Goal: Task Accomplishment & Management: Manage account settings

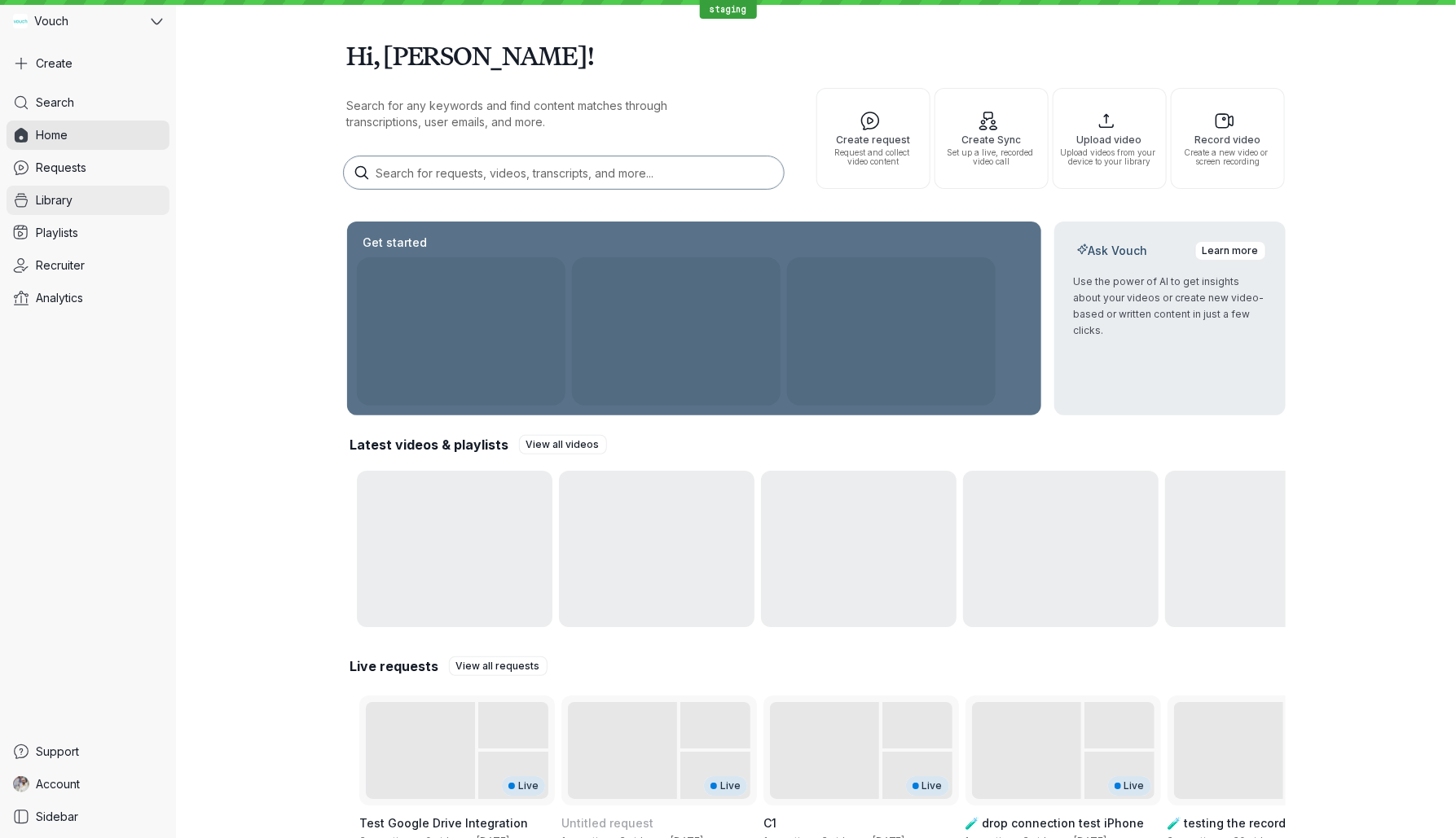
click at [98, 206] on link "Library" at bounding box center [88, 200] width 163 height 29
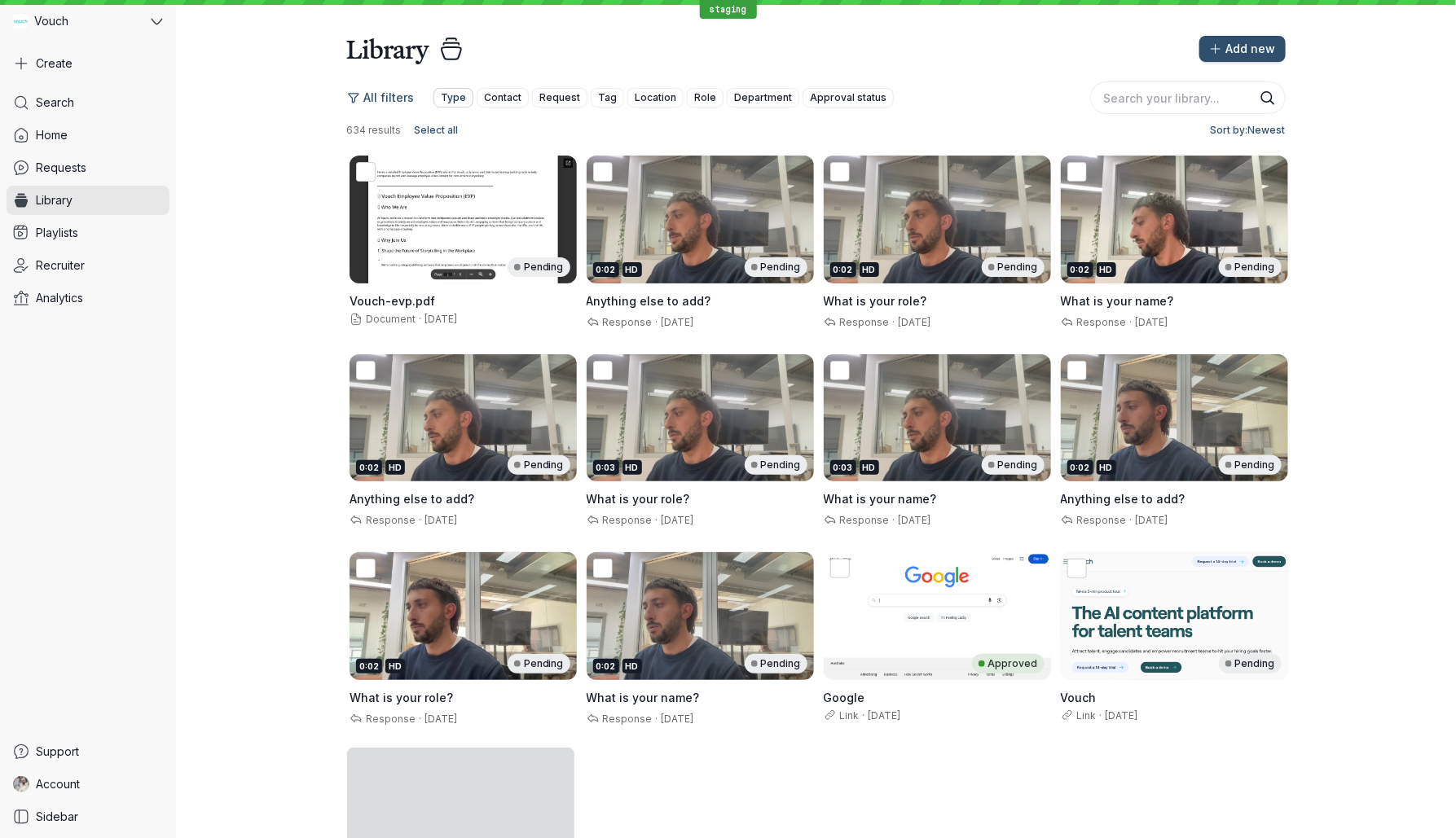
click at [448, 94] on span "Type" at bounding box center [453, 98] width 25 height 16
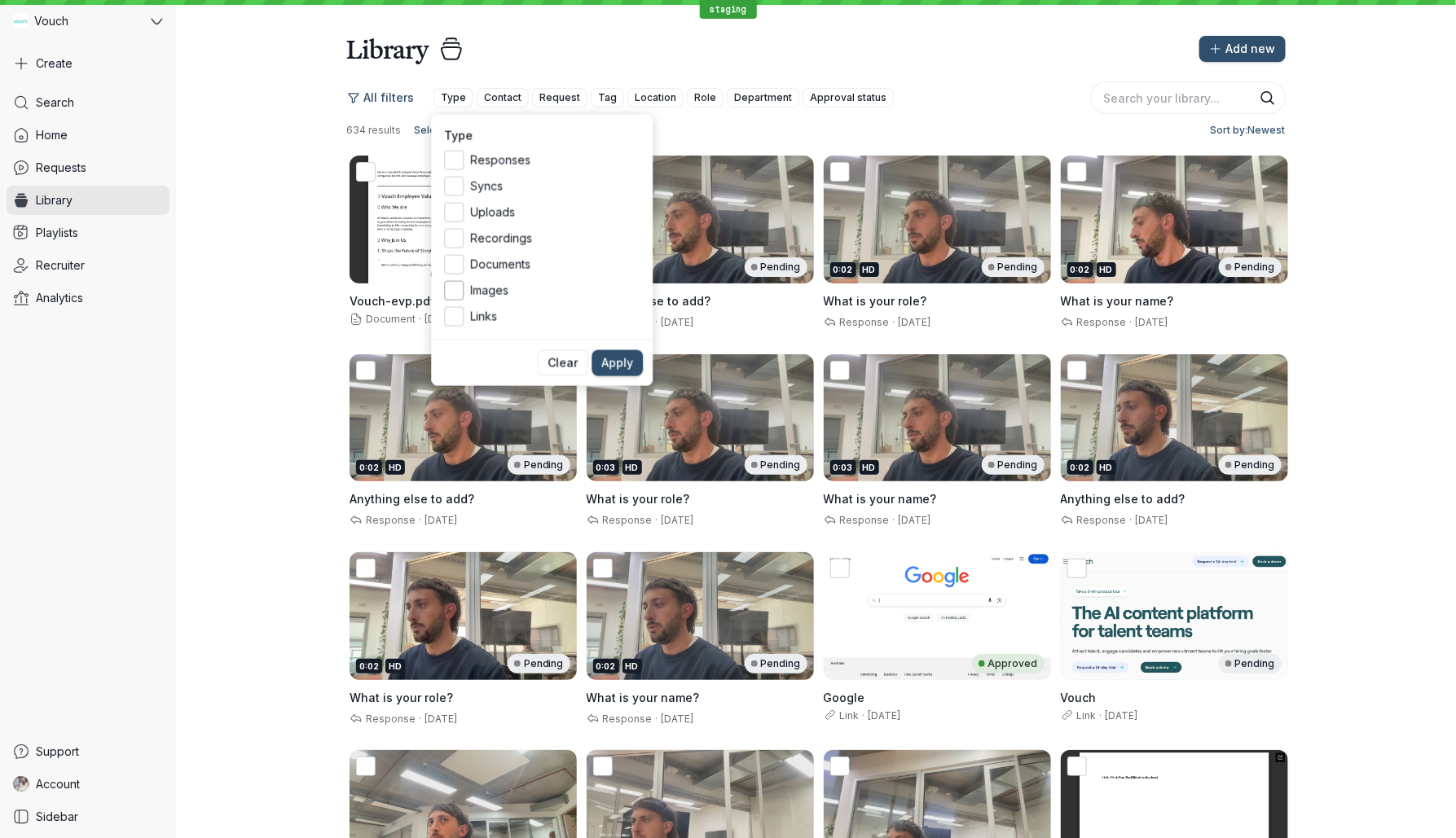
click at [491, 289] on span "Images" at bounding box center [554, 291] width 169 height 16
click at [0, 0] on input "Images" at bounding box center [0, 0] width 0 height 0
click at [623, 356] on span "Apply" at bounding box center [617, 364] width 32 height 16
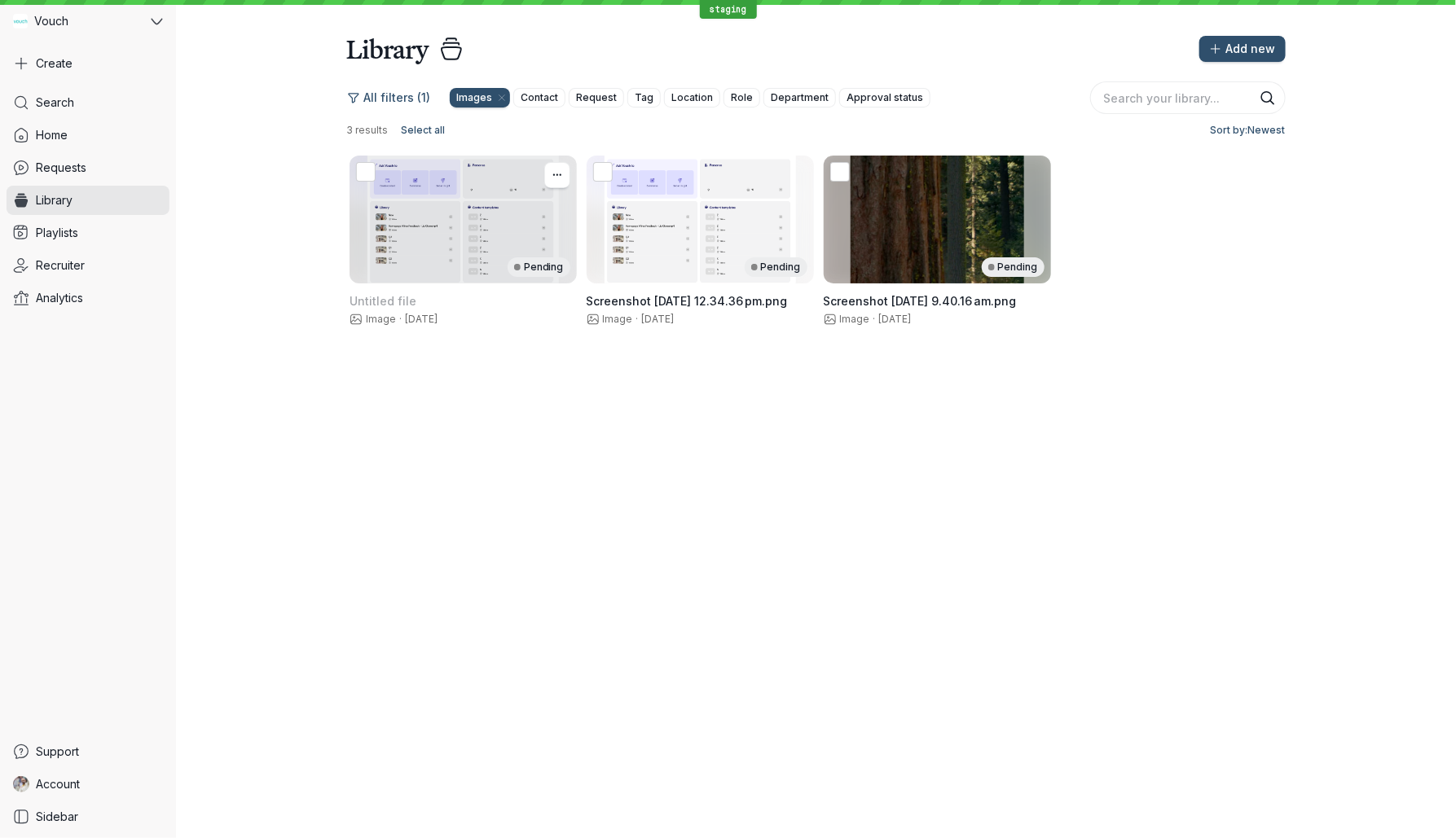
click at [476, 228] on div "Pending" at bounding box center [463, 219] width 227 height 128
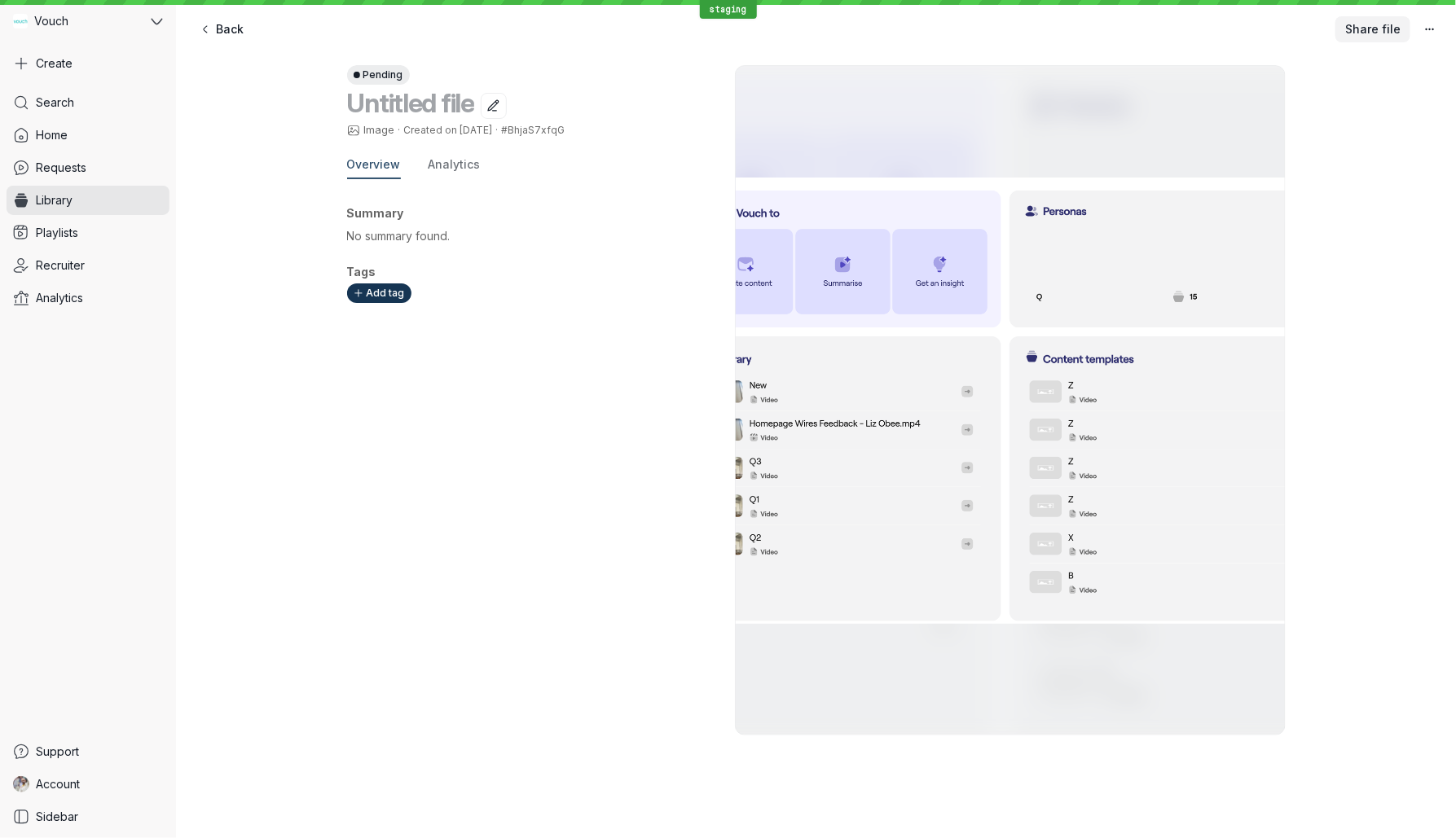
click at [1354, 40] on button "Share file" at bounding box center [1373, 28] width 75 height 26
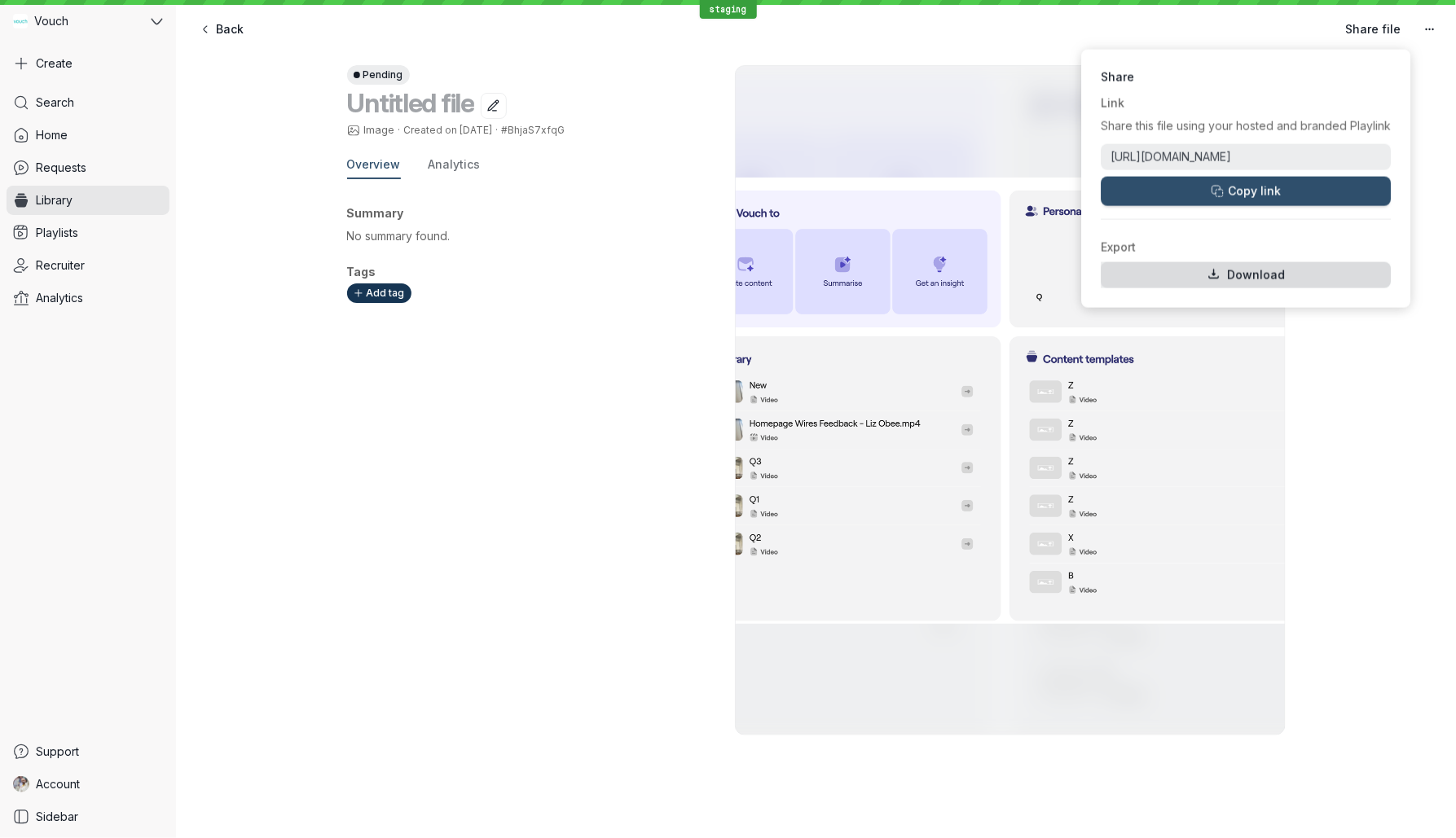
click at [544, 131] on span "#BhjaS7xfqG" at bounding box center [533, 130] width 64 height 12
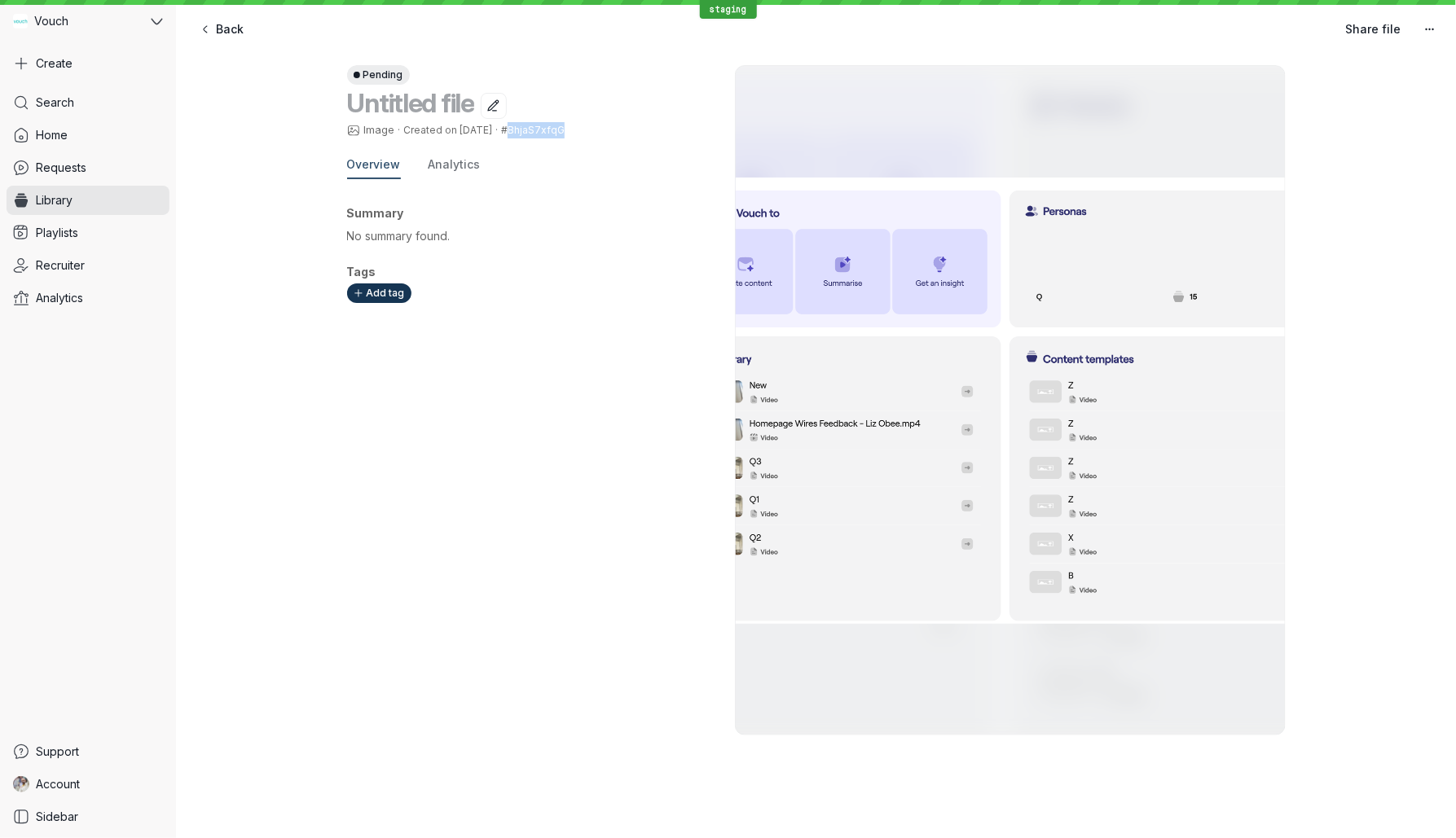
click at [544, 131] on span "#BhjaS7xfqG" at bounding box center [533, 130] width 64 height 12
copy span "BhjaS7xfqG"
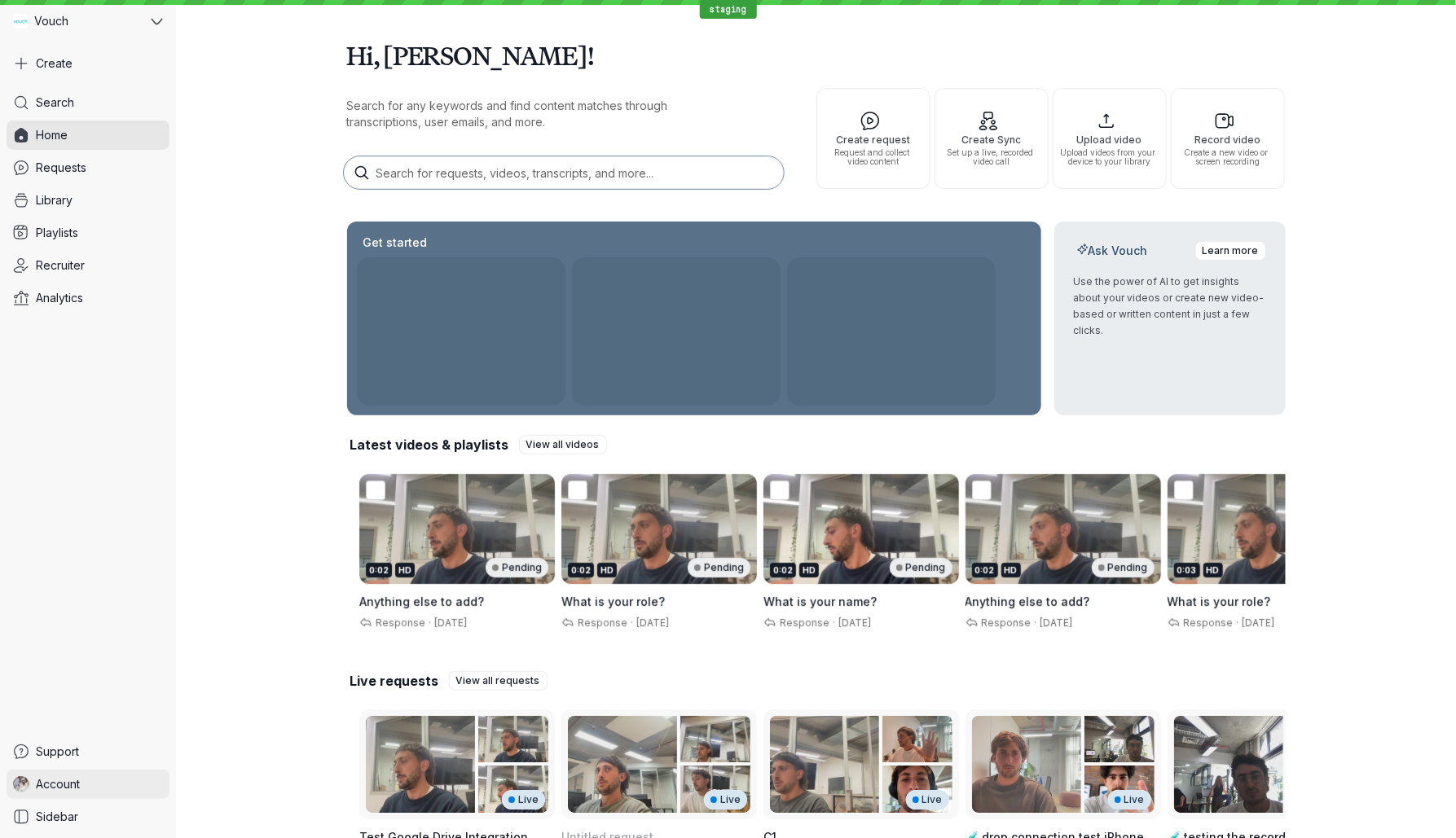
click at [121, 779] on link "Account" at bounding box center [88, 784] width 163 height 29
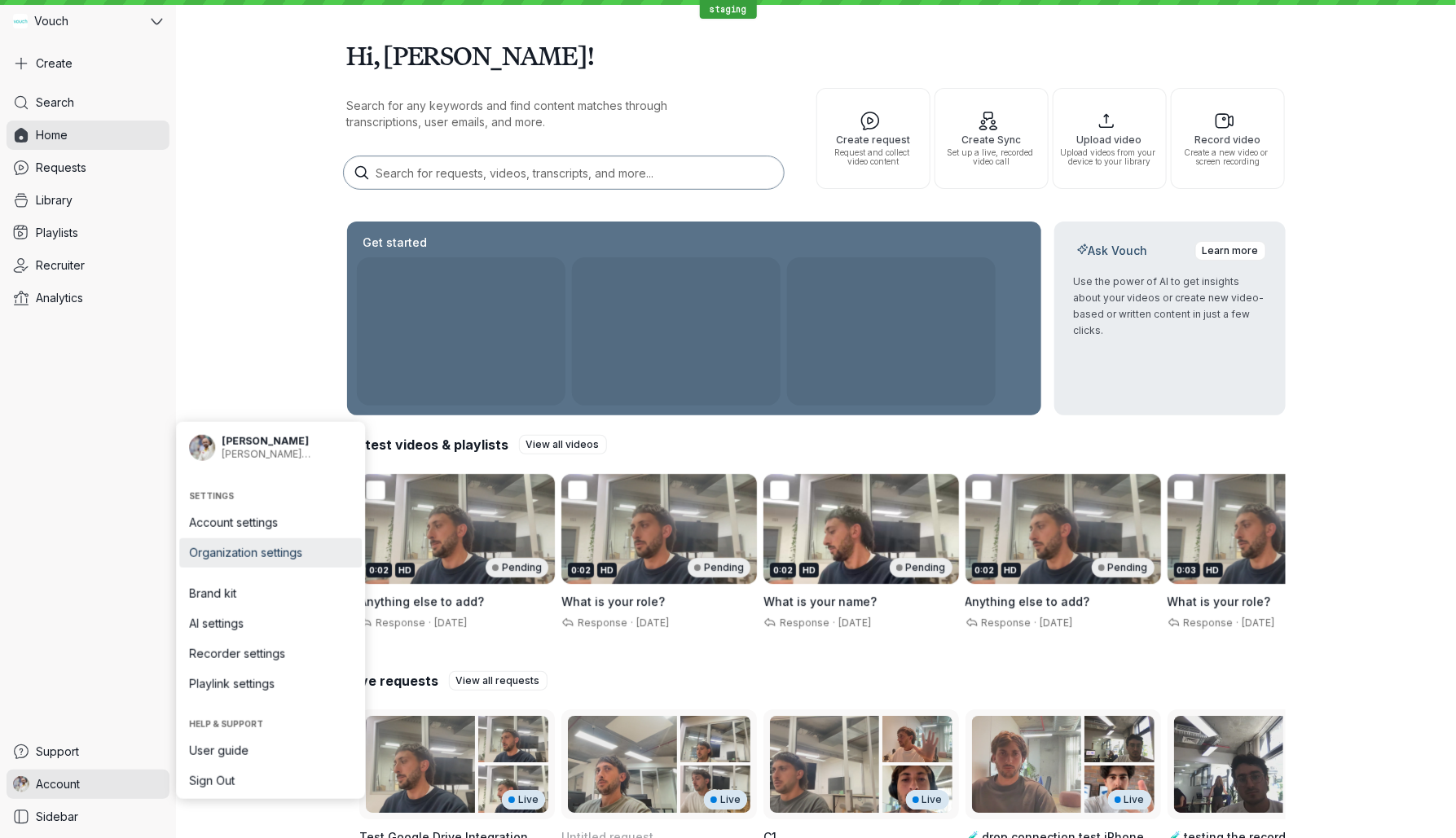
click at [293, 553] on span "Organization settings" at bounding box center [270, 553] width 163 height 16
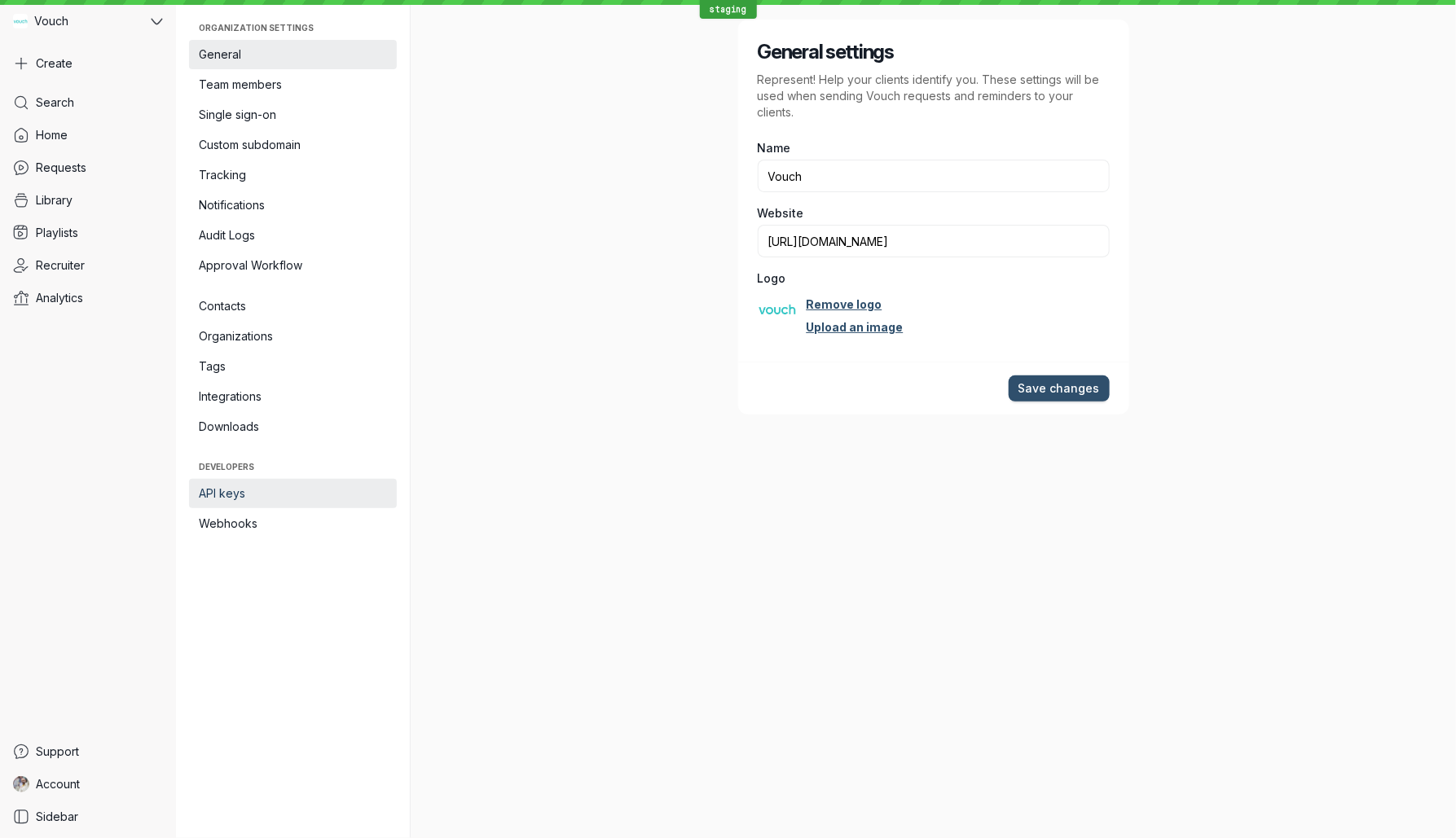
click at [306, 496] on span "API keys" at bounding box center [293, 494] width 188 height 16
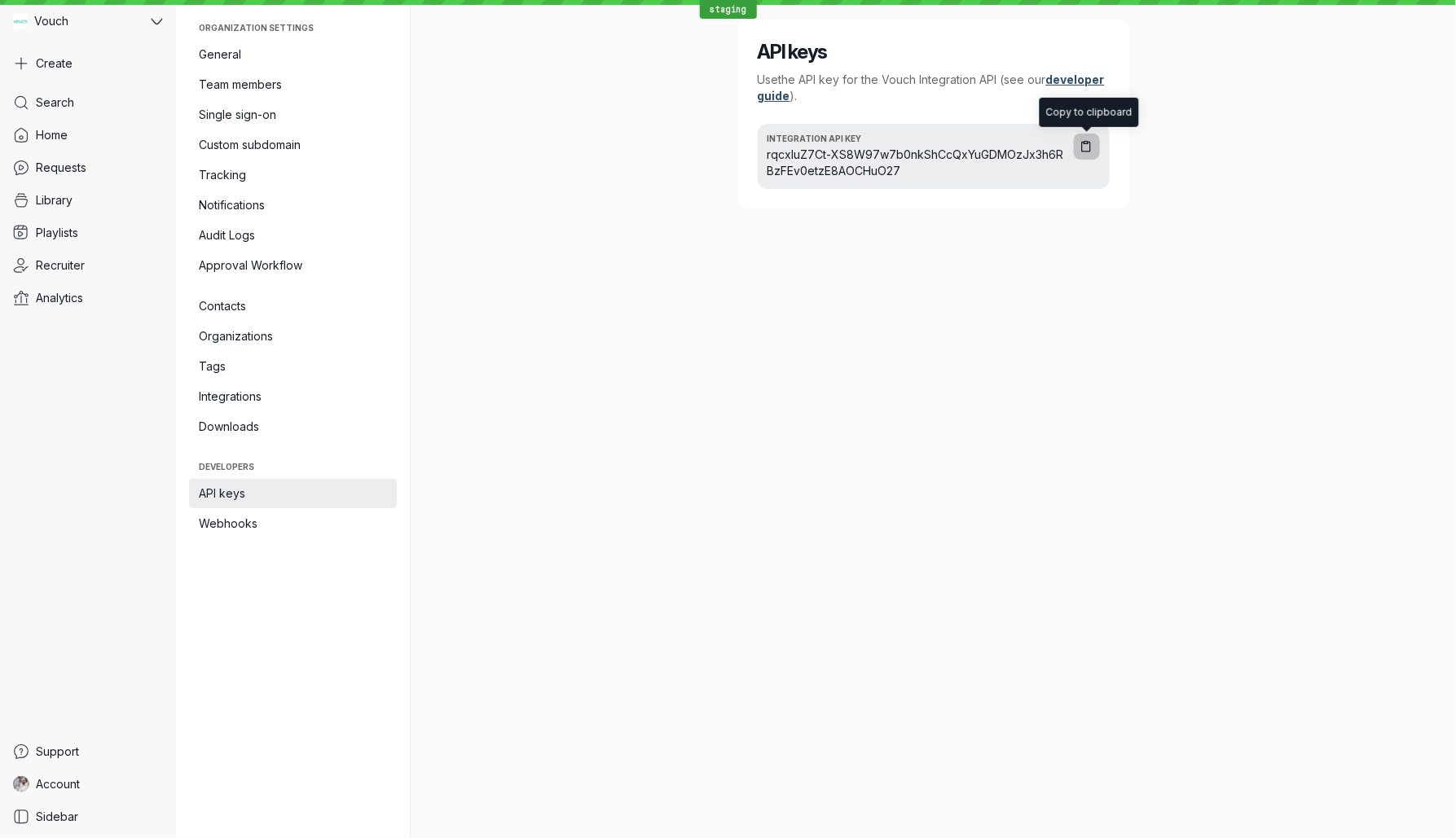
click at [1092, 153] on icon "button" at bounding box center [1086, 147] width 14 height 14
click at [97, 181] on link "Requests" at bounding box center [88, 168] width 163 height 29
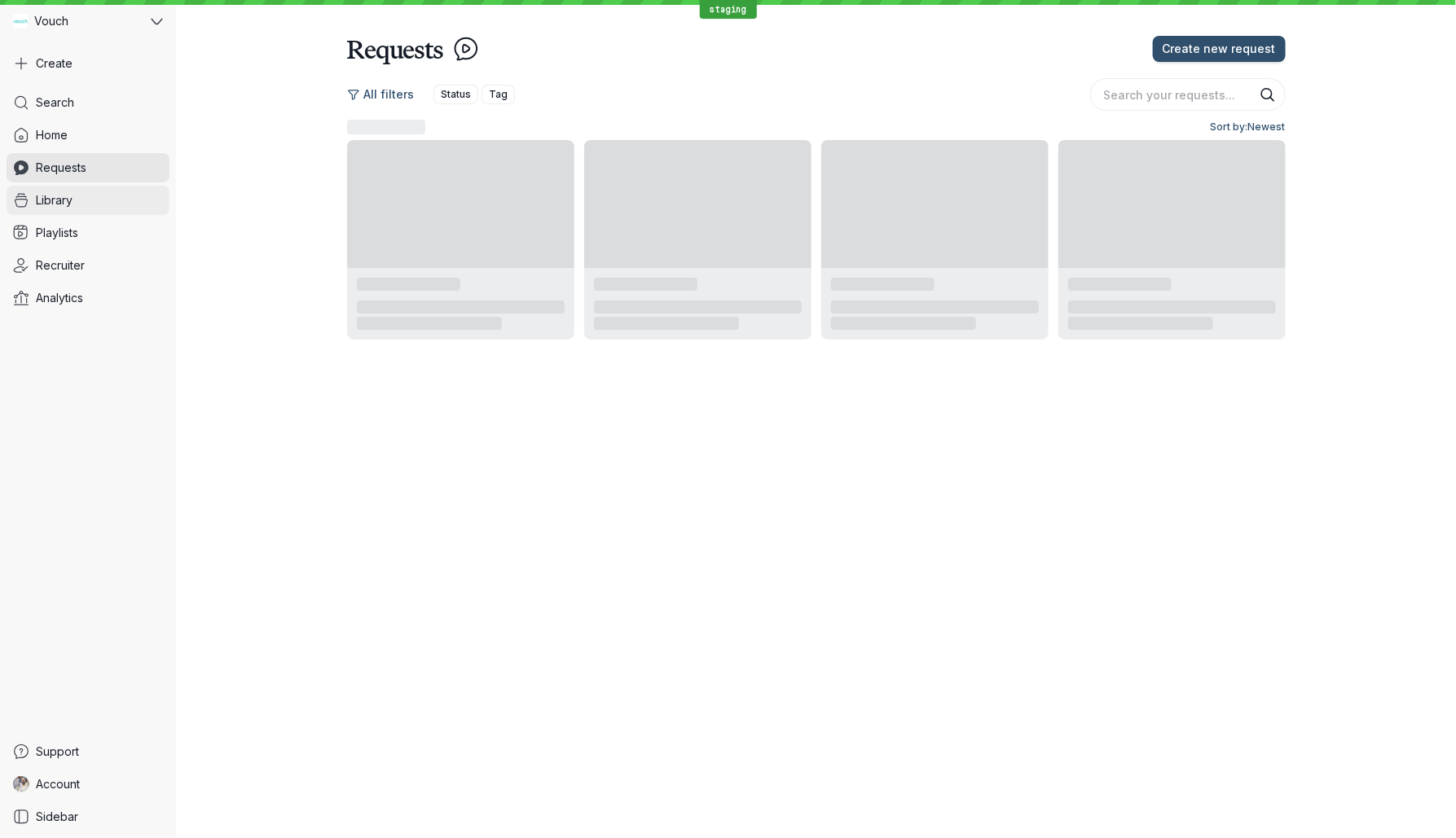
click at [106, 192] on link "Library" at bounding box center [88, 200] width 163 height 29
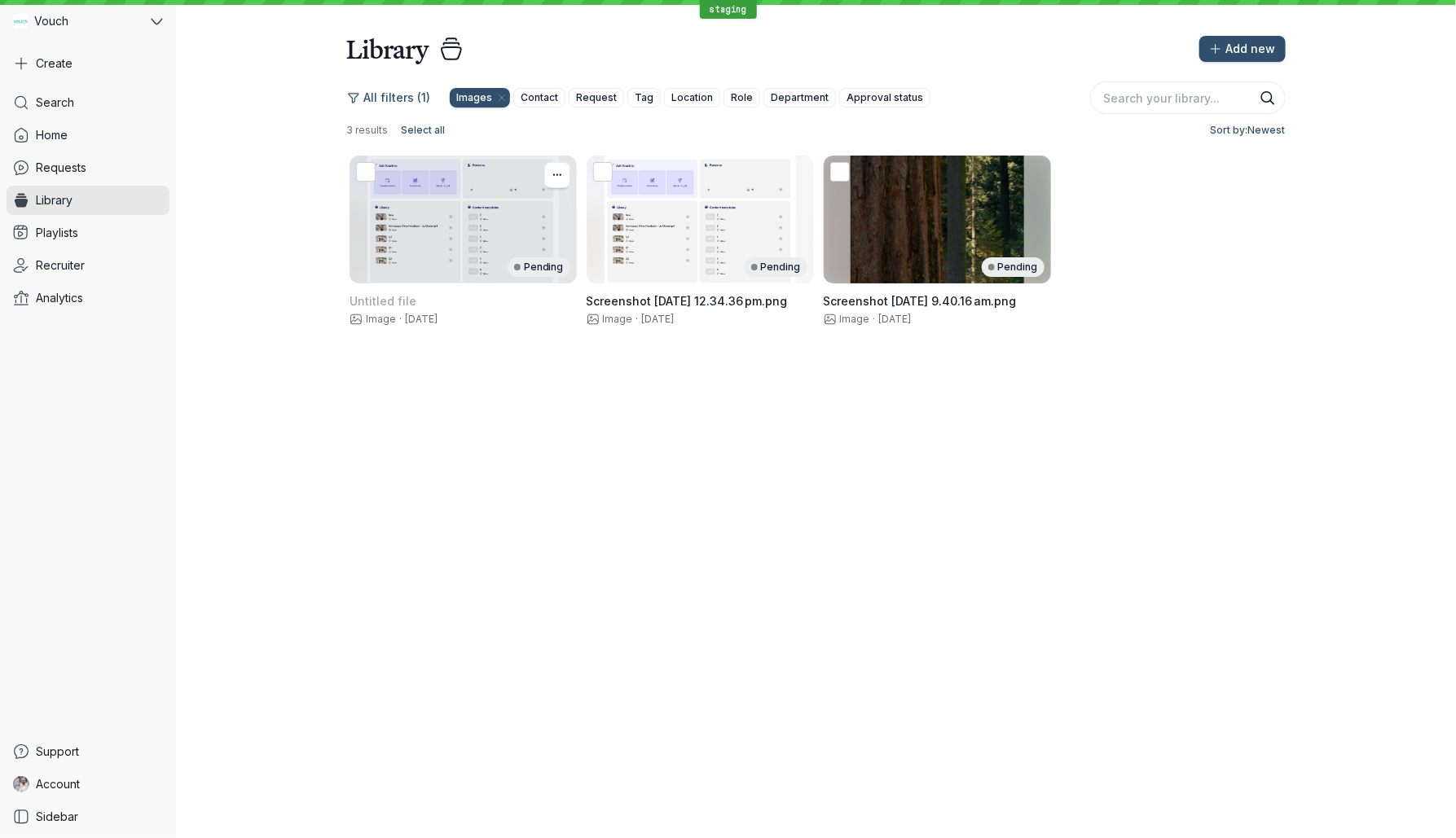
click at [486, 222] on div "Pending" at bounding box center [463, 219] width 227 height 128
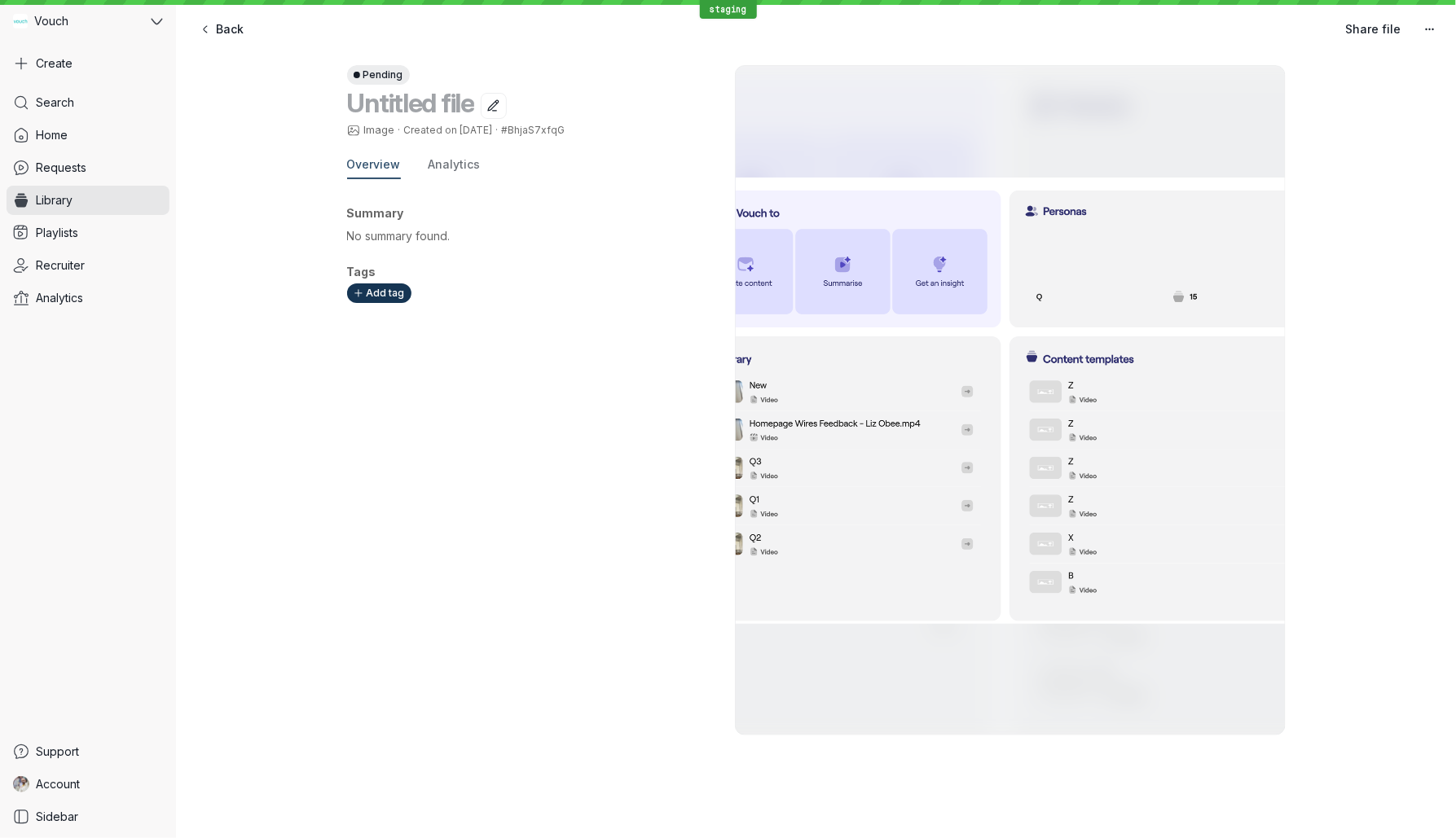
click at [536, 130] on span "#BhjaS7xfqG" at bounding box center [533, 130] width 64 height 12
copy span "BhjaS7xfqG"
click at [67, 792] on link "Account" at bounding box center [88, 784] width 163 height 29
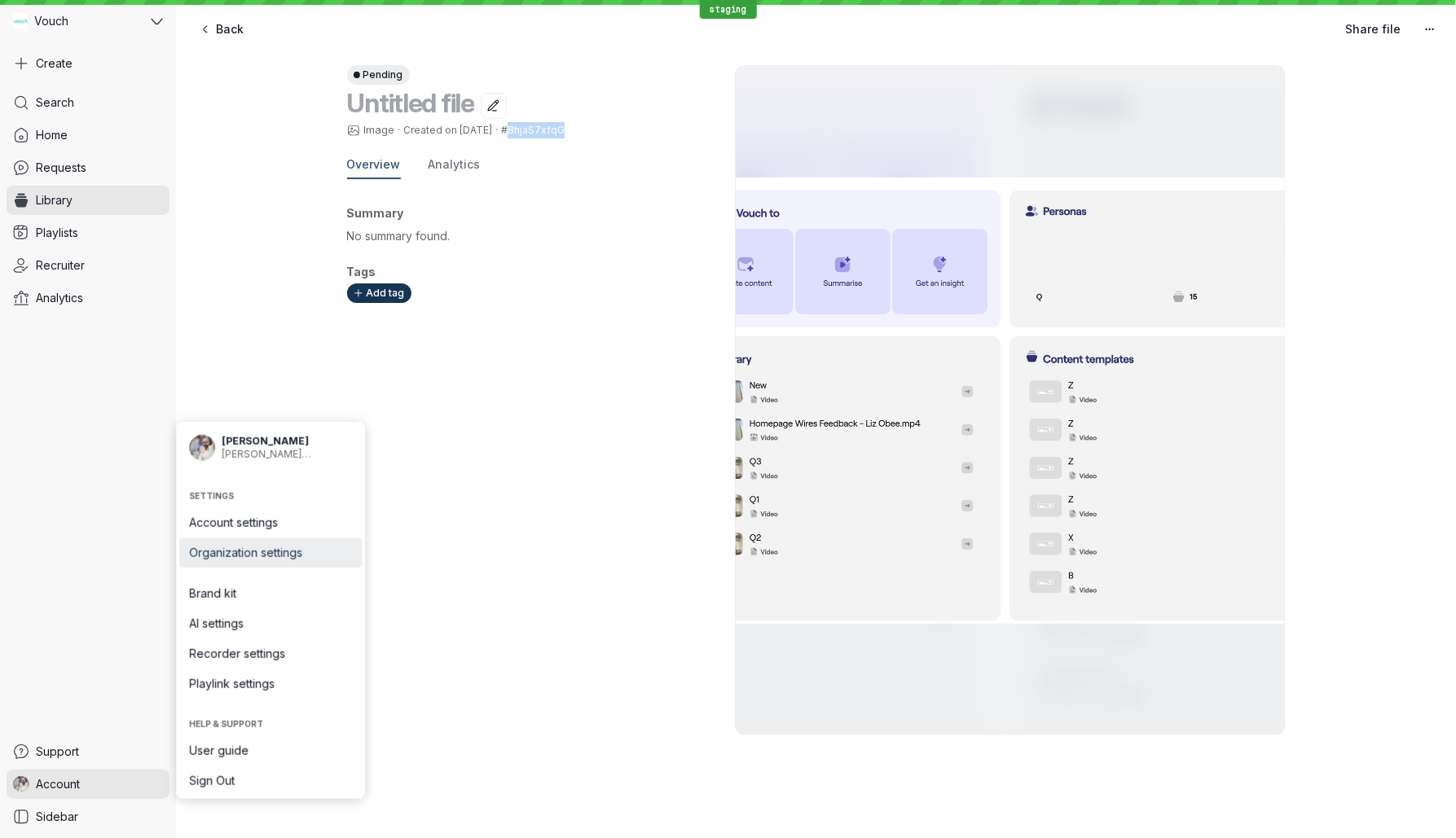
click at [317, 553] on span "Organization settings" at bounding box center [270, 553] width 163 height 16
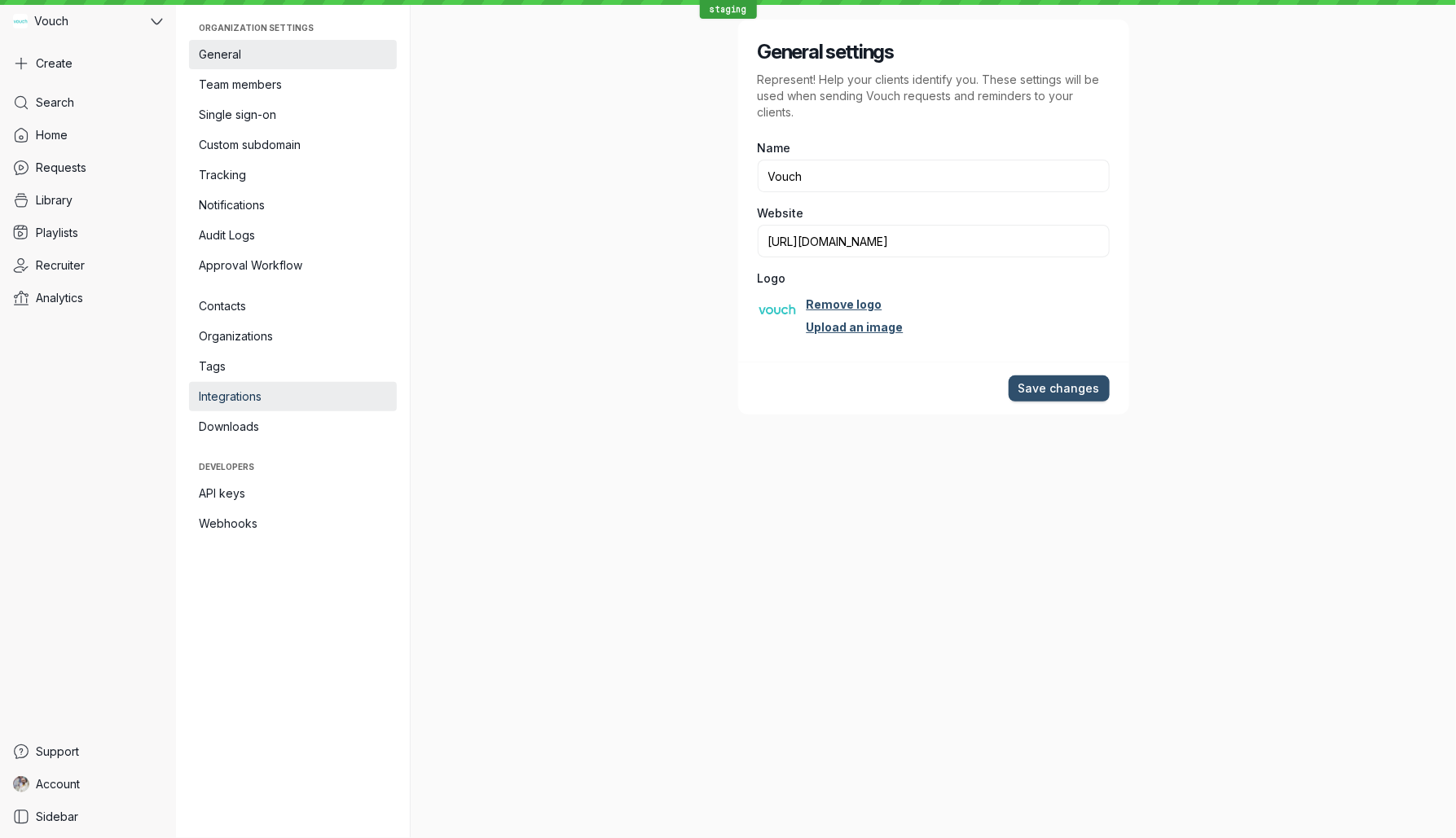
click at [305, 393] on span "Integrations" at bounding box center [293, 396] width 188 height 16
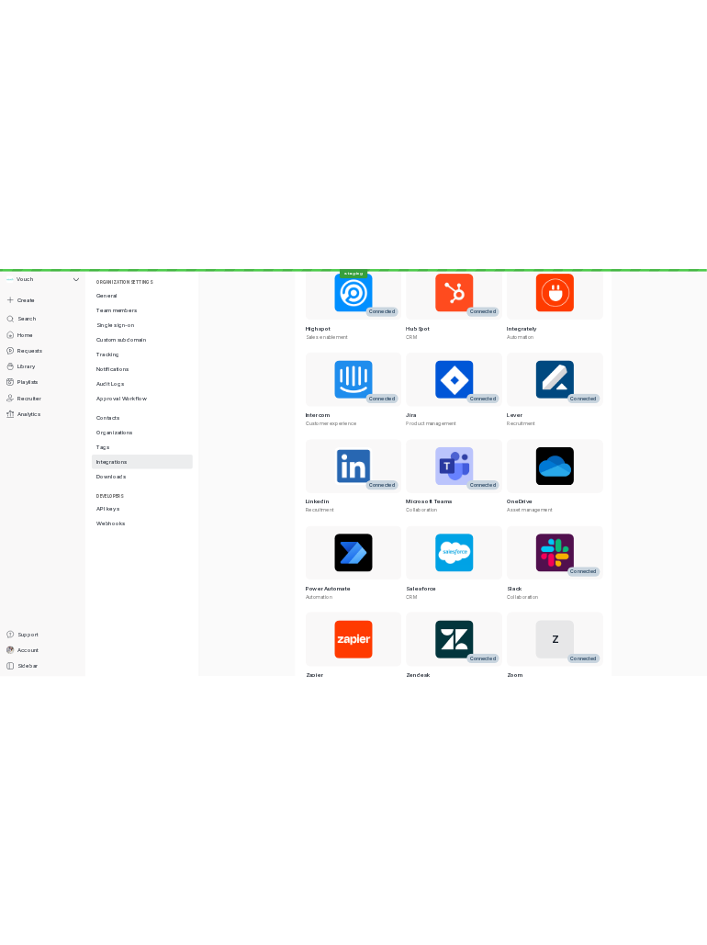
scroll to position [638, 0]
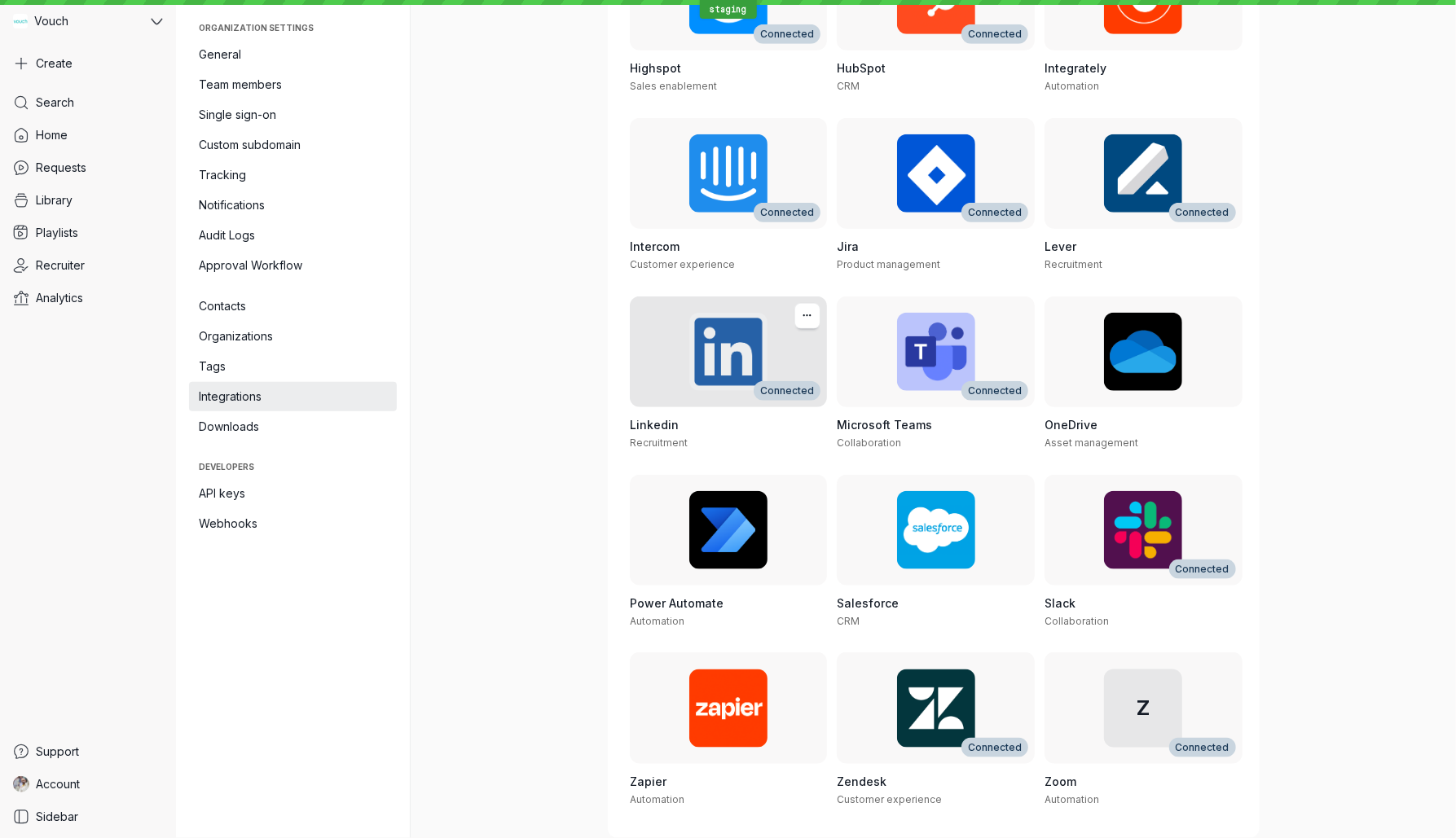
click at [719, 396] on div "Connected" at bounding box center [728, 351] width 198 height 111
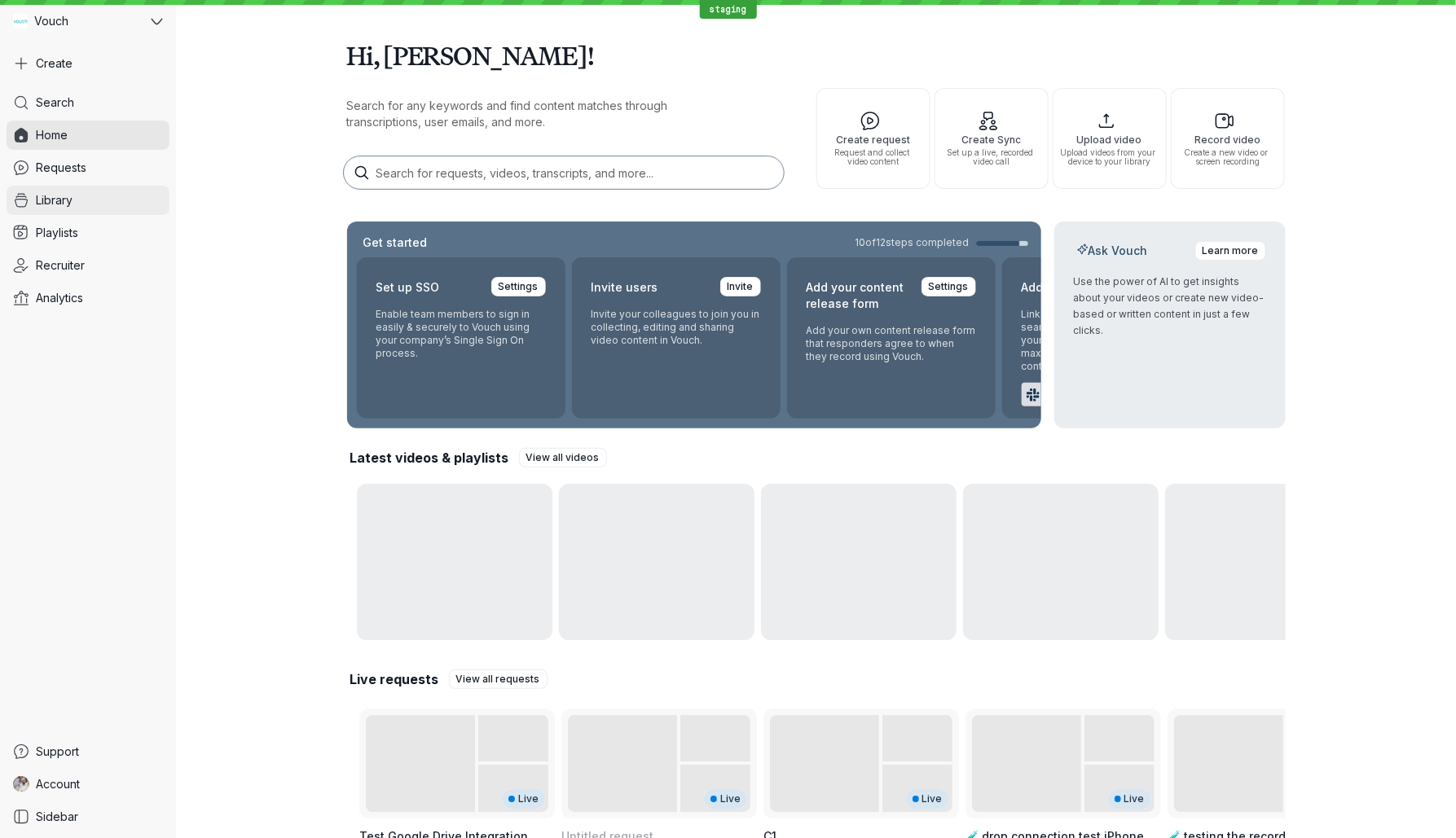
click at [109, 214] on link "Library" at bounding box center [88, 200] width 163 height 29
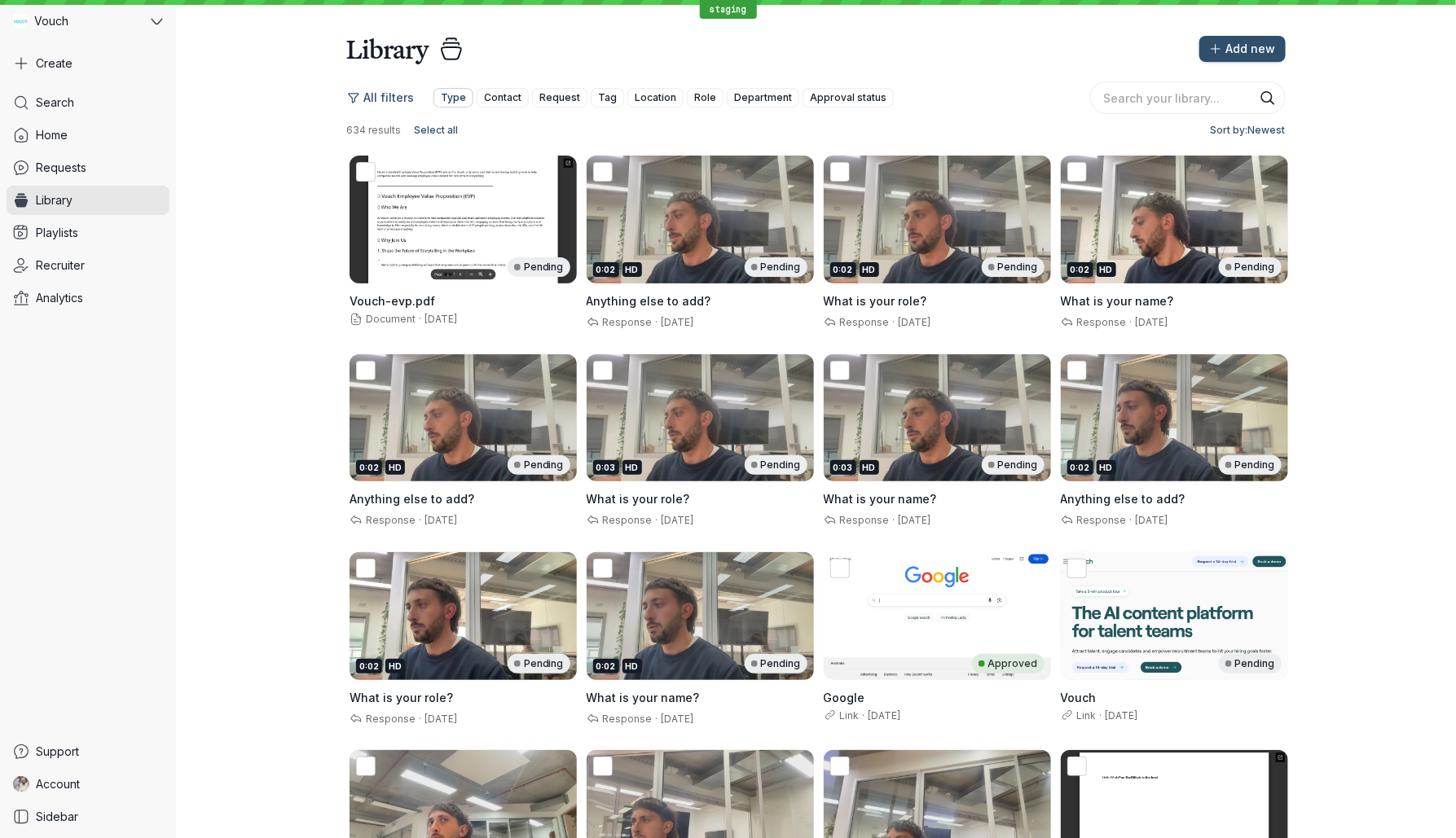
click at [462, 103] on button "Type" at bounding box center [453, 98] width 40 height 20
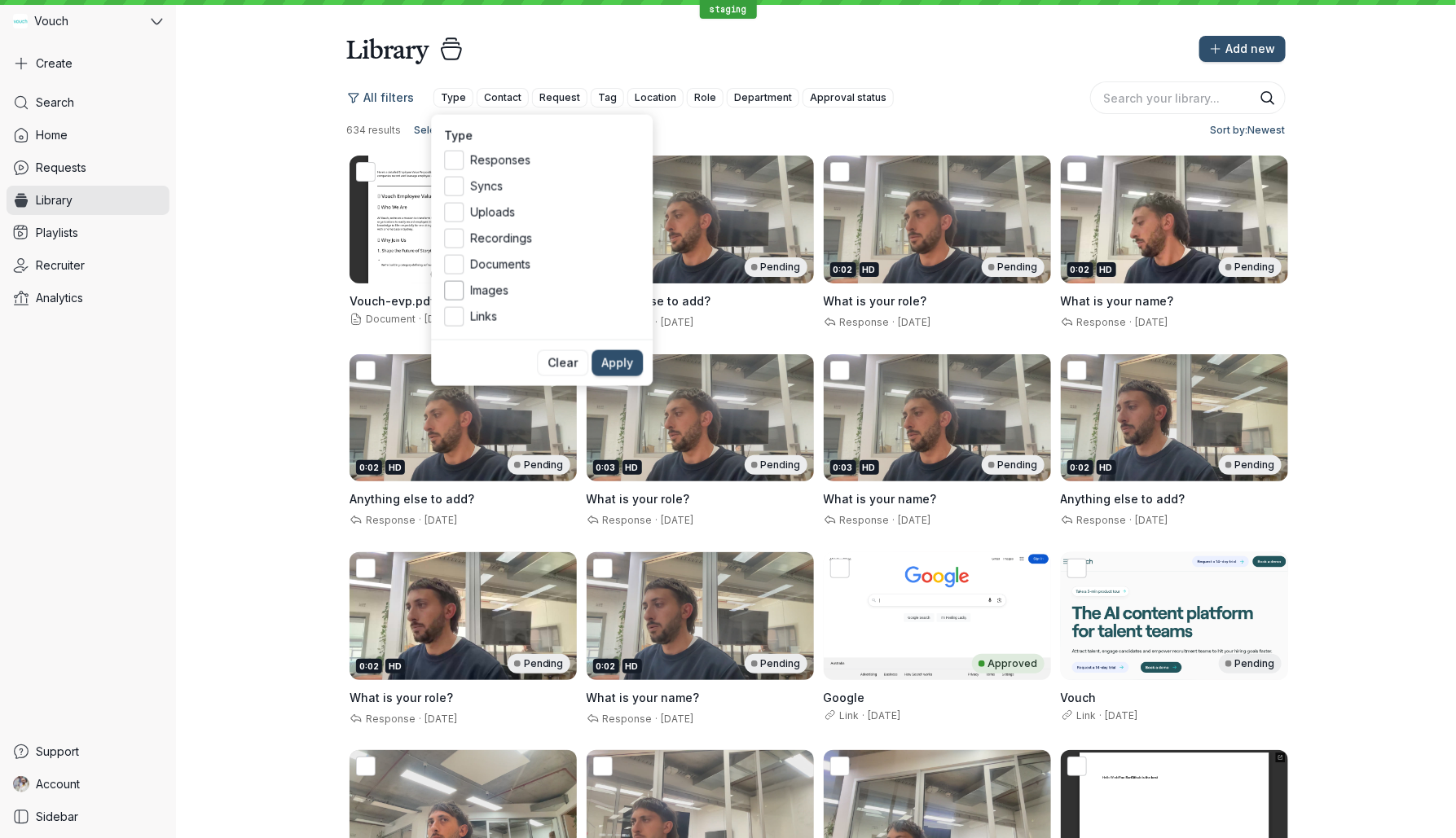
click at [492, 288] on span "Images" at bounding box center [554, 291] width 169 height 16
click at [0, 0] on input "Images" at bounding box center [0, 0] width 0 height 0
click at [600, 356] on button "Apply" at bounding box center [617, 363] width 51 height 26
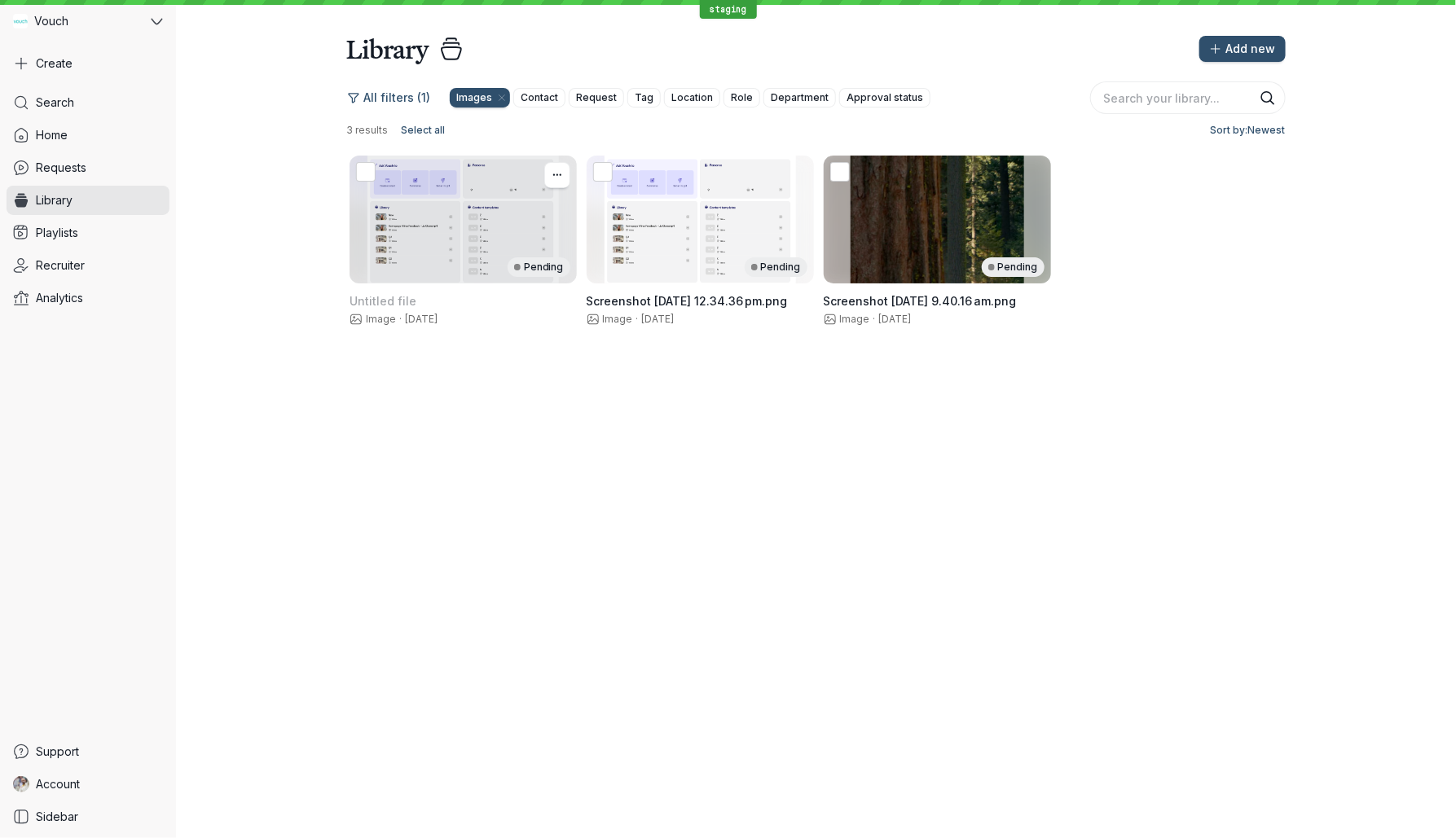
click at [496, 270] on div "Pending" at bounding box center [463, 267] width 215 height 20
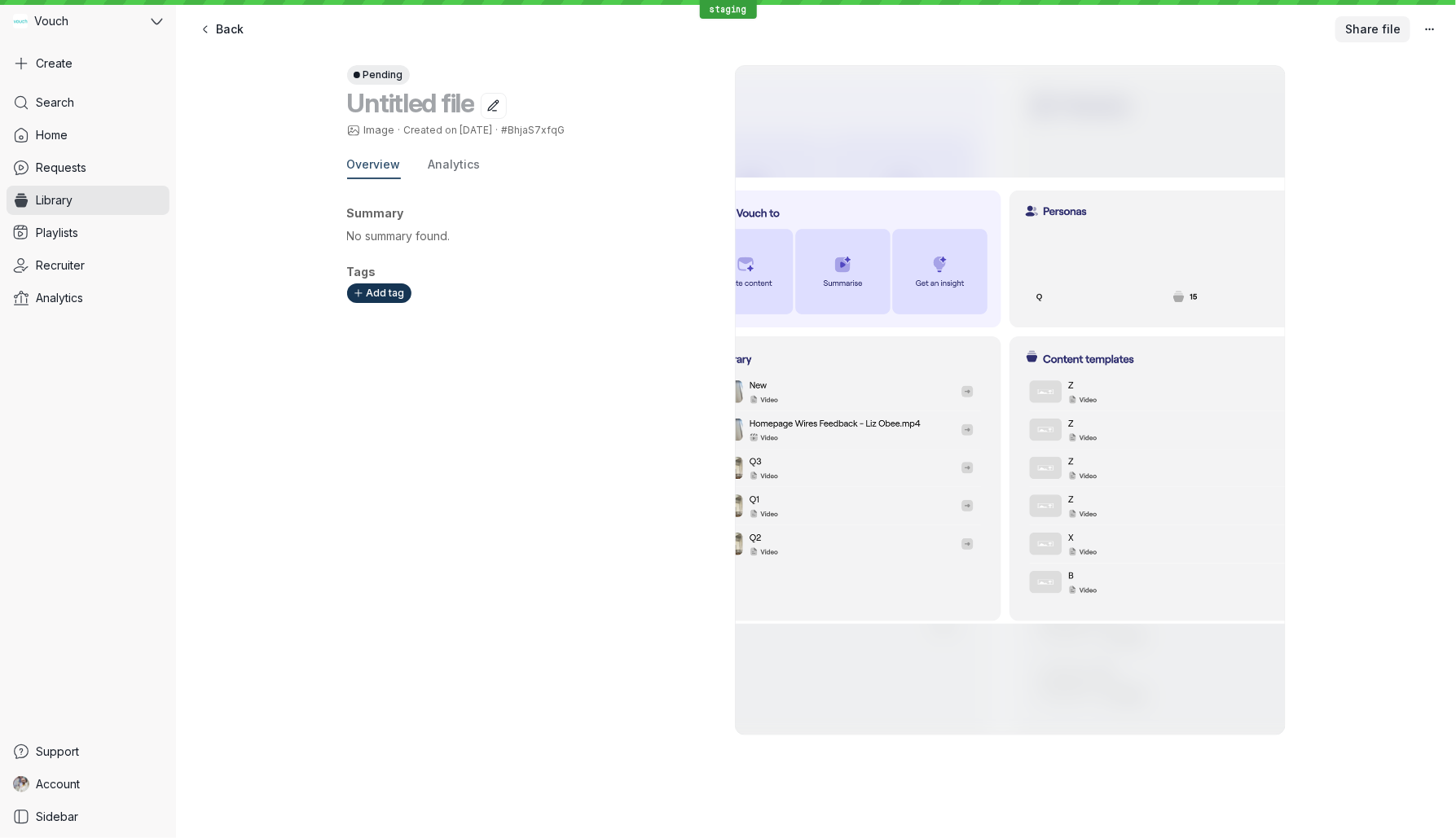
click at [1374, 31] on span "Share file" at bounding box center [1373, 29] width 55 height 16
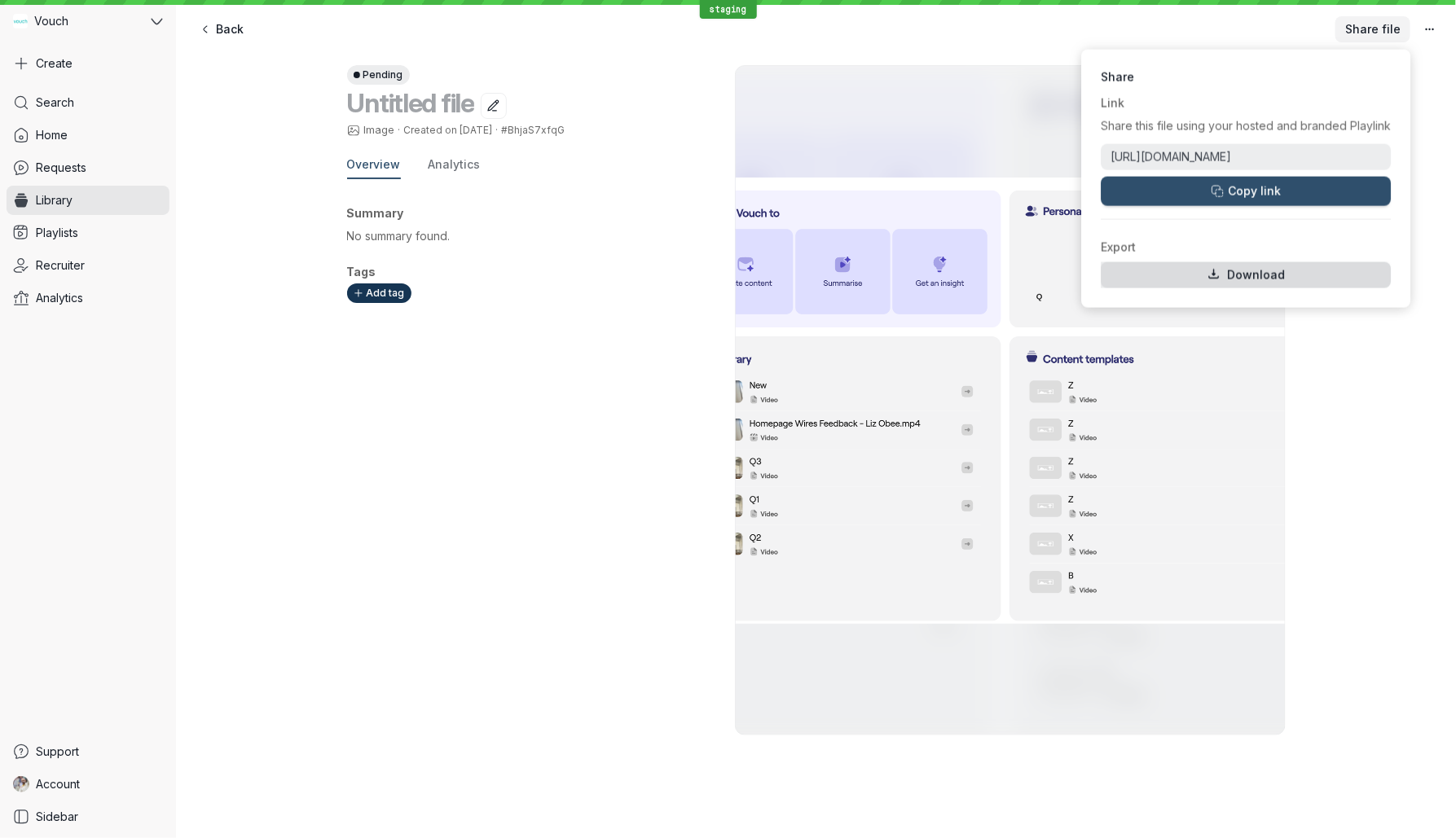
click at [1374, 33] on span "Share file" at bounding box center [1373, 29] width 55 height 16
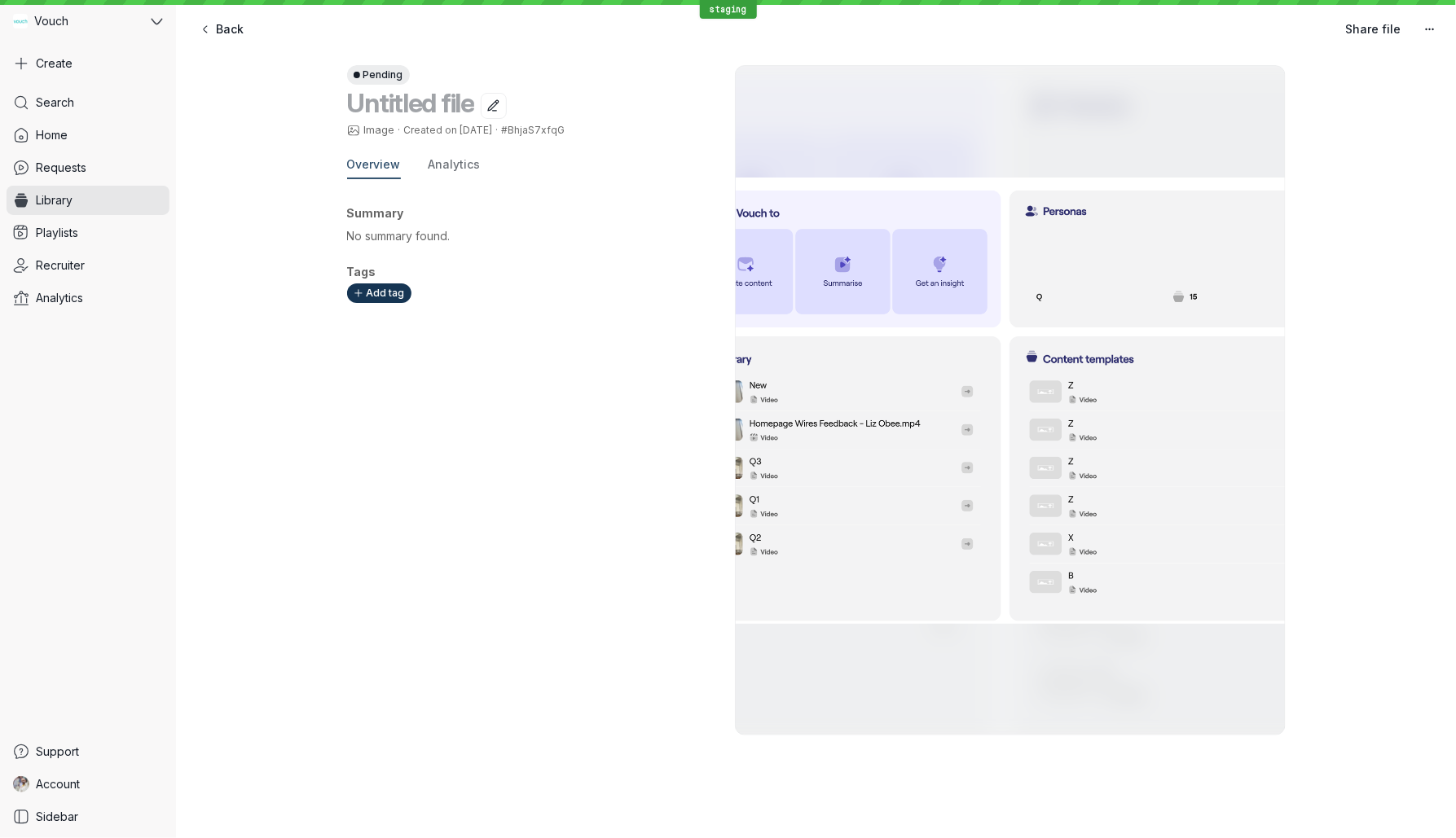
click at [524, 136] on span "#BhjaS7xfqG" at bounding box center [533, 130] width 64 height 12
copy span "BhjaS7xfqG"
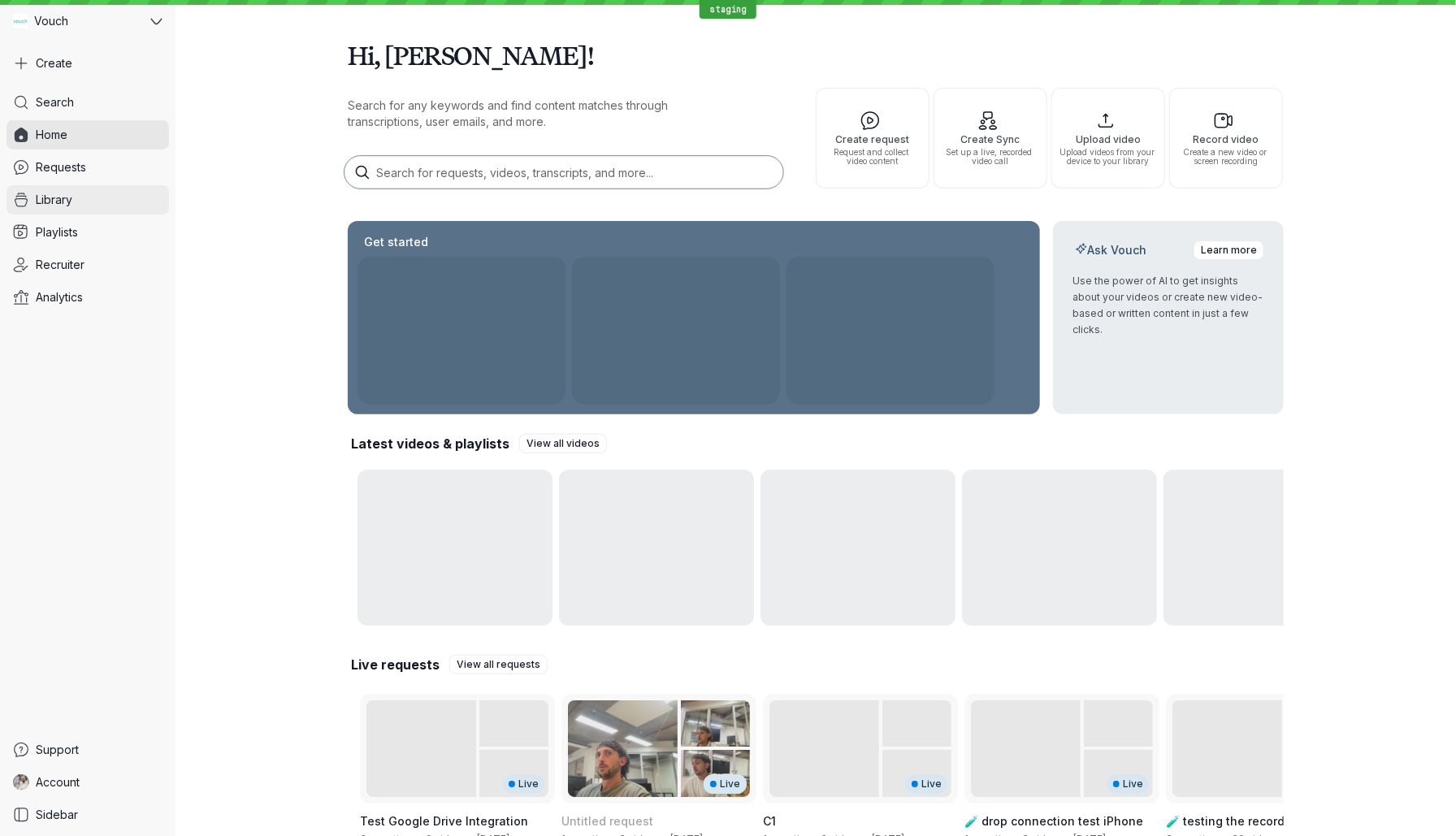
click at [88, 209] on link "Library" at bounding box center [88, 199] width 163 height 29
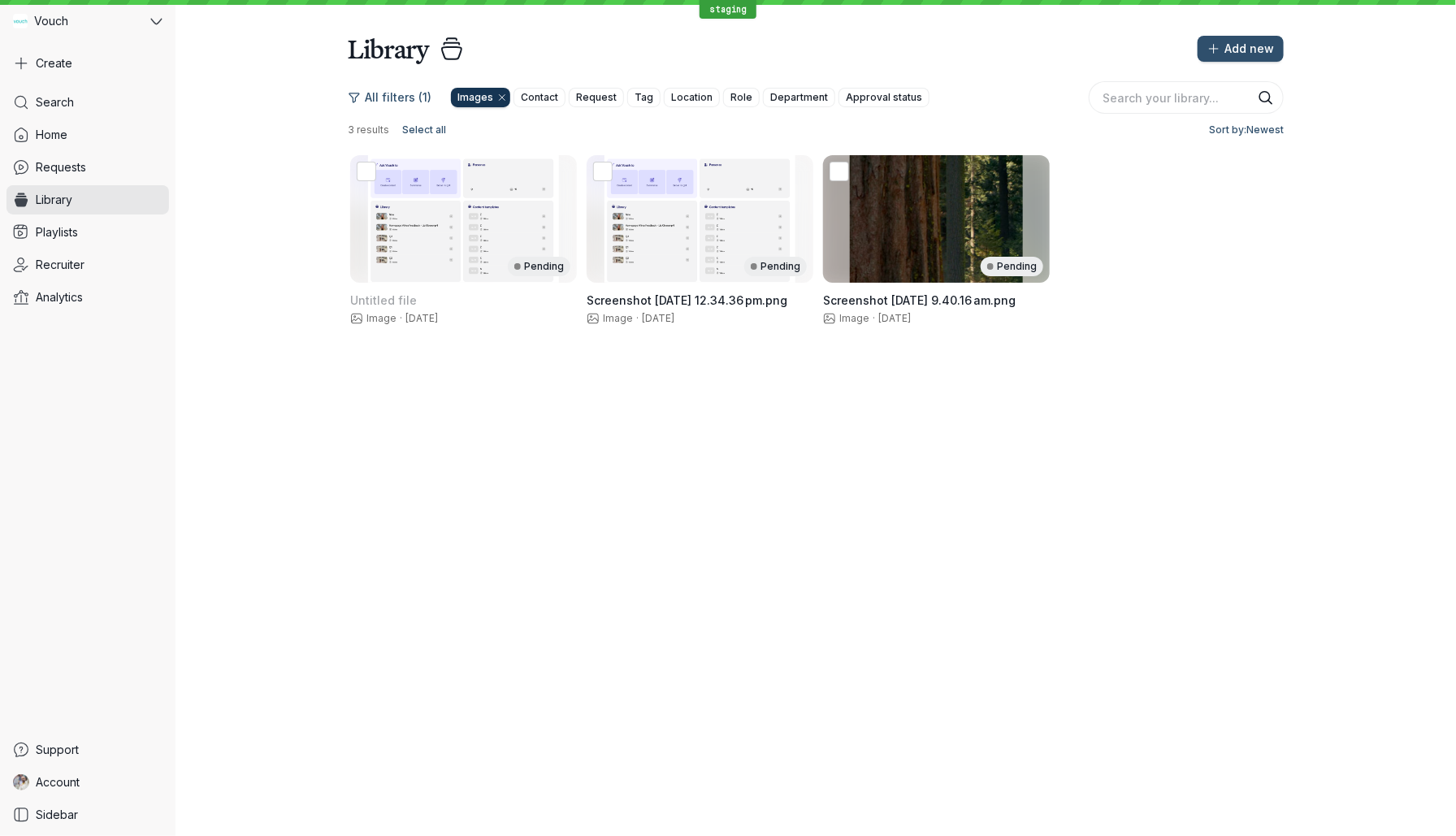
click at [501, 96] on icon "[object Object]" at bounding box center [502, 97] width 10 height 10
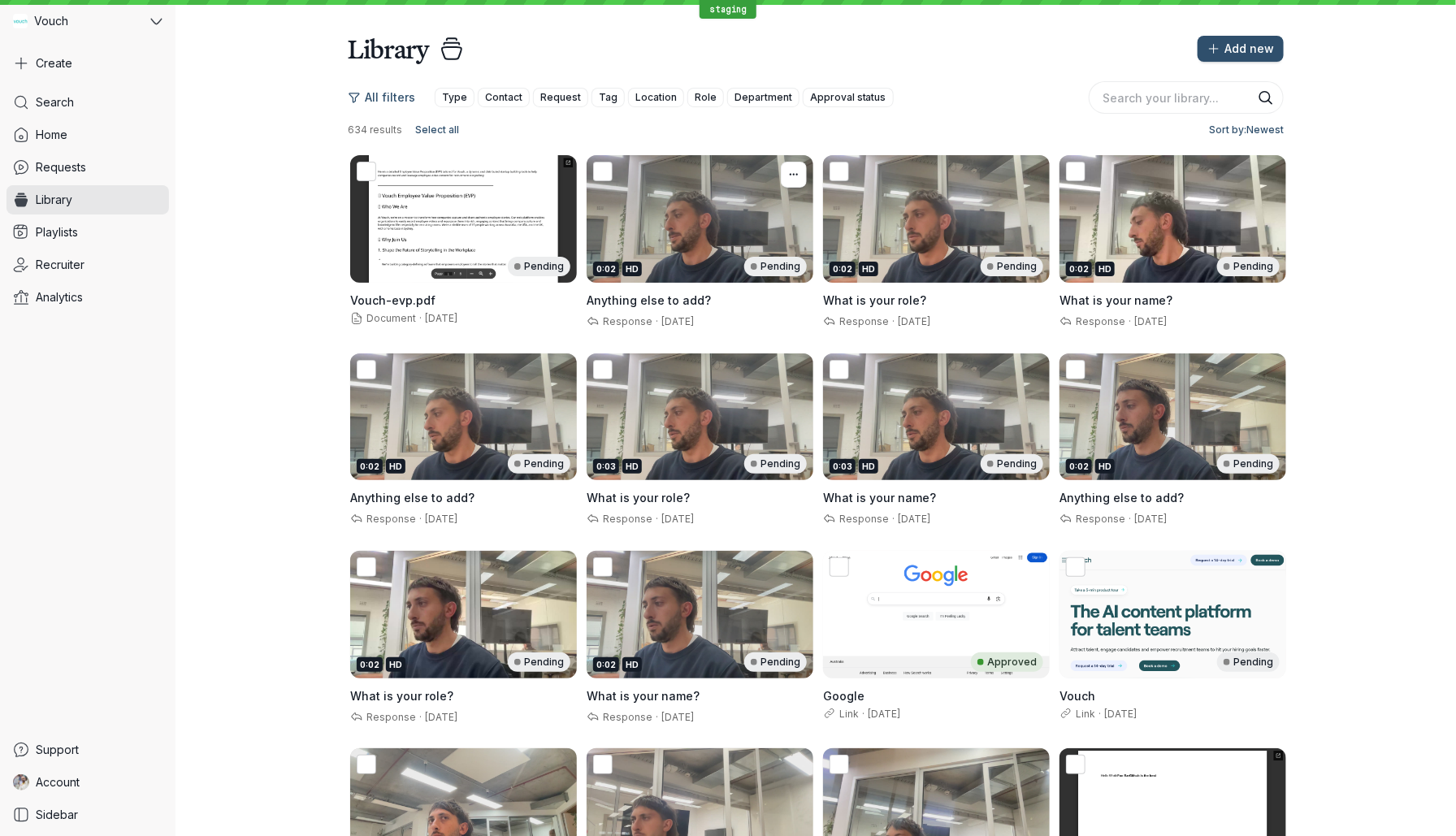
click at [685, 257] on div "0:02 HD Pending" at bounding box center [701, 266] width 214 height 19
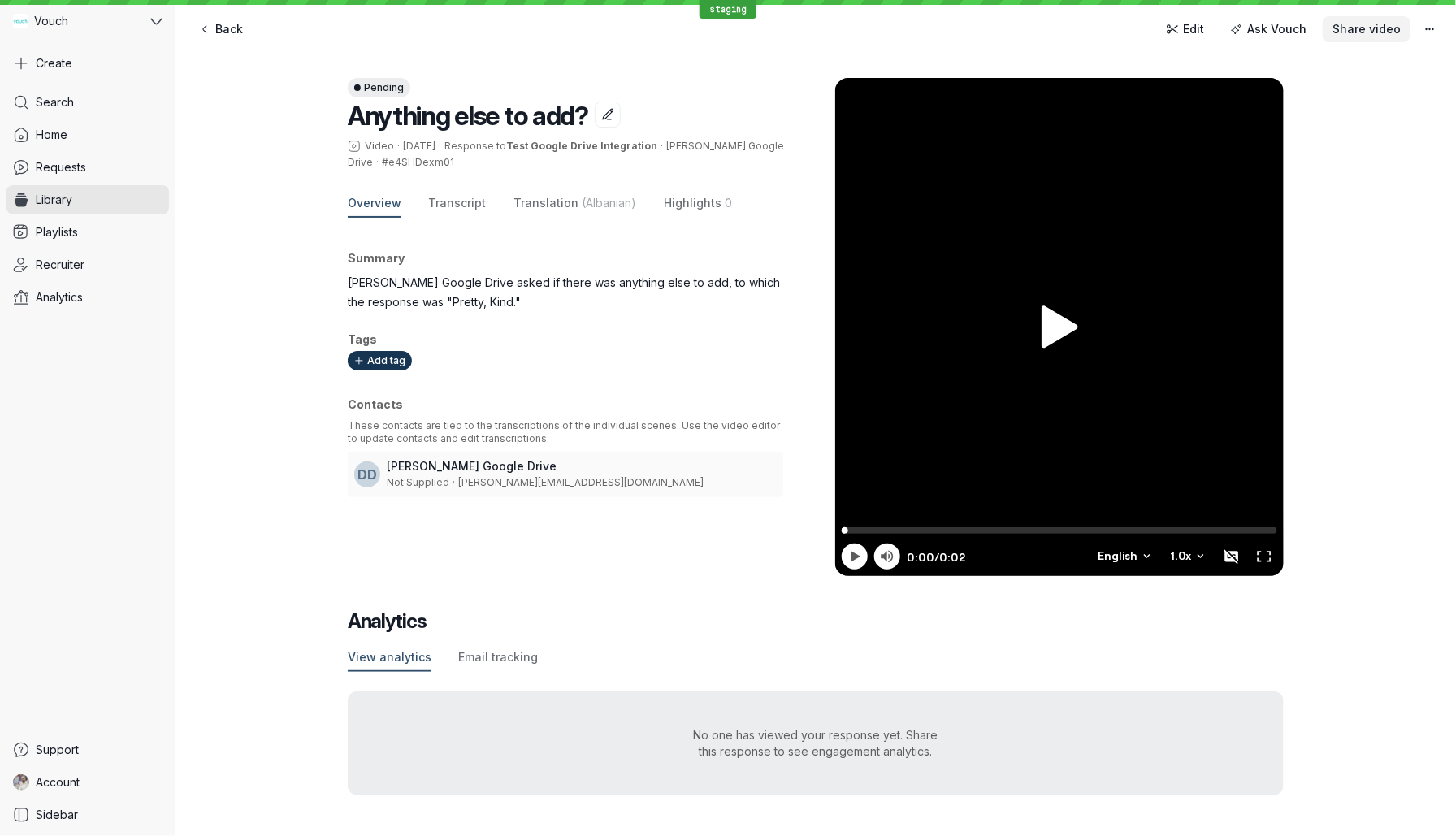
click at [1368, 35] on span "Share video" at bounding box center [1367, 29] width 68 height 16
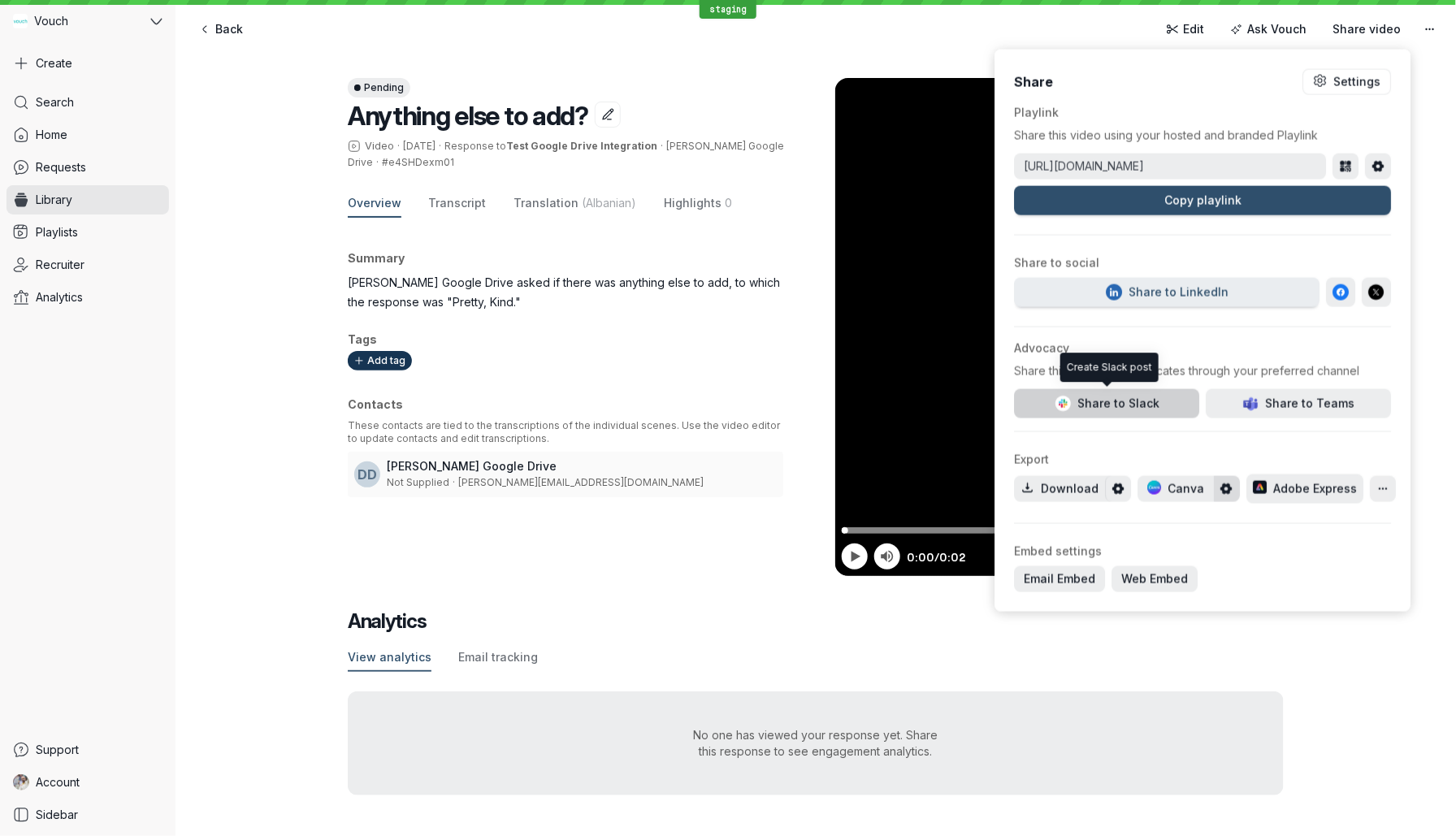
click at [1134, 399] on span "Share to Slack" at bounding box center [1107, 403] width 105 height 16
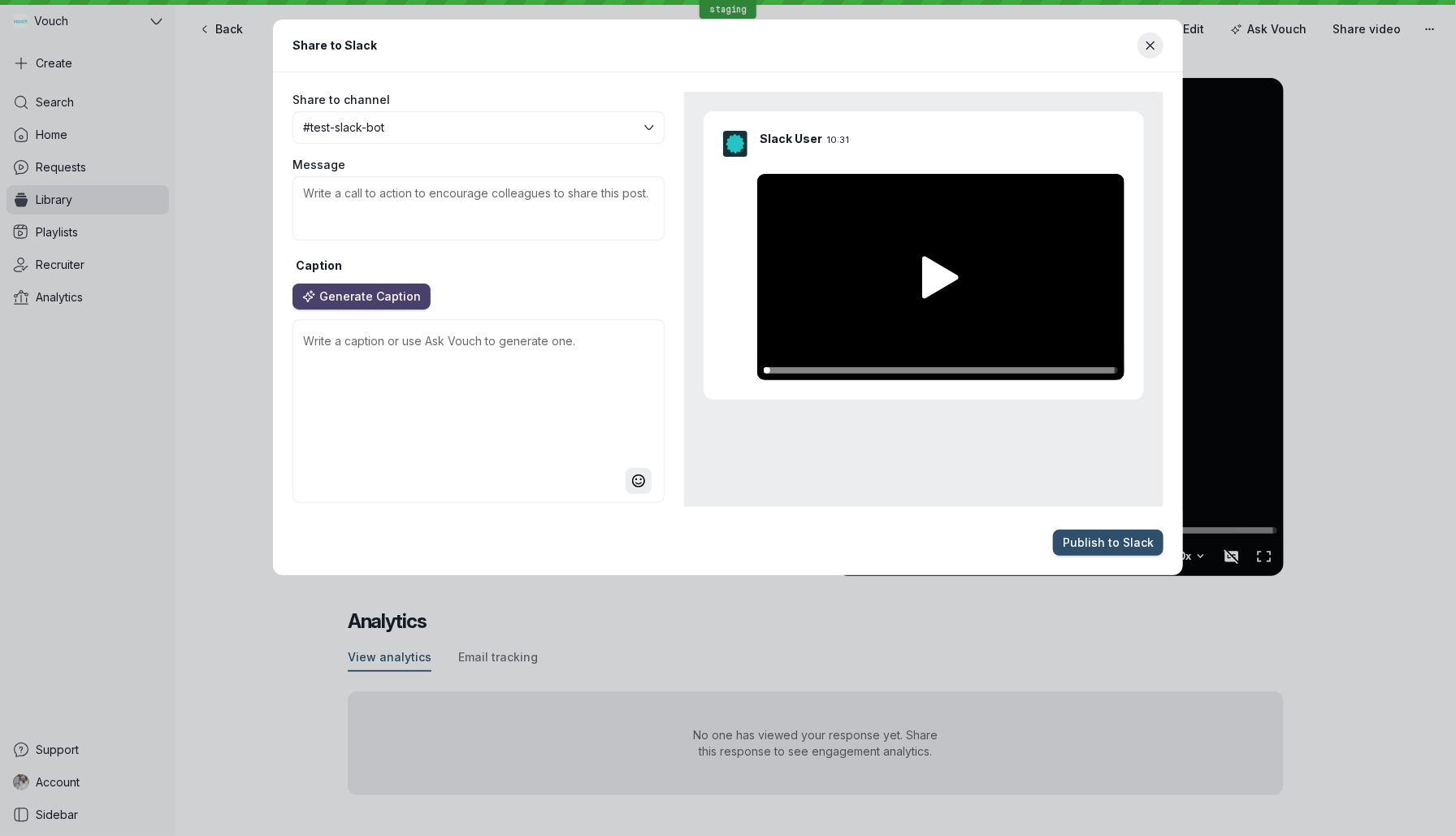
click at [378, 317] on div at bounding box center [479, 414] width 383 height 198
click at [382, 293] on span "Generate Caption" at bounding box center [370, 296] width 102 height 16
type textarea "🌟 Embrace Kindness in Every Interaction 🌟 In our fast-paced world, it's easy to…"
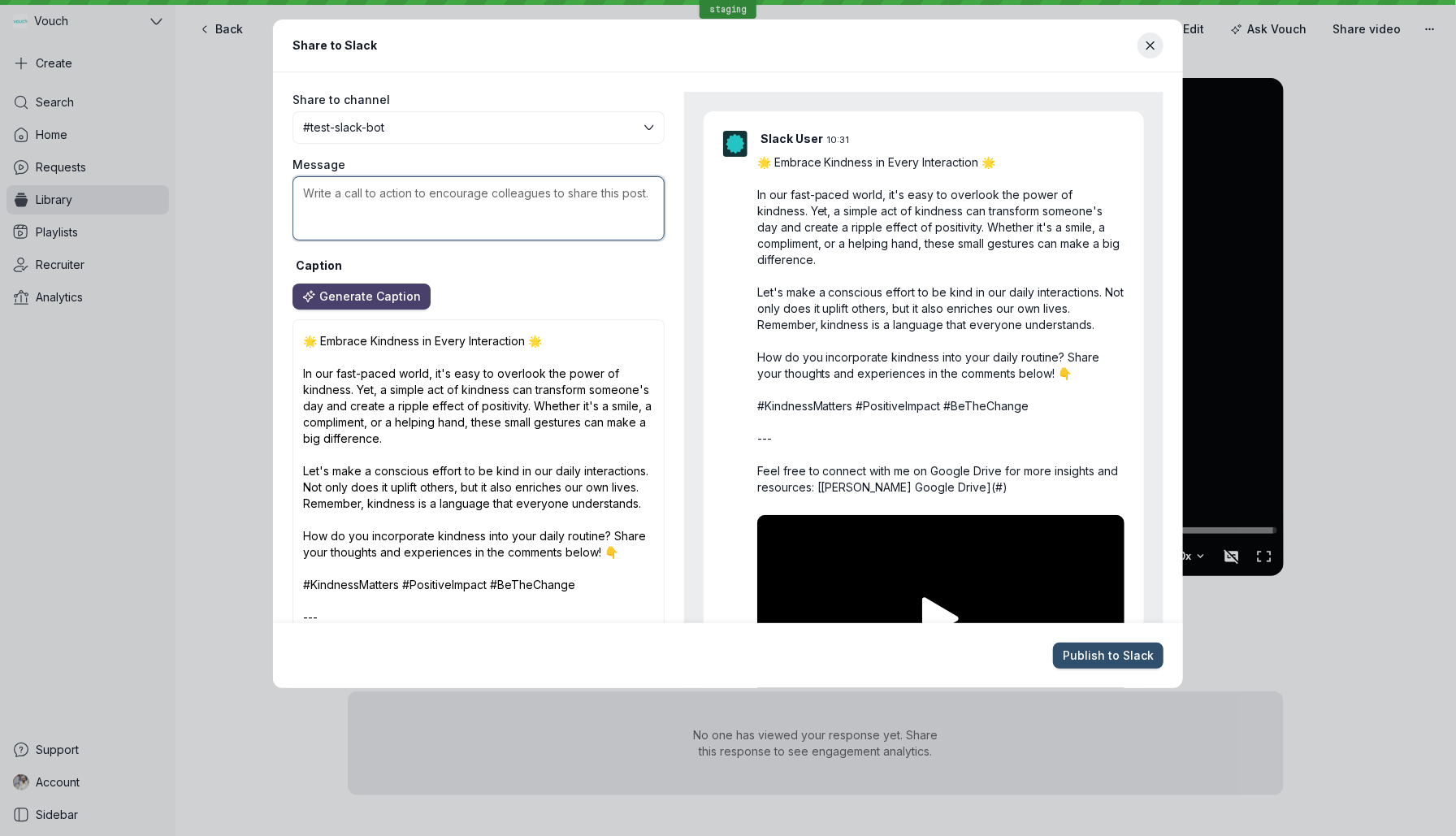
click at [506, 205] on textarea "Message" at bounding box center [479, 208] width 372 height 65
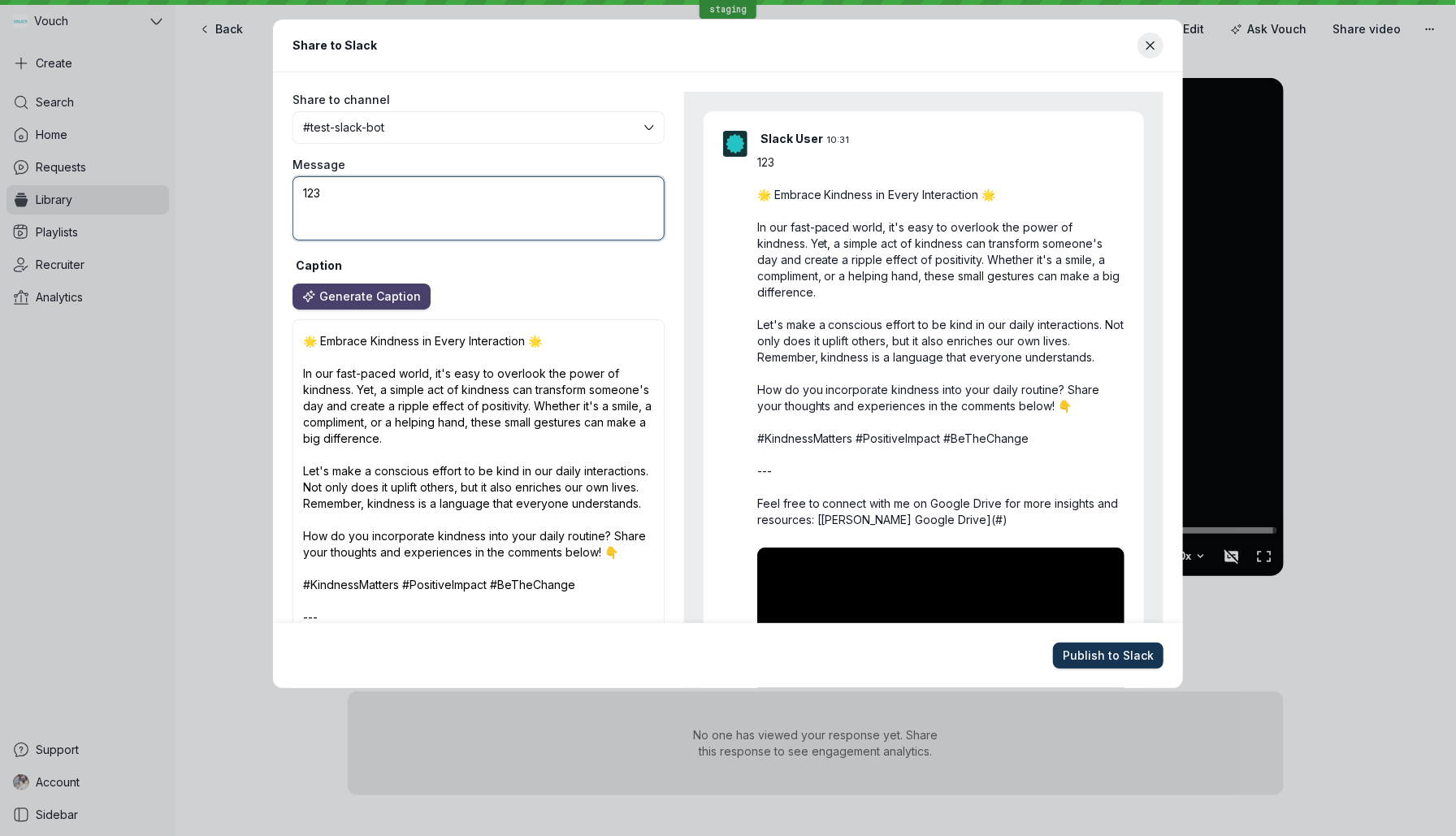
type textarea "123"
click at [1106, 656] on span "Publish to Slack" at bounding box center [1108, 656] width 91 height 16
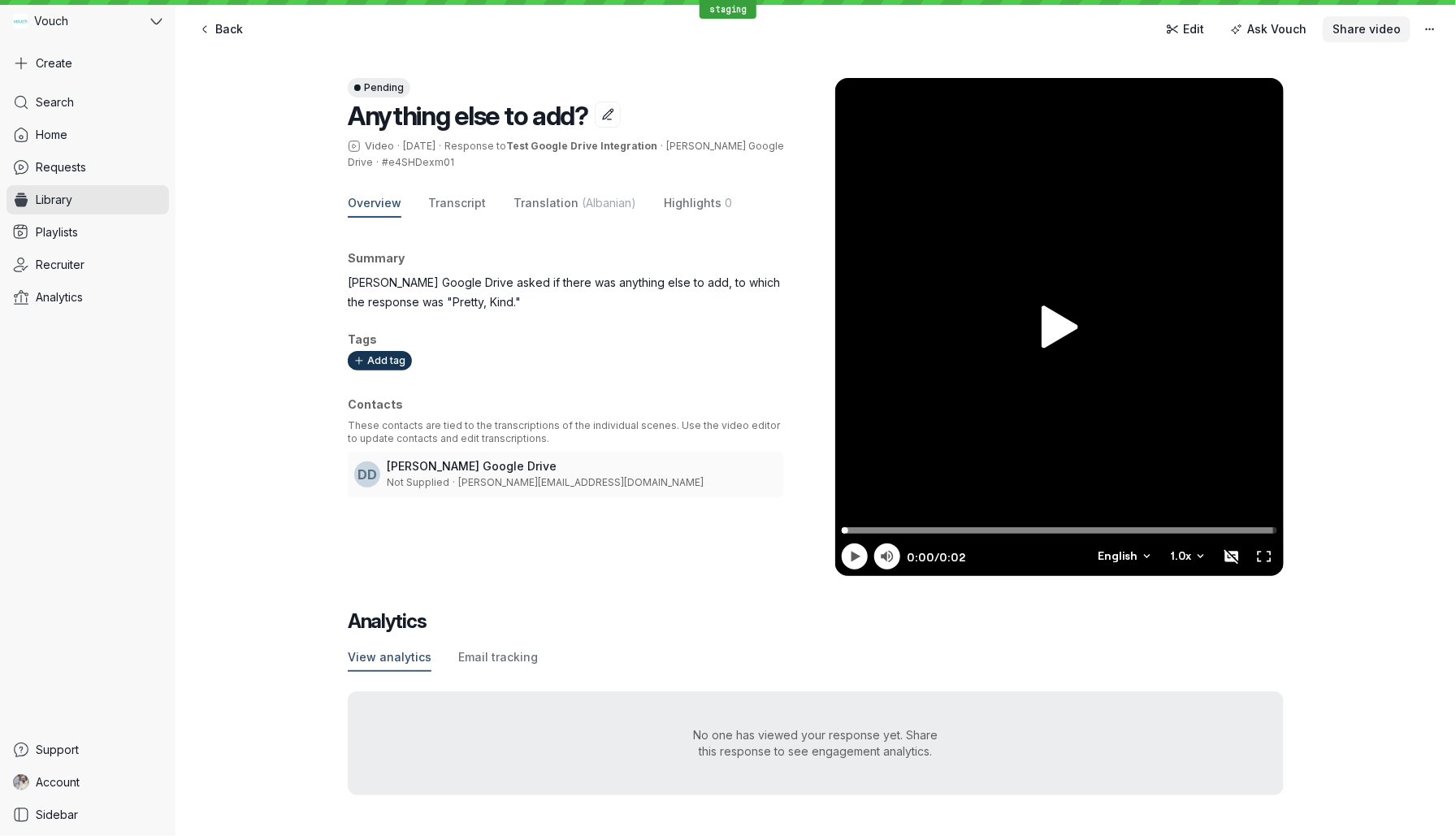
click at [1365, 24] on span "Share video" at bounding box center [1367, 29] width 68 height 16
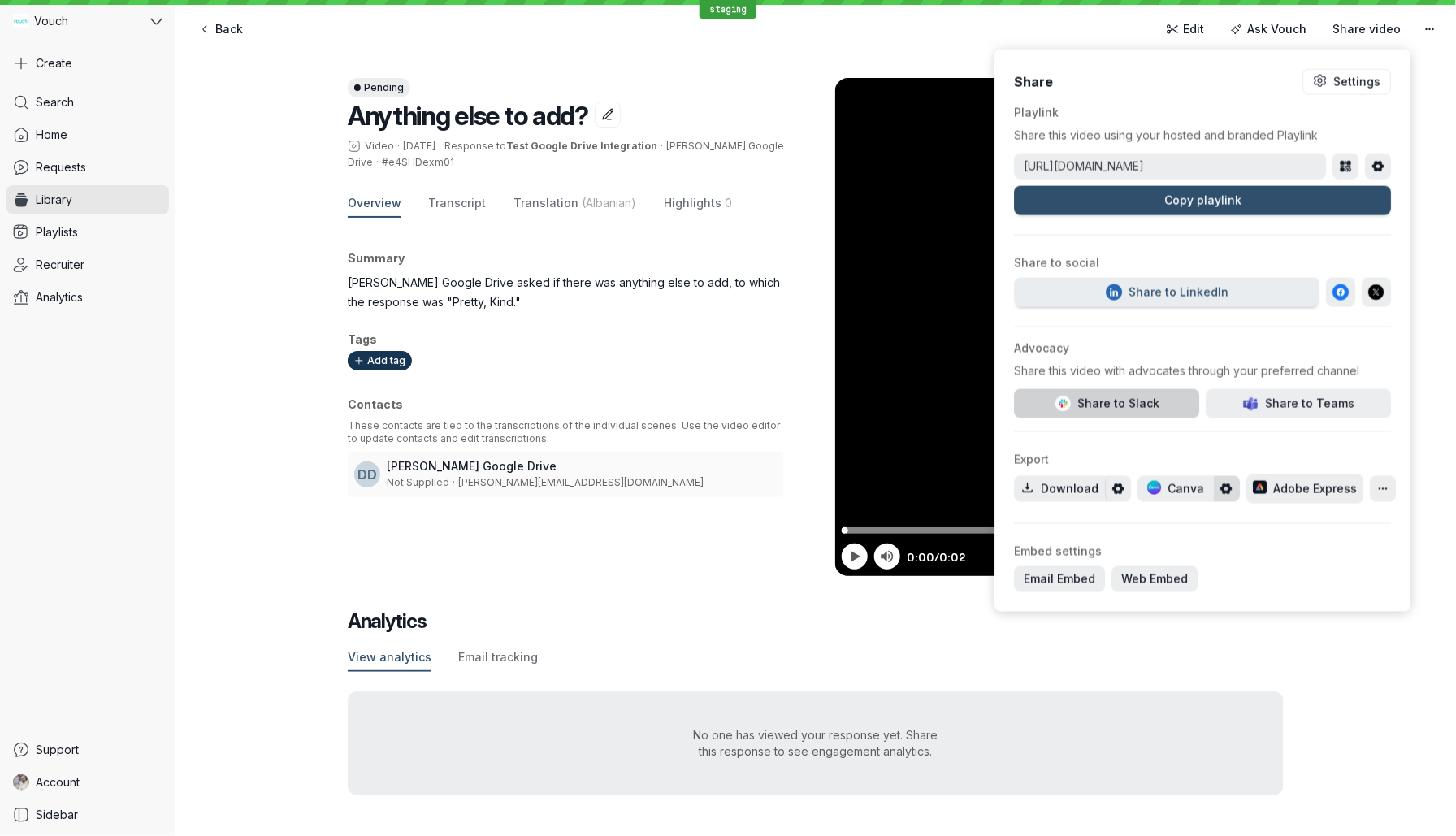
click at [1130, 409] on span "Share to Slack" at bounding box center [1107, 403] width 105 height 16
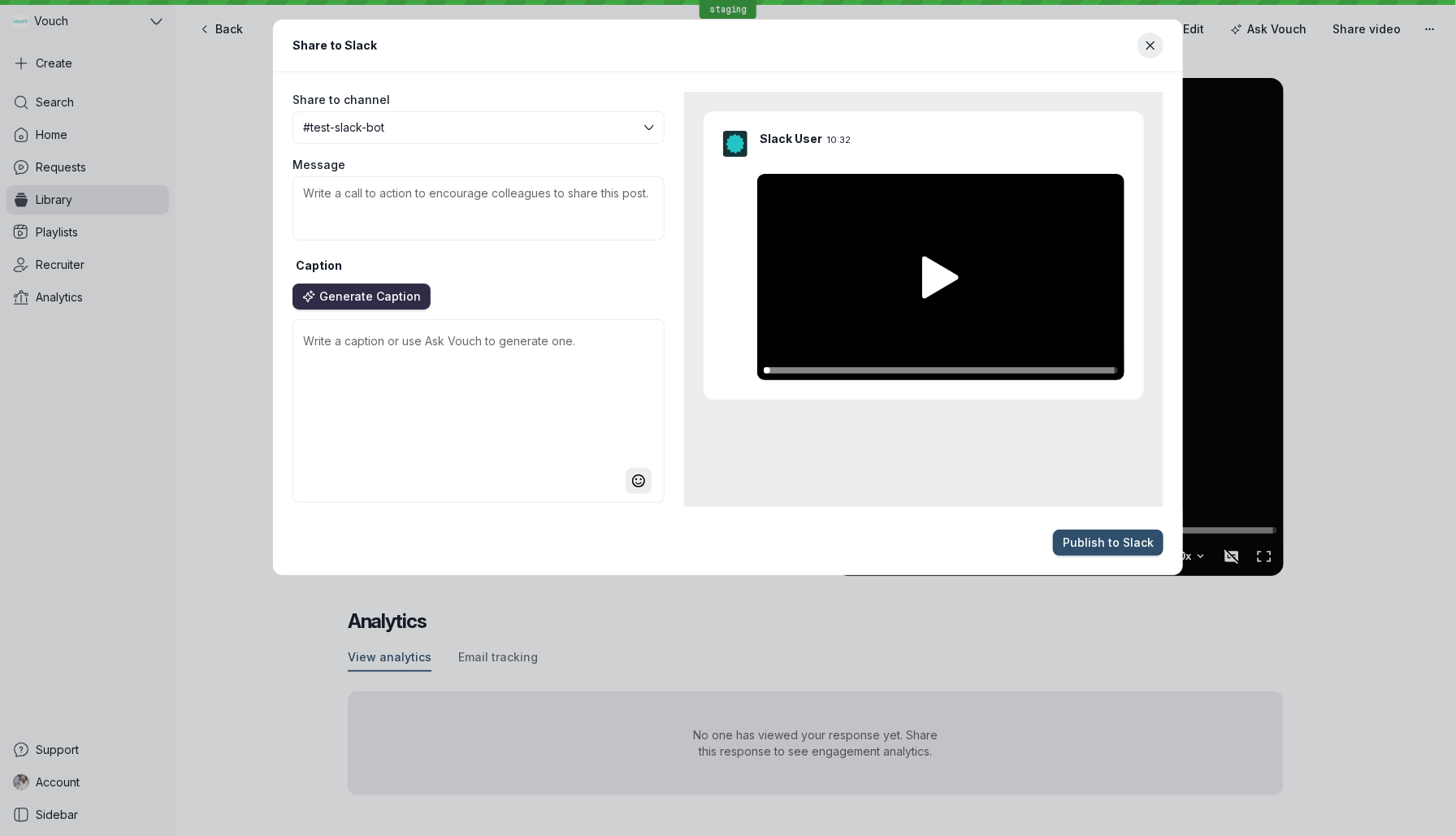
click at [372, 303] on span "Generate Caption" at bounding box center [370, 296] width 102 height 16
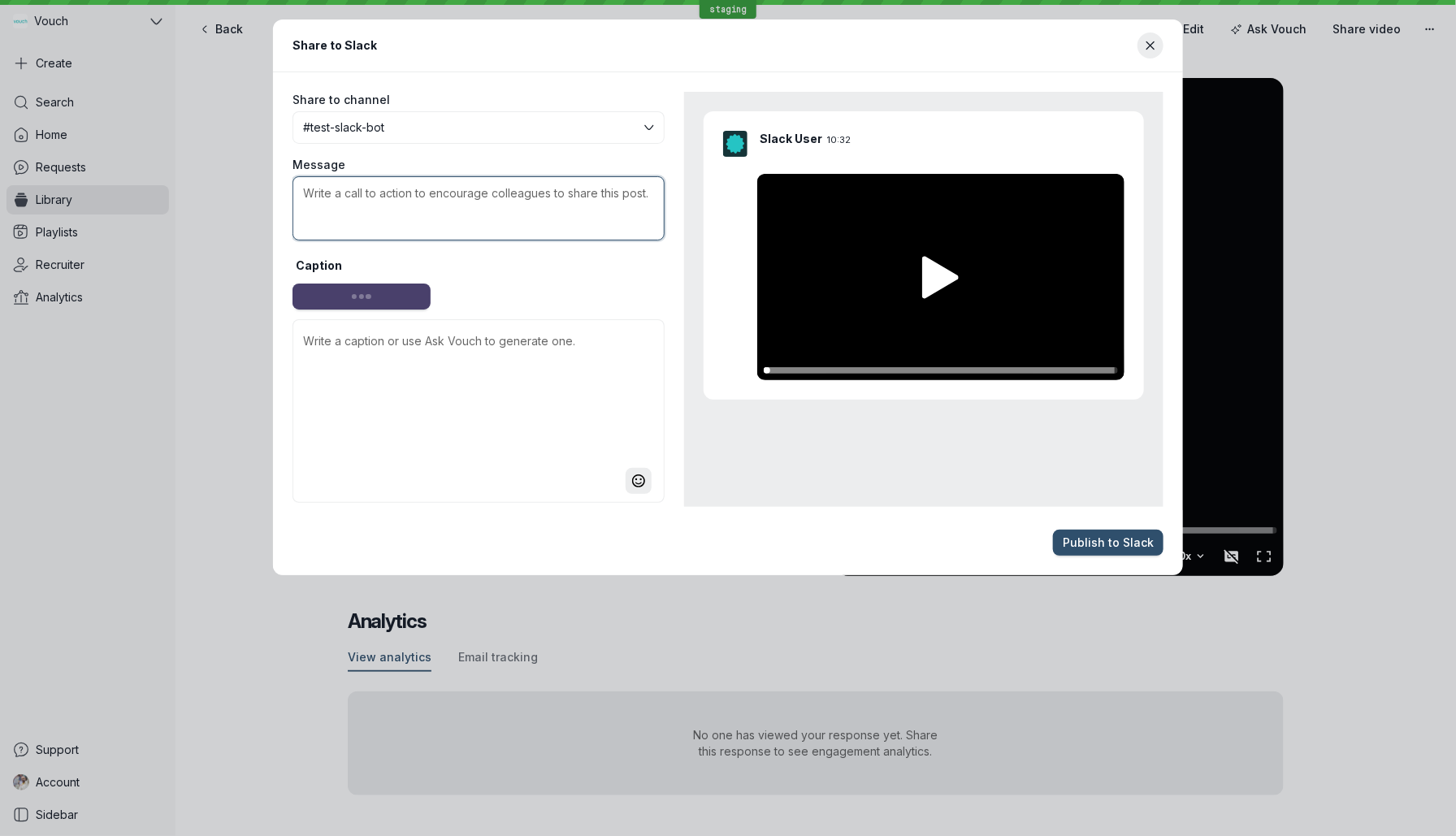
click at [434, 225] on textarea "Message" at bounding box center [479, 208] width 372 height 65
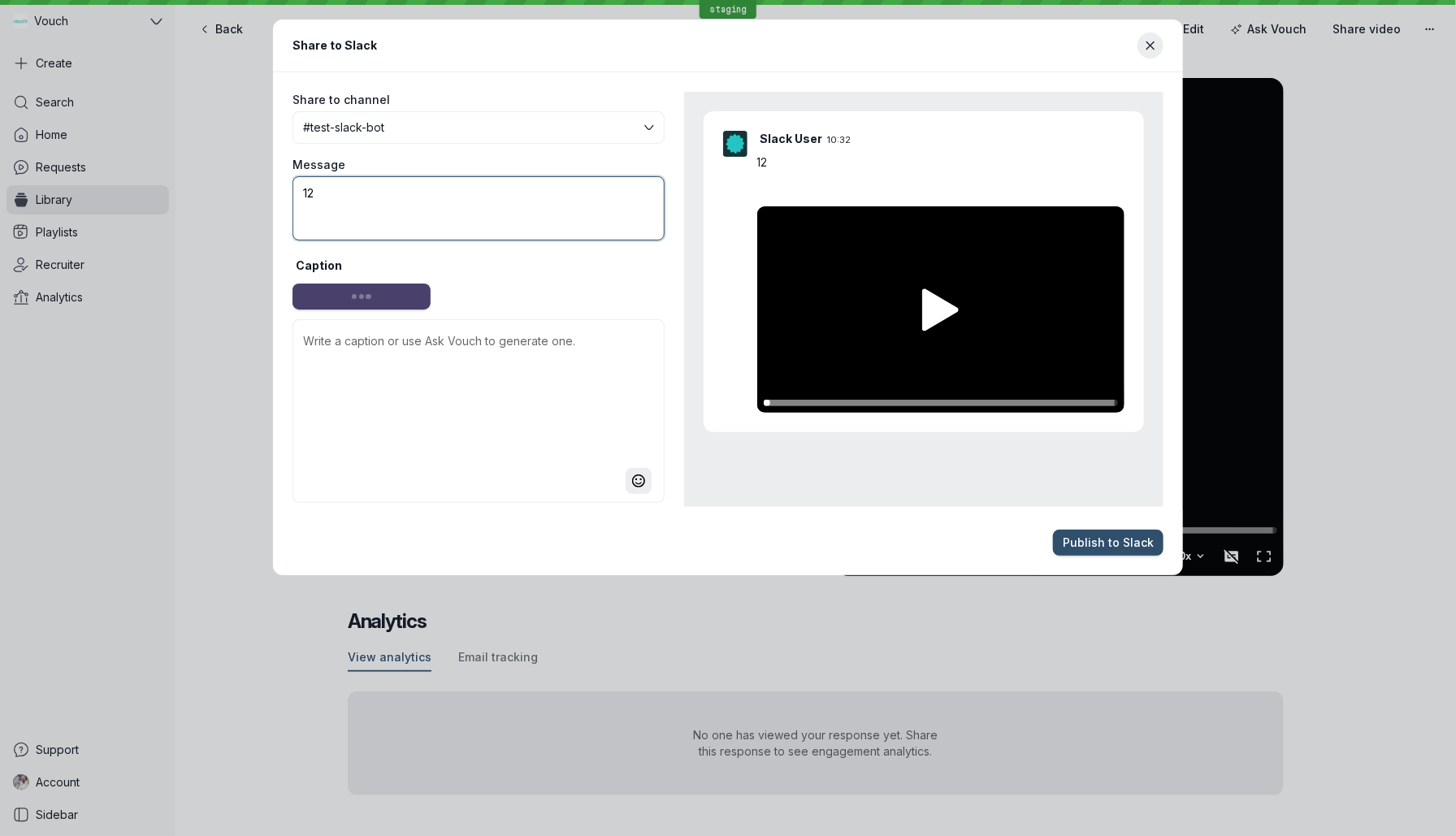
type textarea "123"
type textarea "🌟 Embrace Kindness in Every Interaction 🌟 In our fast-paced world, it's easy to…"
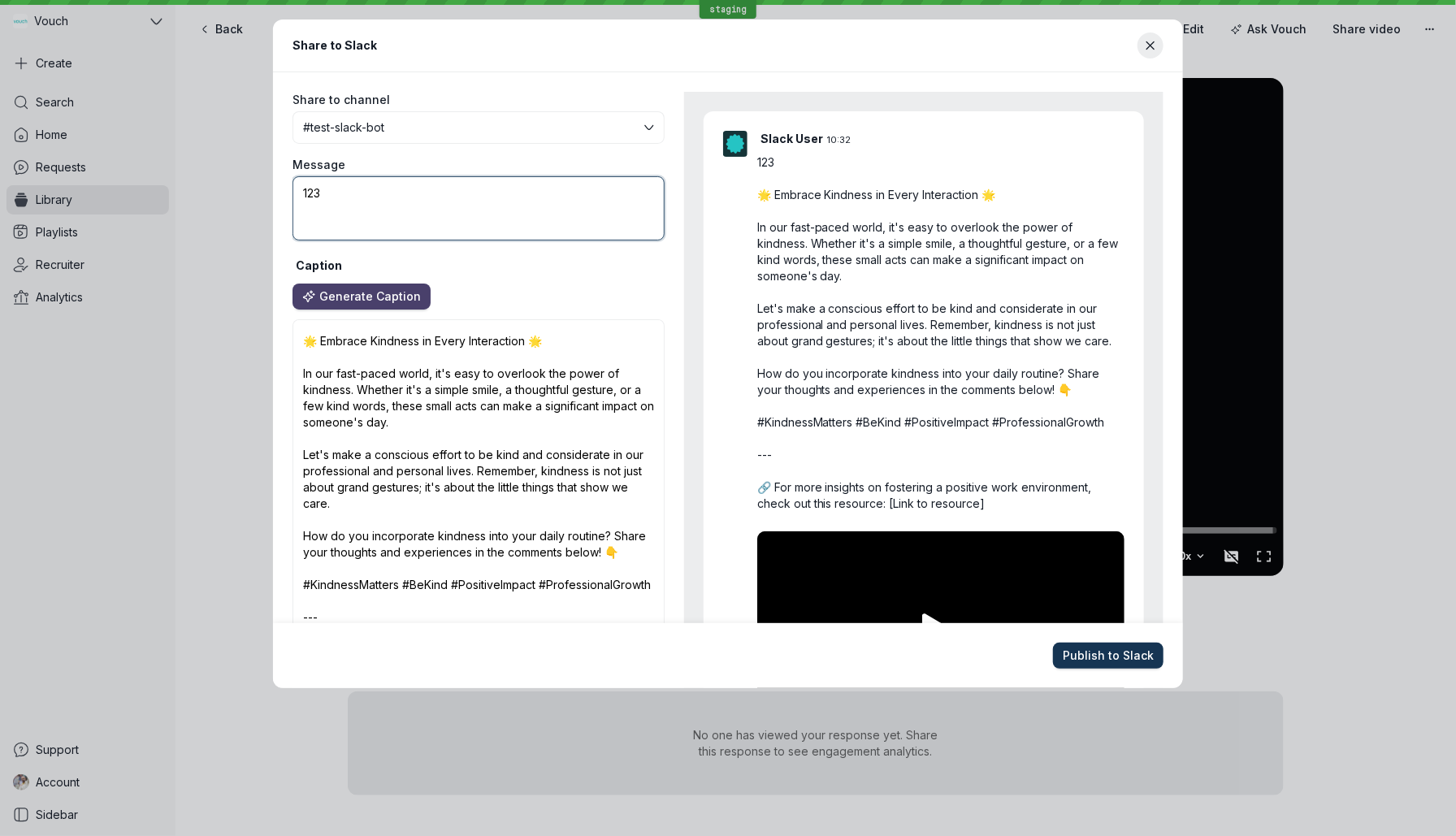
type textarea "123"
click at [1104, 662] on span "Publish to Slack" at bounding box center [1108, 656] width 91 height 16
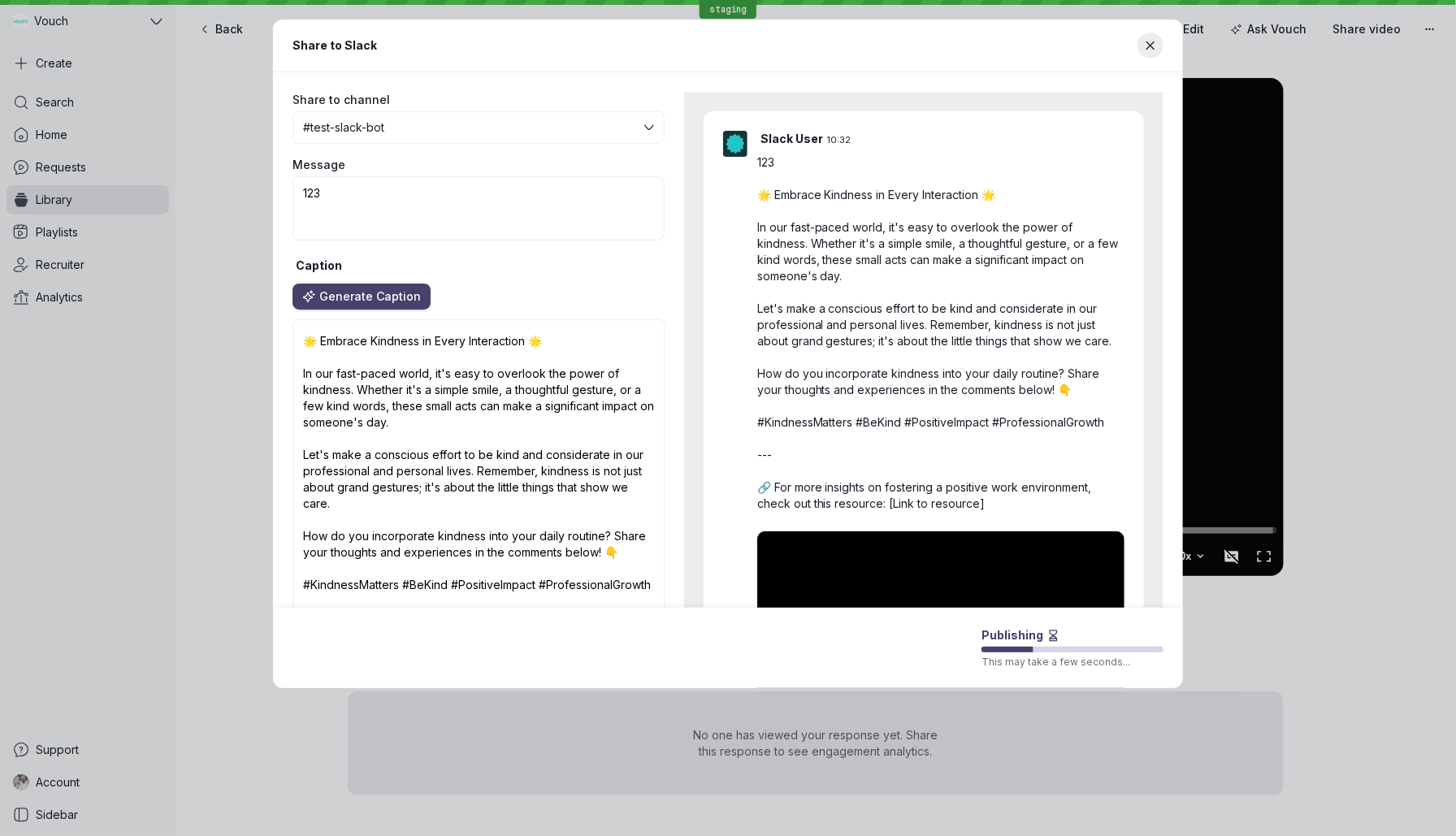
click at [1002, 663] on span "This may take a few seconds..." at bounding box center [1056, 662] width 149 height 13
click at [904, 651] on footer "Publishing This may take a few seconds..." at bounding box center [728, 648] width 910 height 80
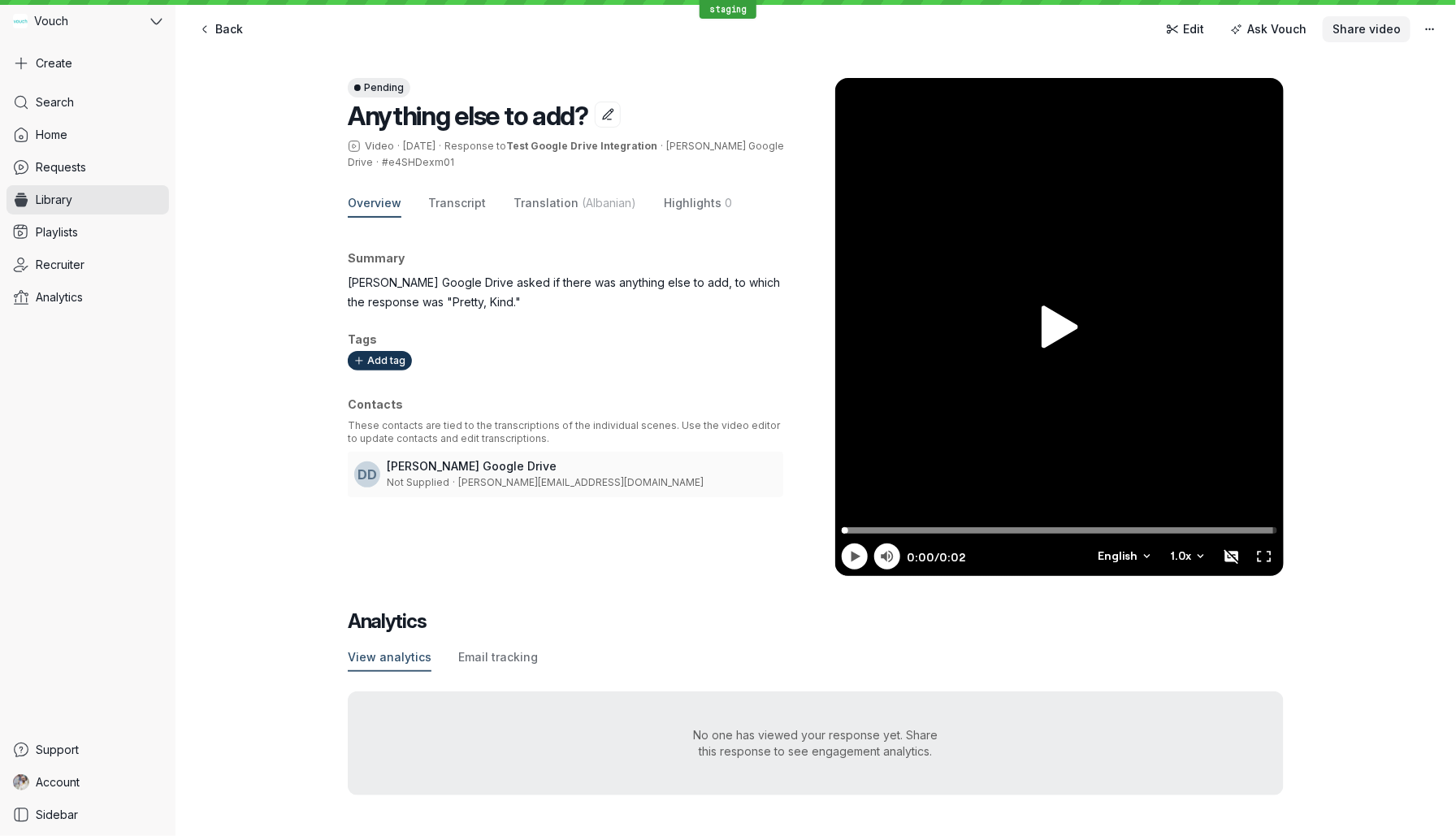
click at [1352, 21] on span "Share video" at bounding box center [1367, 29] width 68 height 16
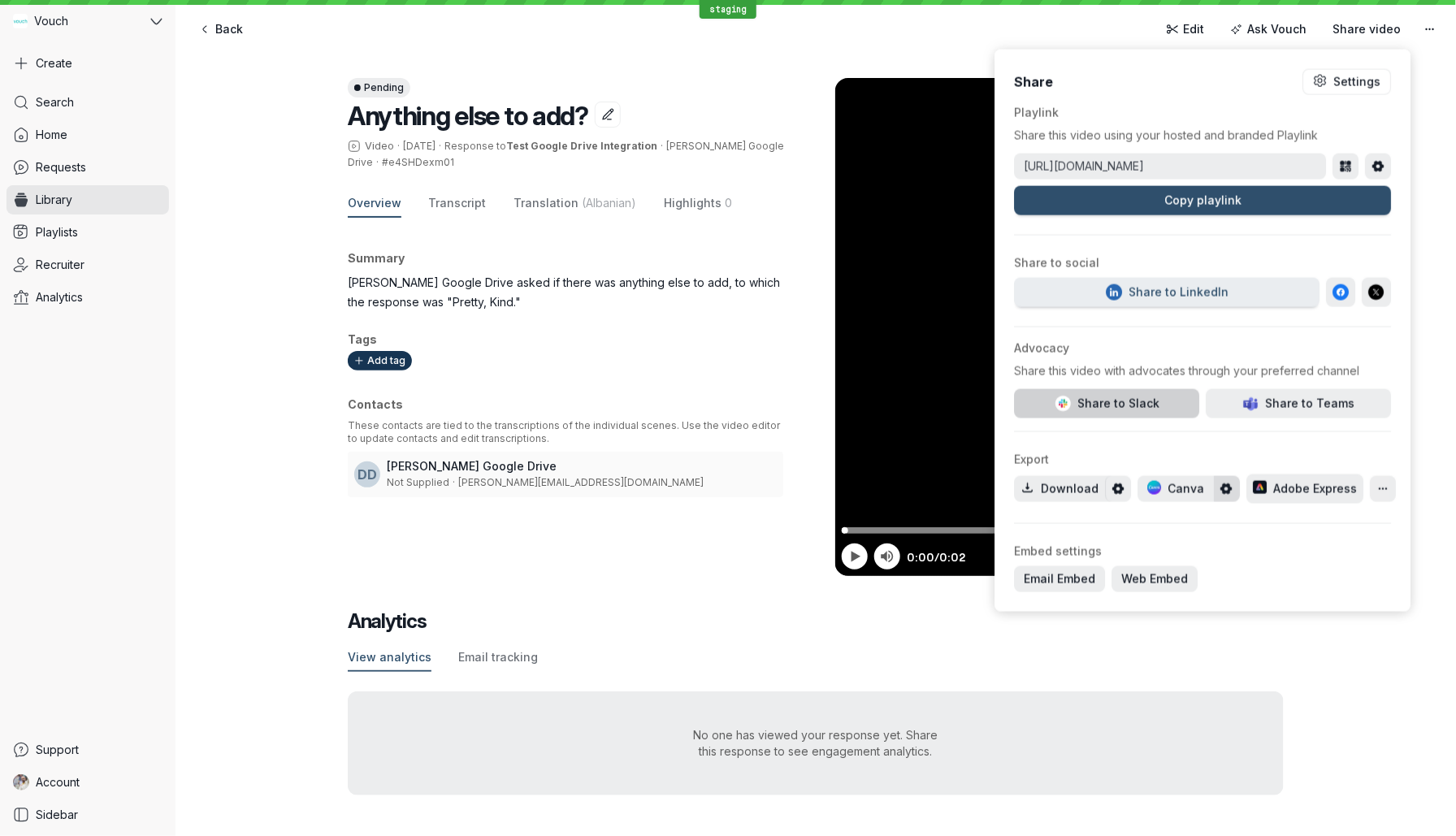
click at [1142, 401] on span "Share to Slack" at bounding box center [1107, 403] width 105 height 16
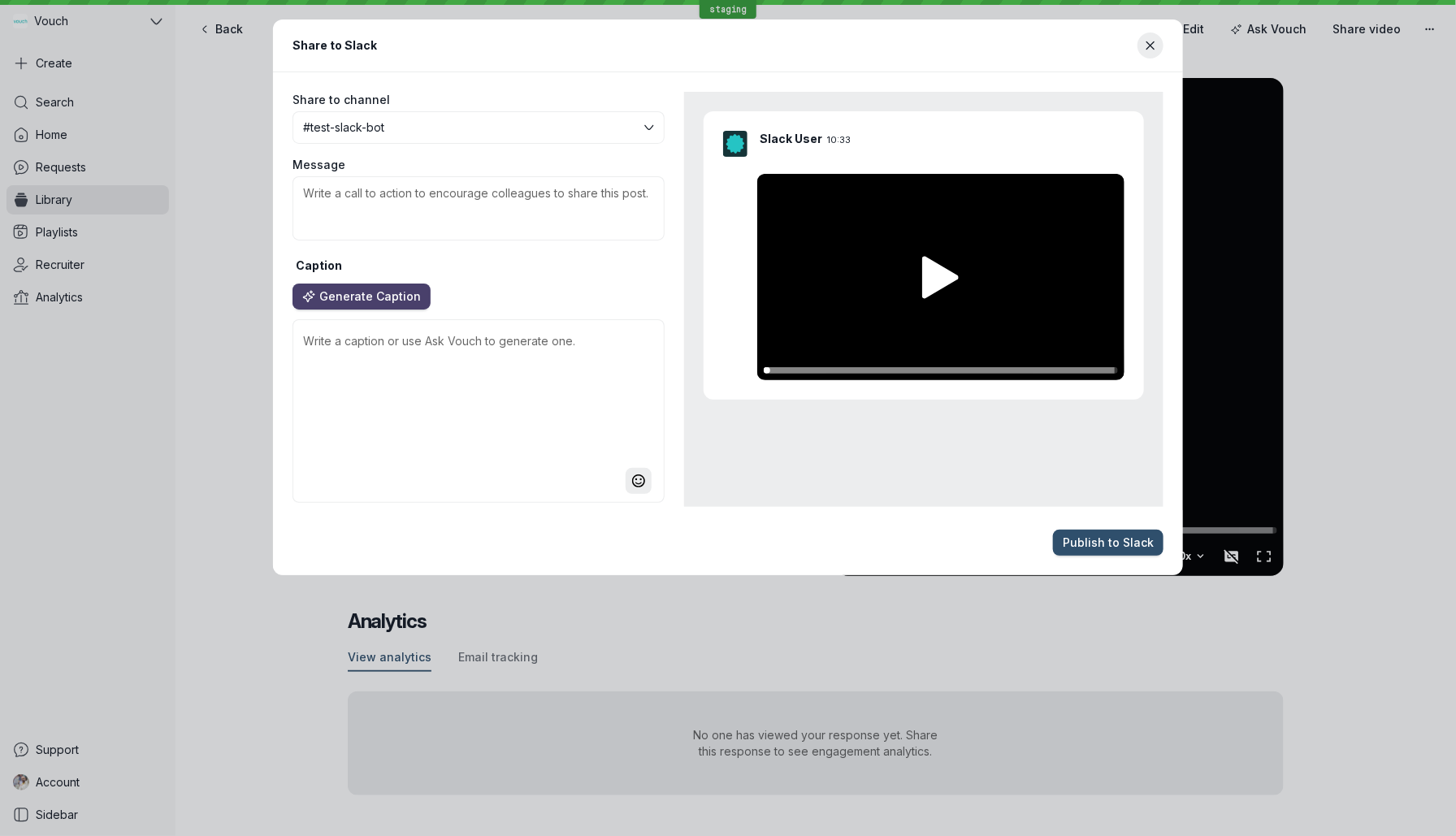
drag, startPoint x: 406, startPoint y: 313, endPoint x: 395, endPoint y: 303, distance: 14.9
click at [402, 313] on div "Caption Generate Caption" at bounding box center [479, 382] width 372 height 249
click at [395, 303] on span "Generate Caption" at bounding box center [370, 296] width 102 height 16
click at [460, 209] on textarea "Message" at bounding box center [479, 208] width 372 height 65
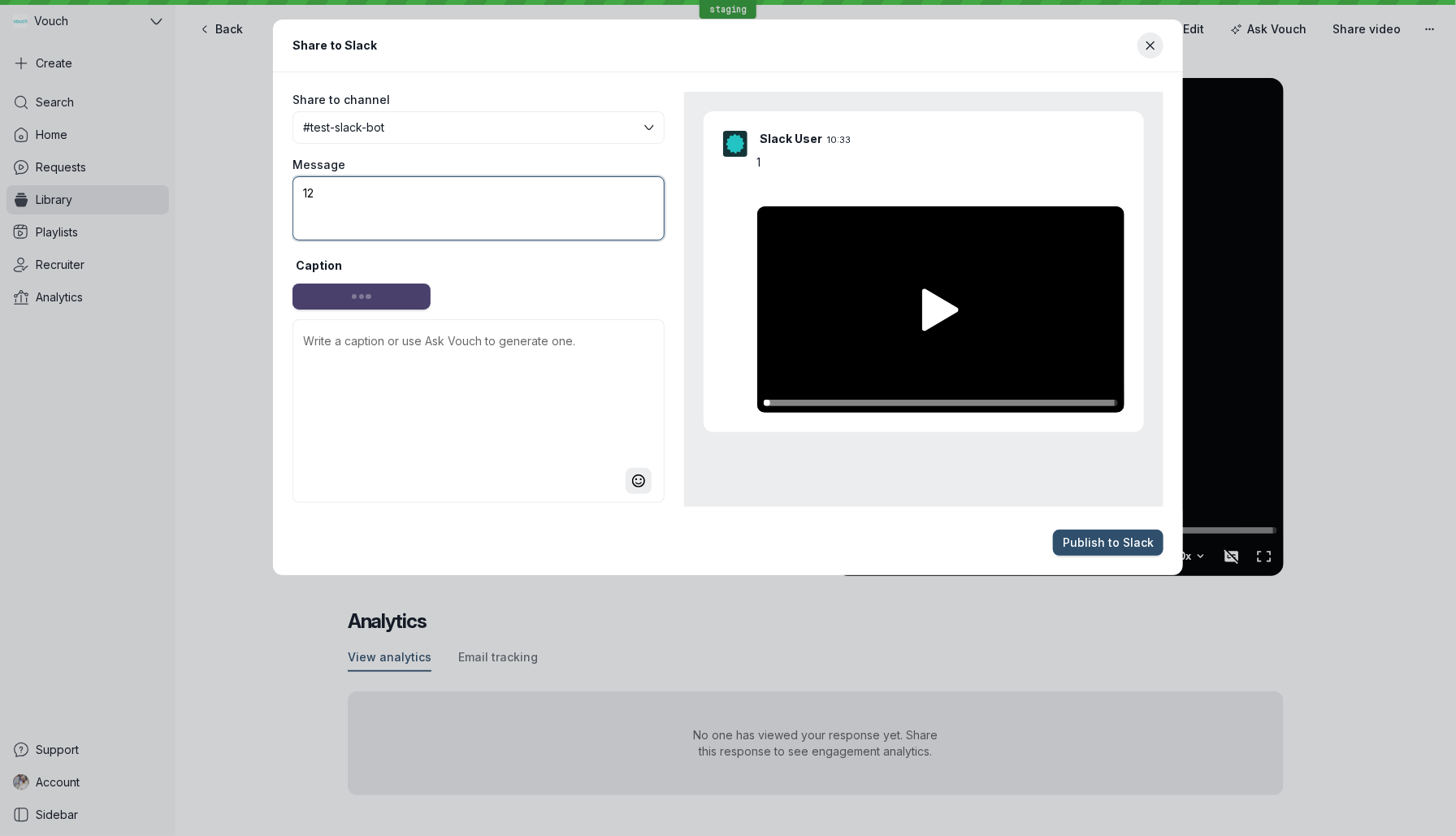
type textarea "123"
type textarea "🌟 Embrace Kindness in Your Professional Journey 🌟 In the fast-paced world of bu…"
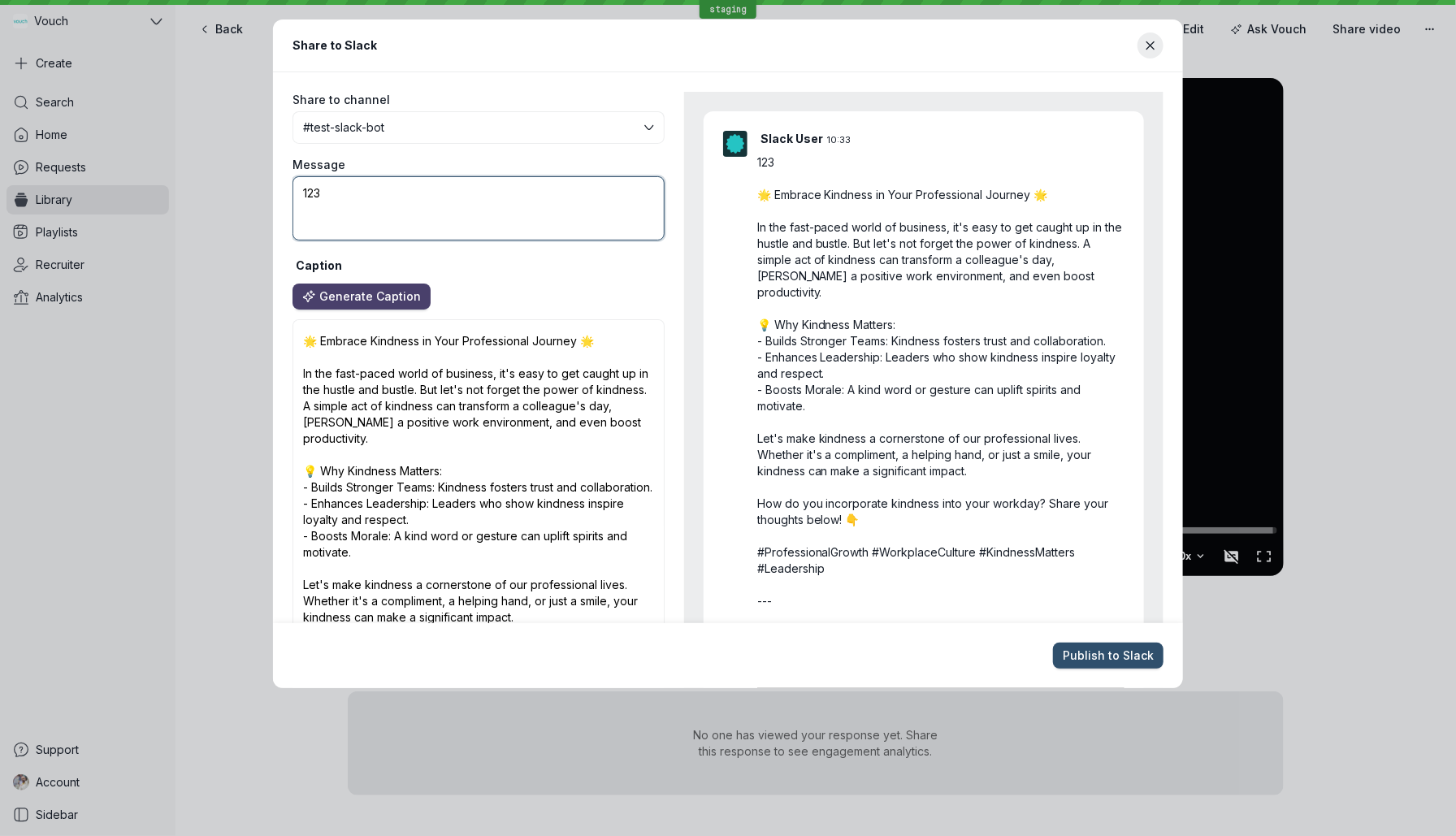
type textarea "123"
click at [1067, 641] on footer "Publish to Slack" at bounding box center [728, 656] width 910 height 65
click at [1084, 662] on span "Publish to Slack" at bounding box center [1108, 656] width 91 height 16
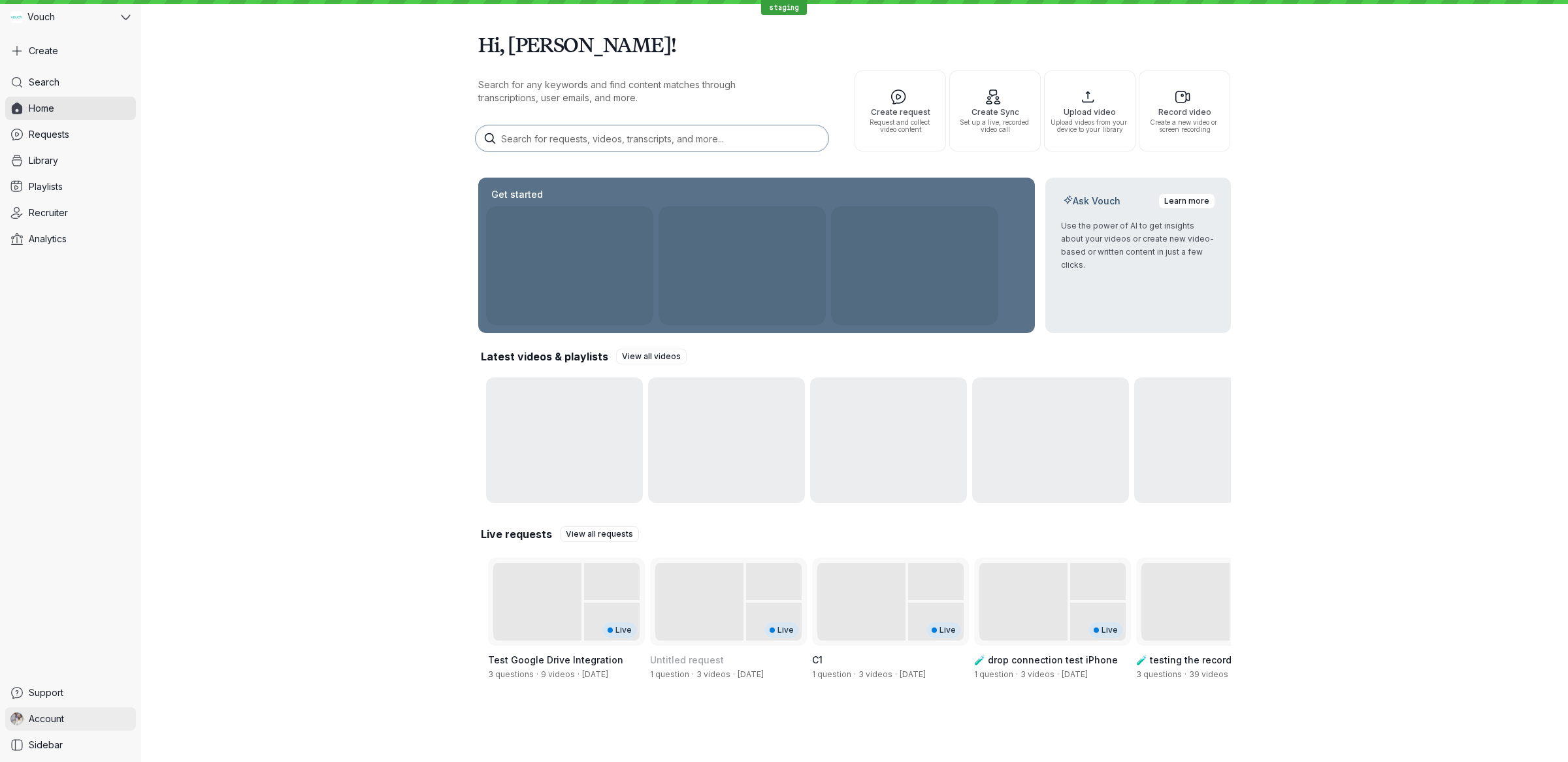
click at [60, 719] on span "Account" at bounding box center [46, 719] width 36 height 13
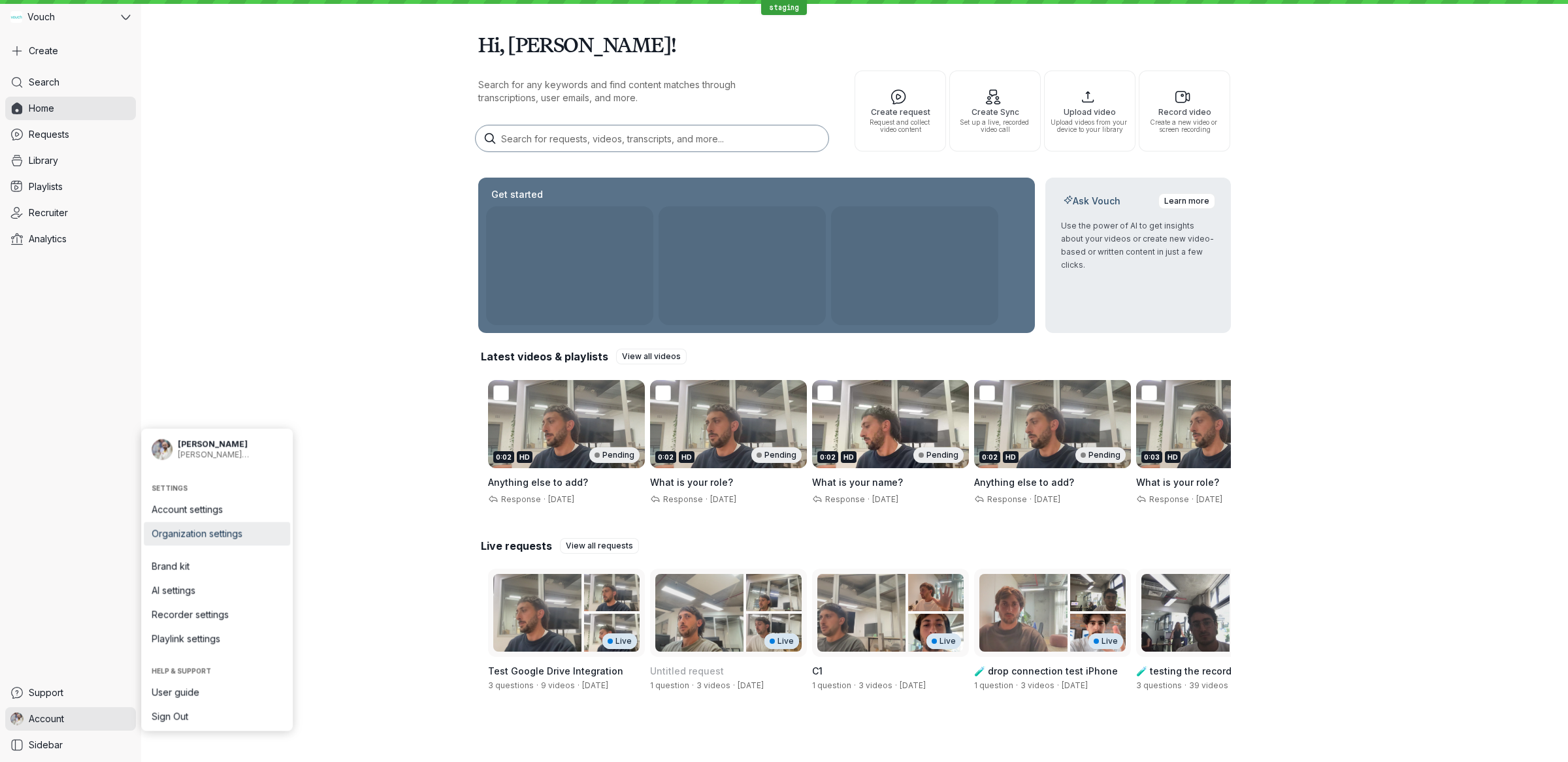
click at [242, 535] on span "Organization settings" at bounding box center [217, 534] width 131 height 13
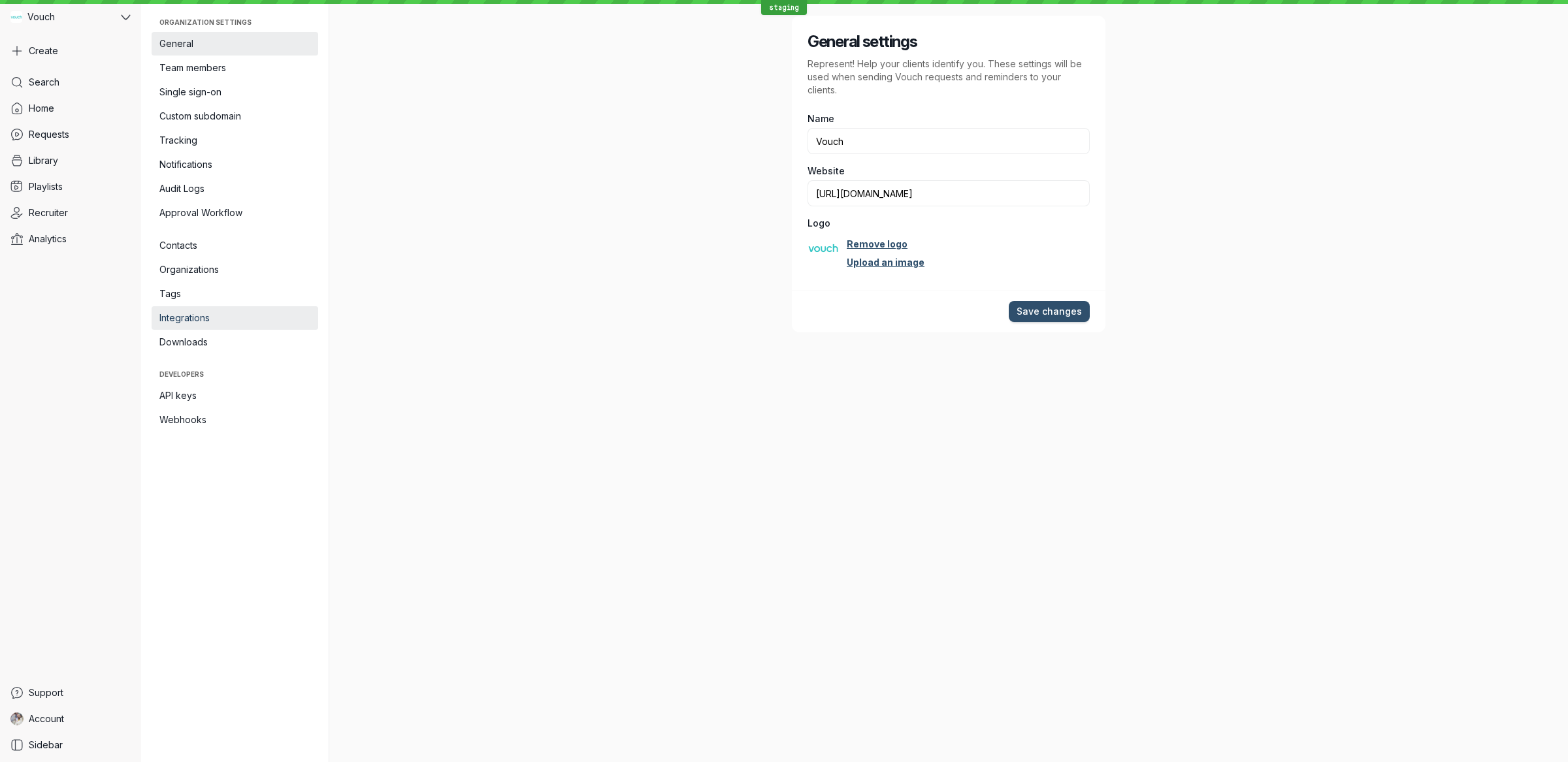
click at [254, 314] on span "Integrations" at bounding box center [235, 318] width 151 height 13
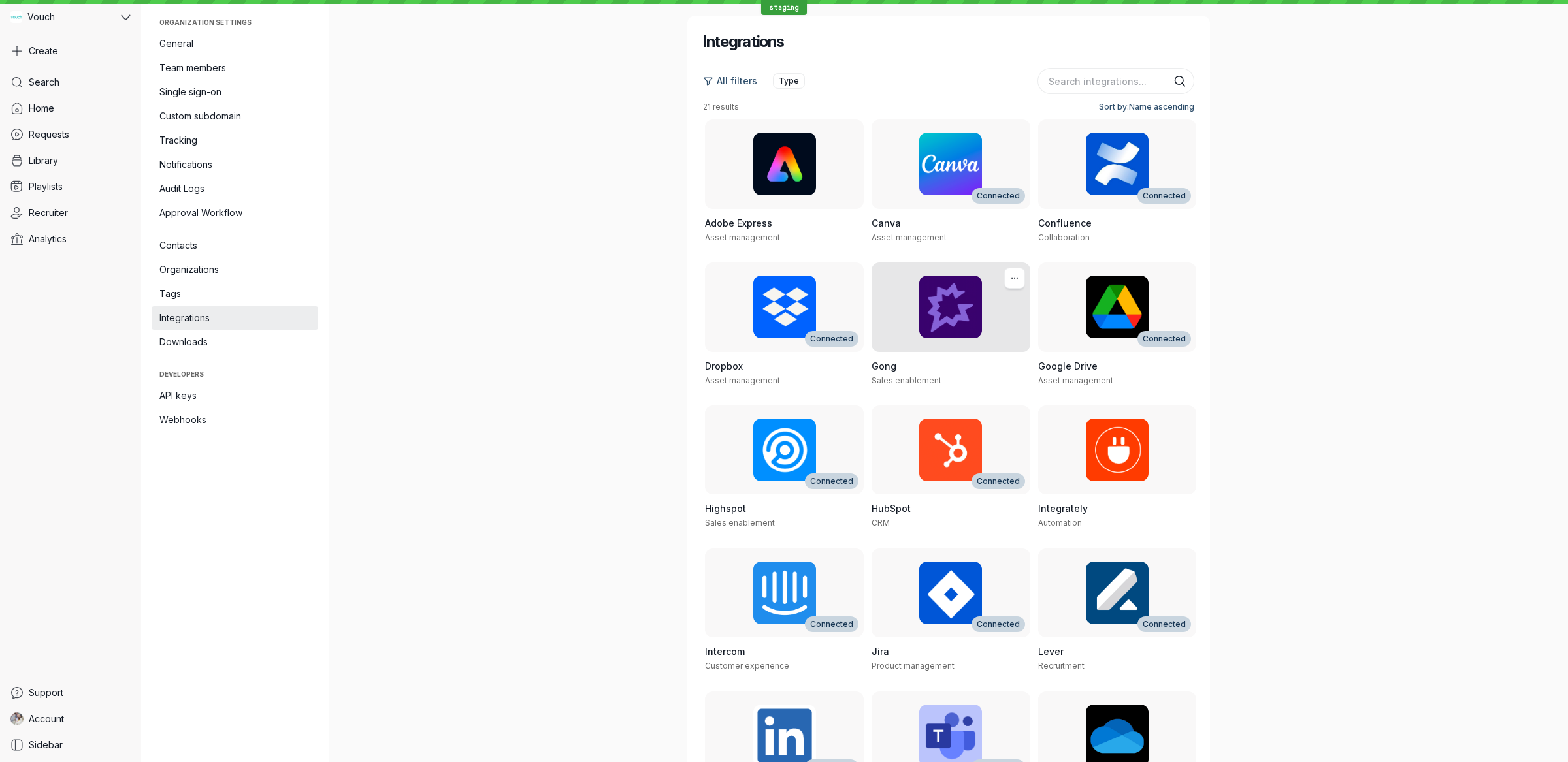
scroll to position [363, 0]
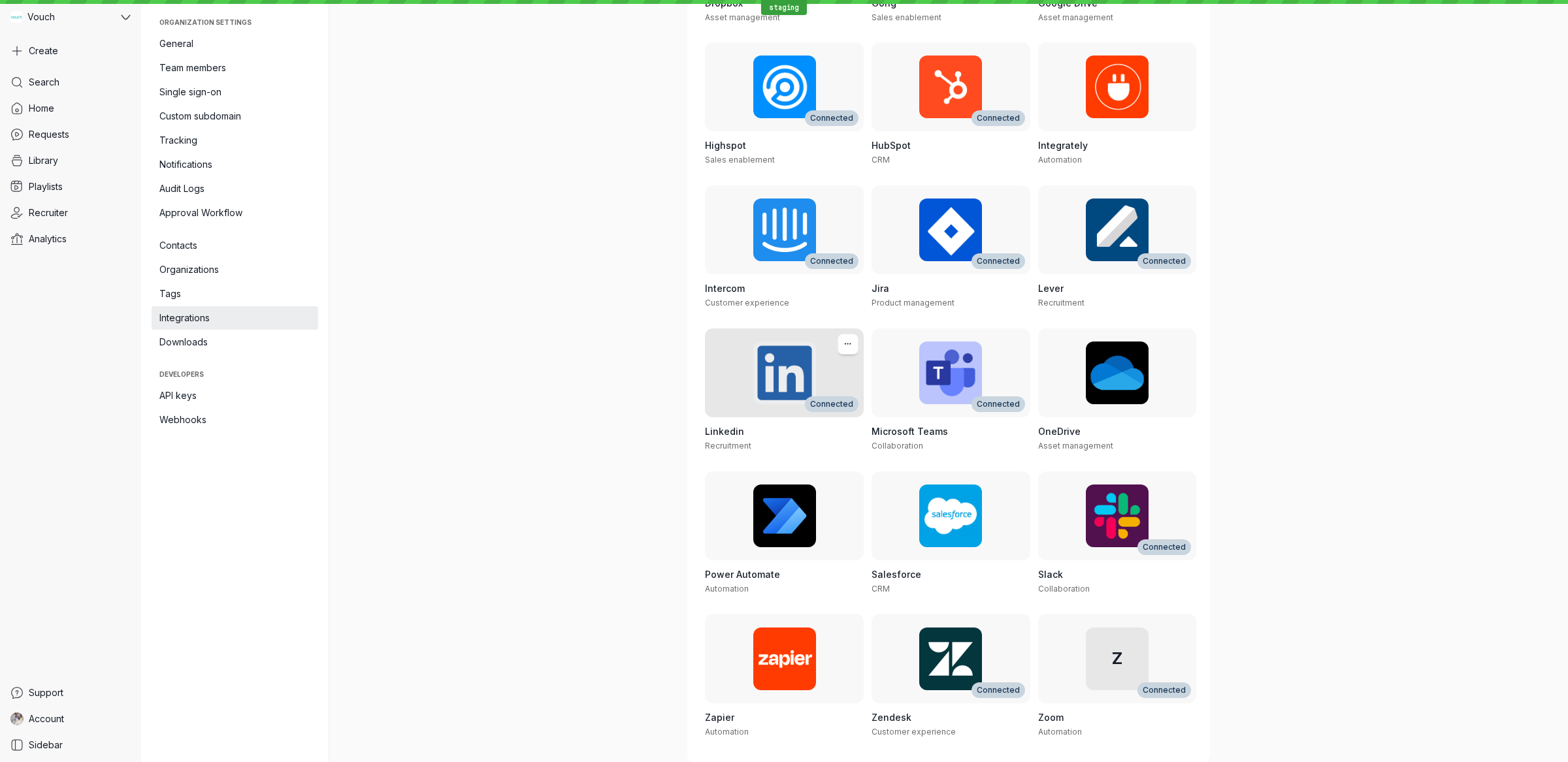
click at [801, 434] on h3 "Linkedin" at bounding box center [784, 431] width 159 height 13
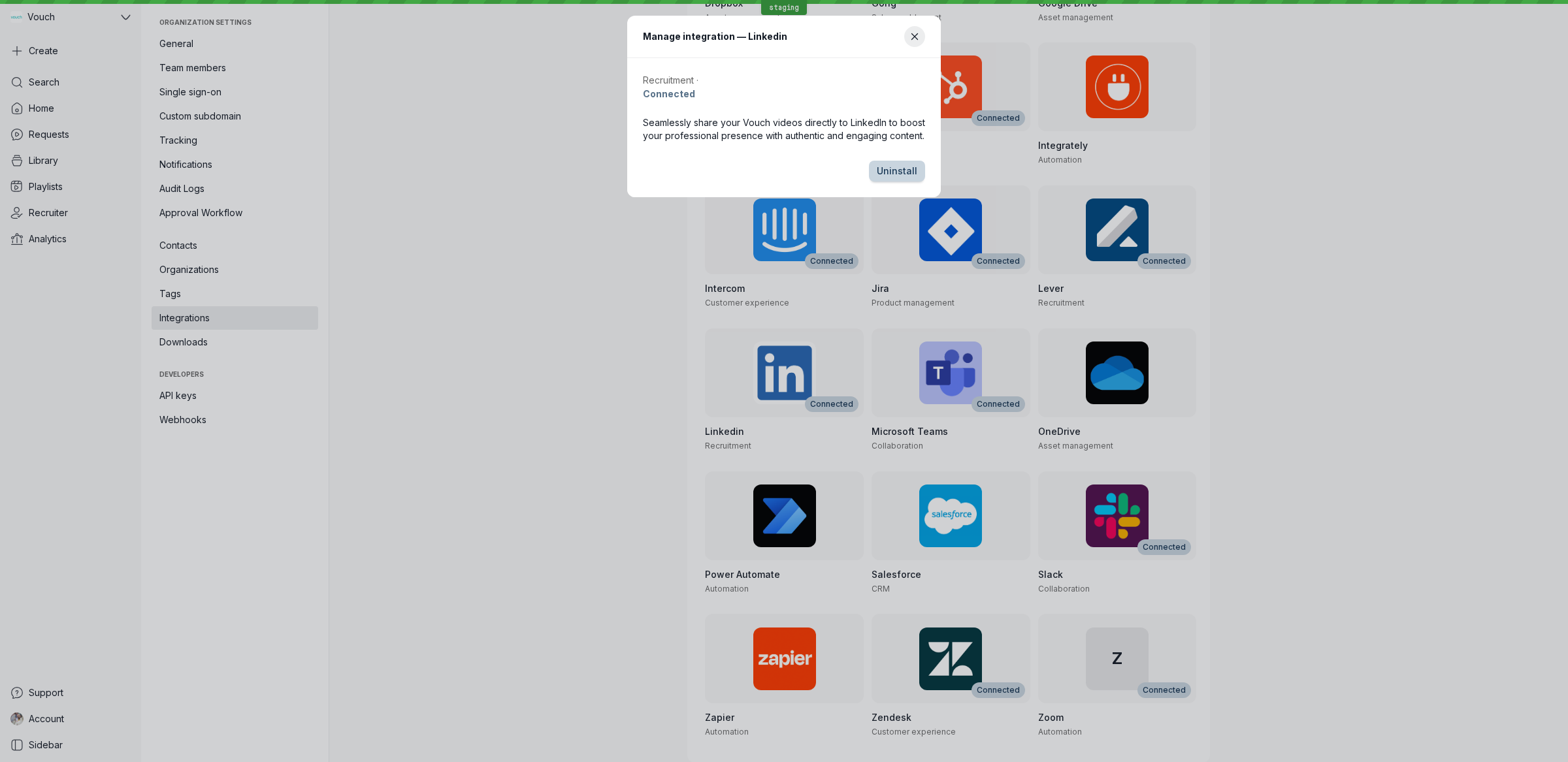
click at [908, 176] on span "Uninstall" at bounding box center [897, 171] width 41 height 13
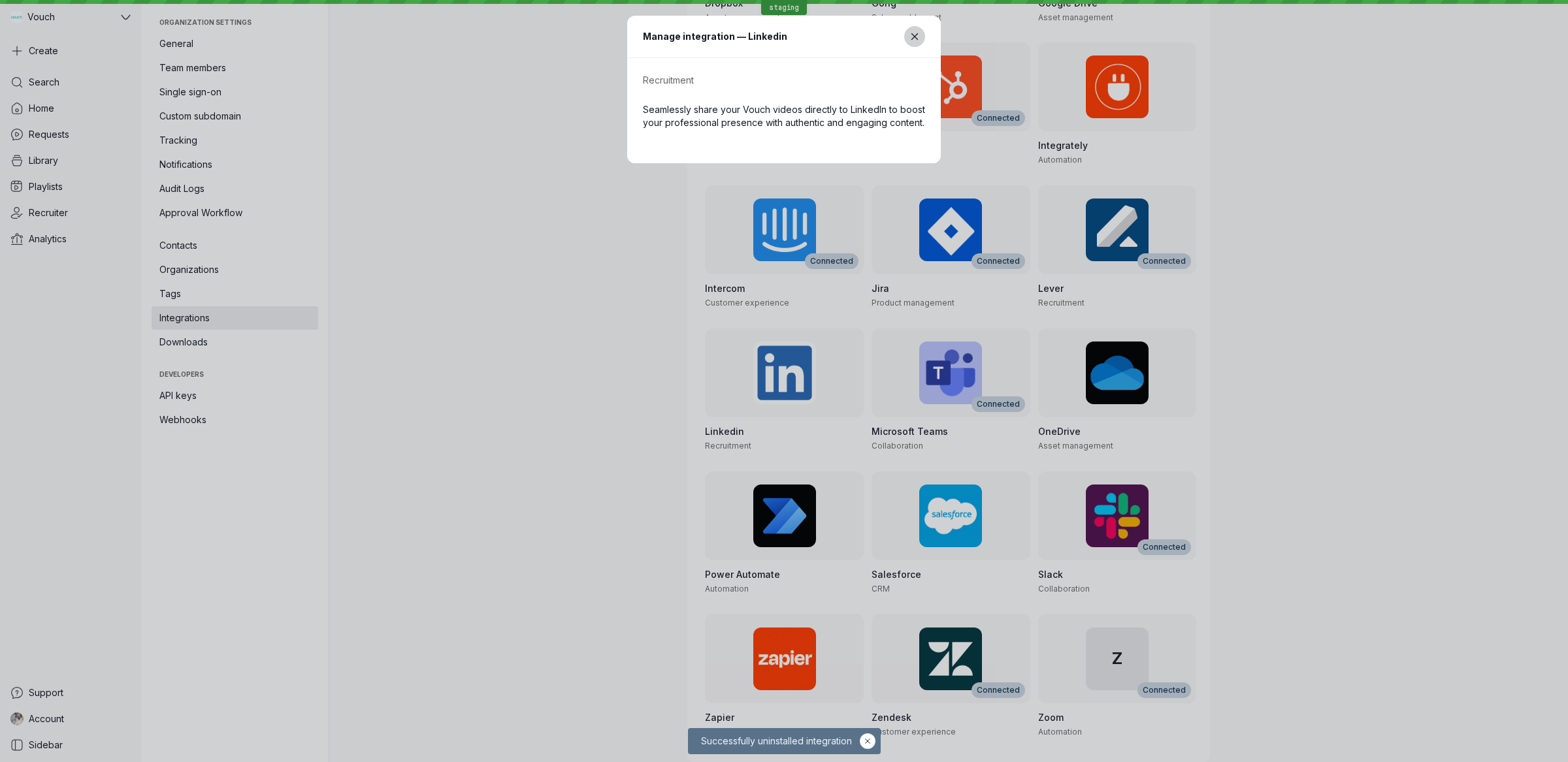
click at [916, 27] on button "Close modal" at bounding box center [914, 36] width 21 height 21
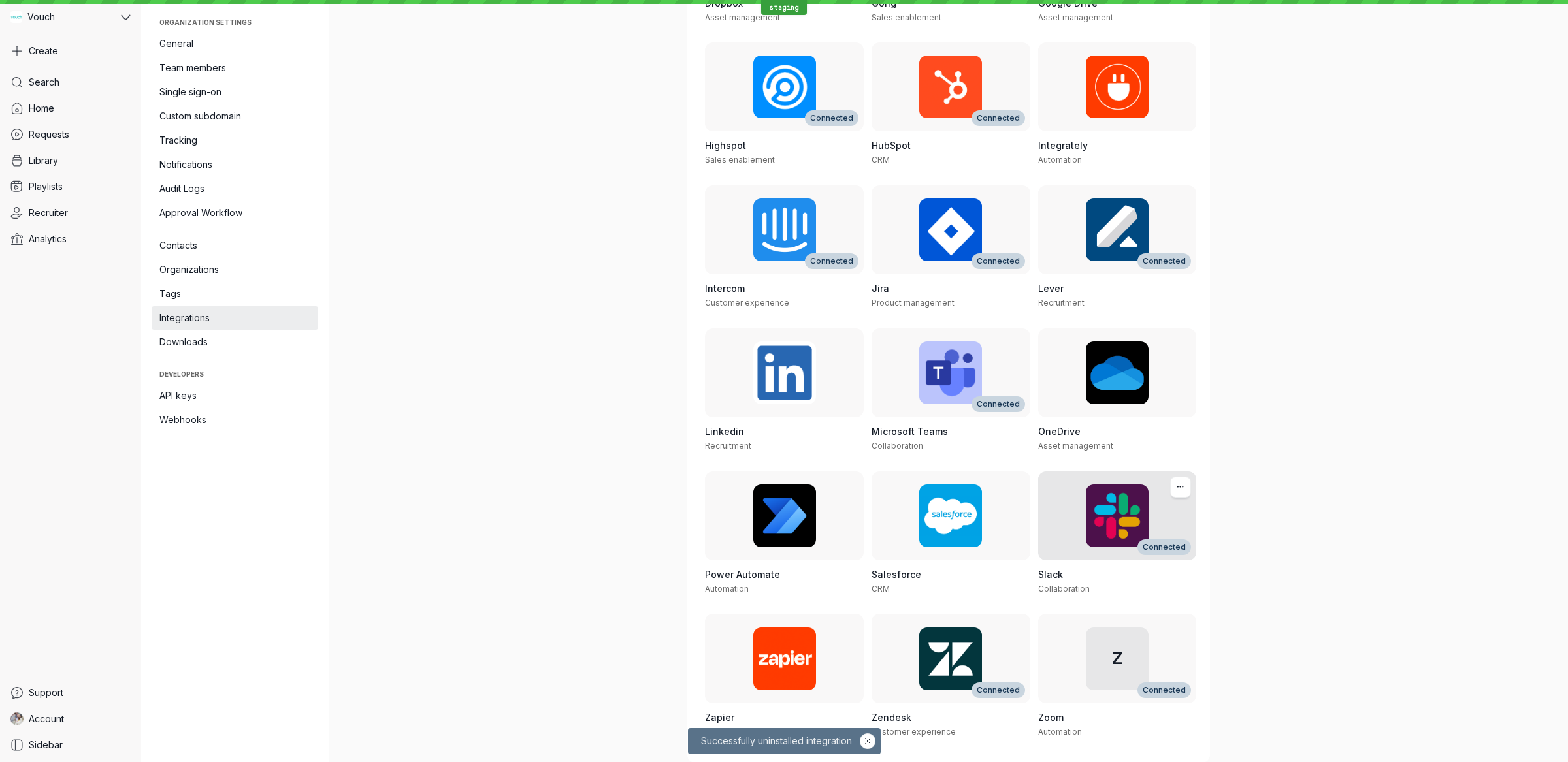
click at [1115, 573] on h3 "Slack" at bounding box center [1117, 574] width 159 height 13
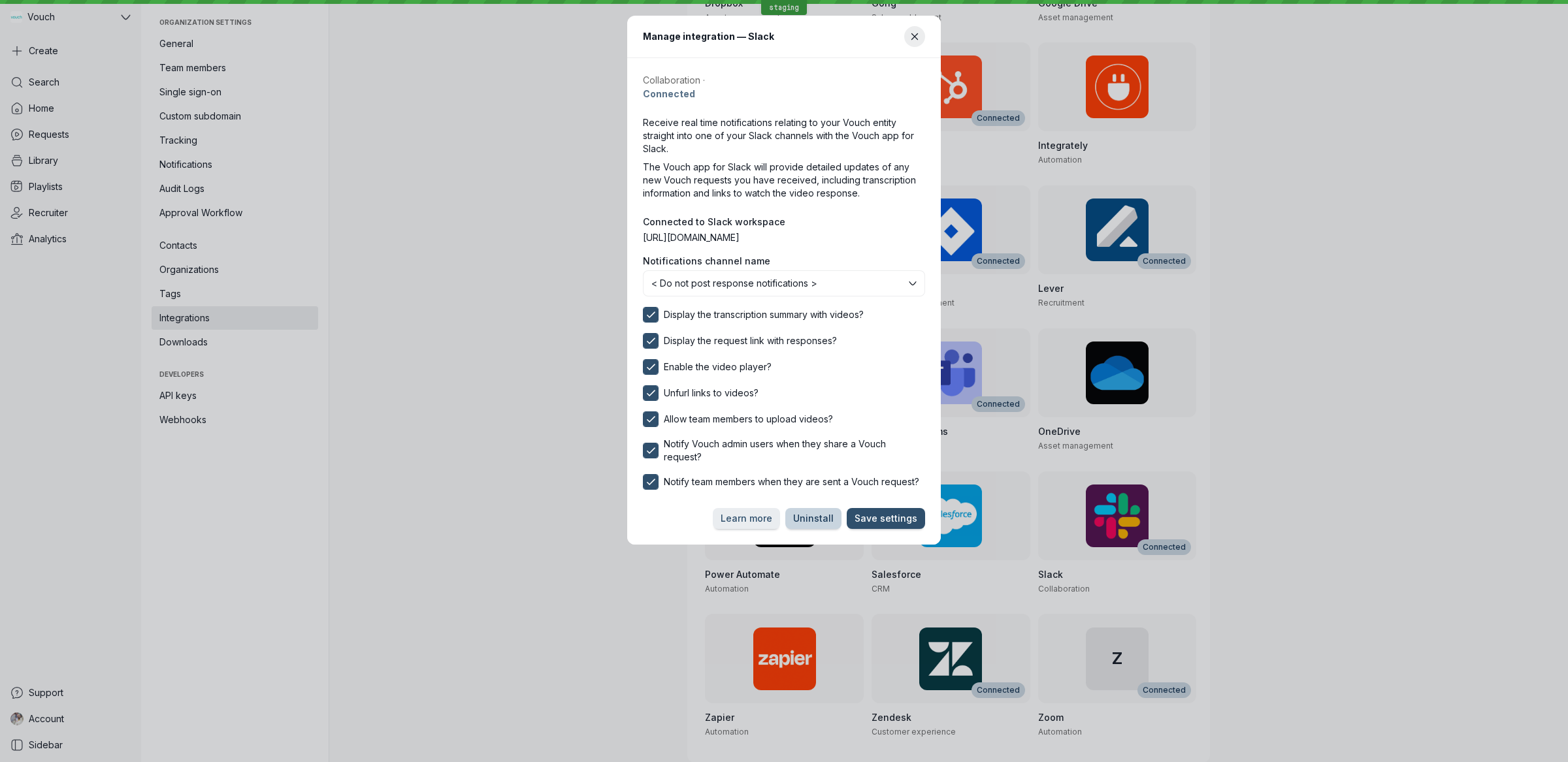
click at [826, 513] on span "Uninstall" at bounding box center [813, 518] width 41 height 13
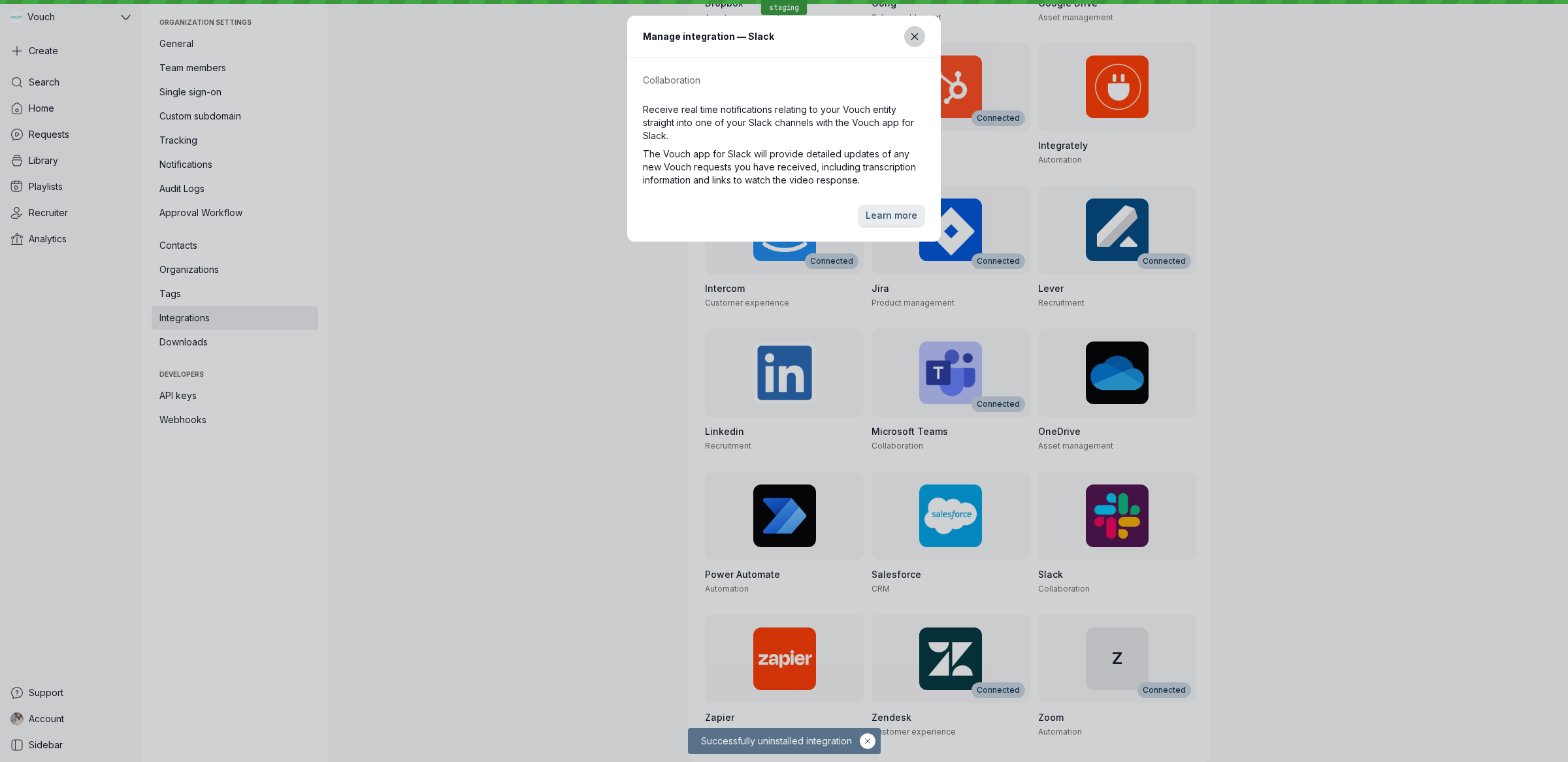
click at [910, 34] on icon "Close modal" at bounding box center [915, 37] width 11 height 11
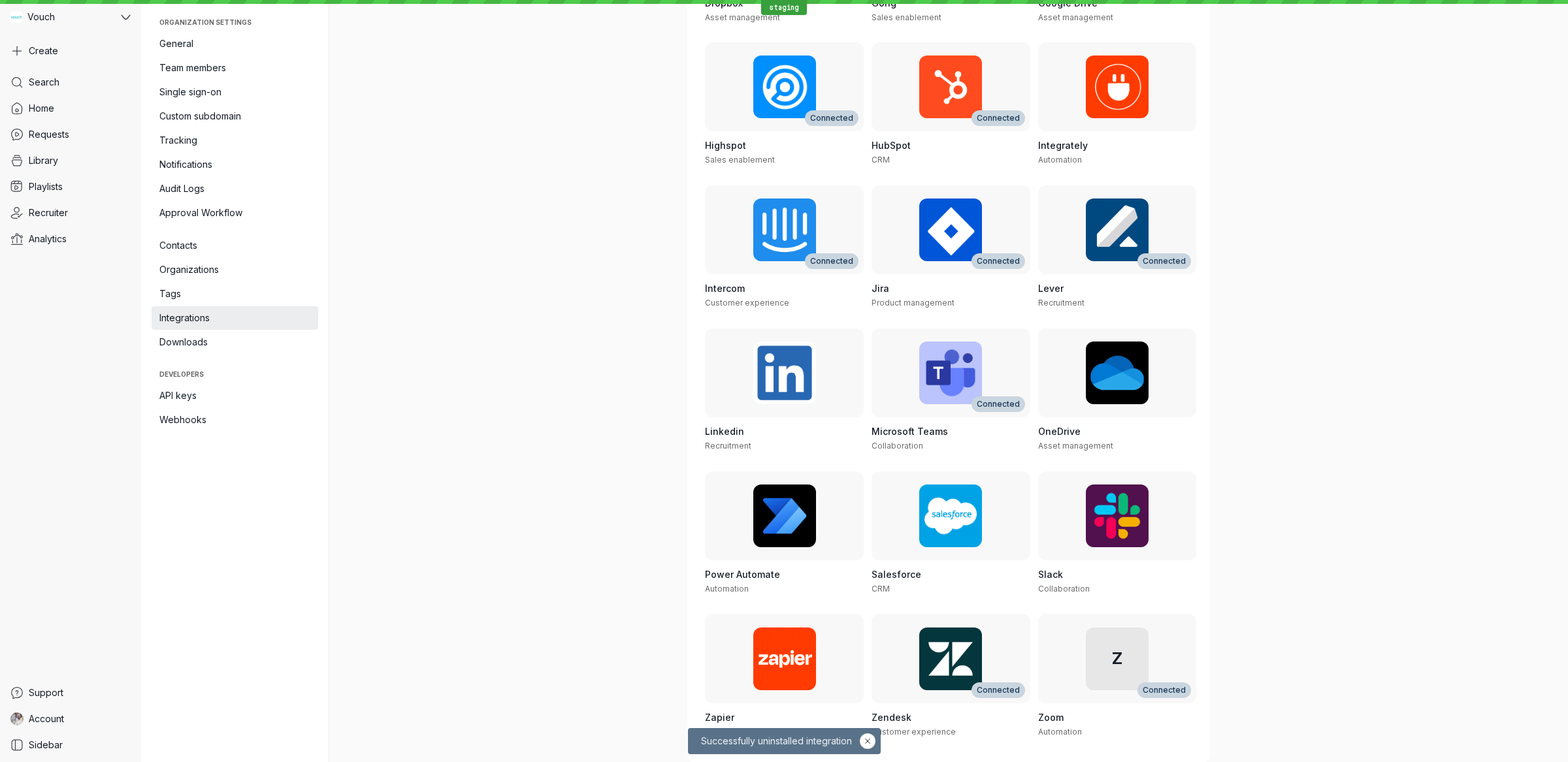
click at [1263, 189] on div "Integrations All filters Type 21 results Sort by: Name ascending Adobe Express …" at bounding box center [949, 18] width 752 height 762
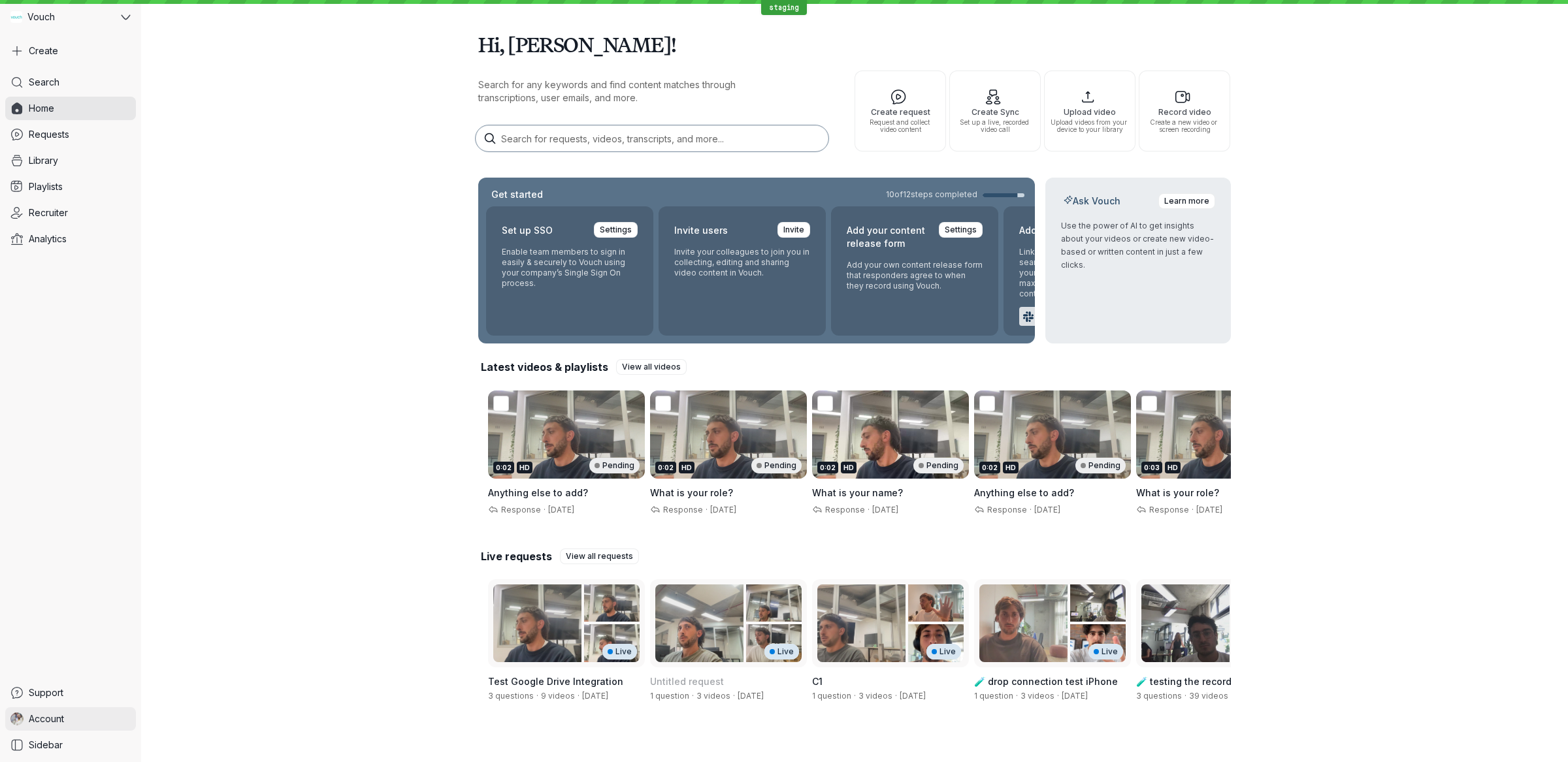
click at [72, 713] on link "Account" at bounding box center [70, 719] width 131 height 23
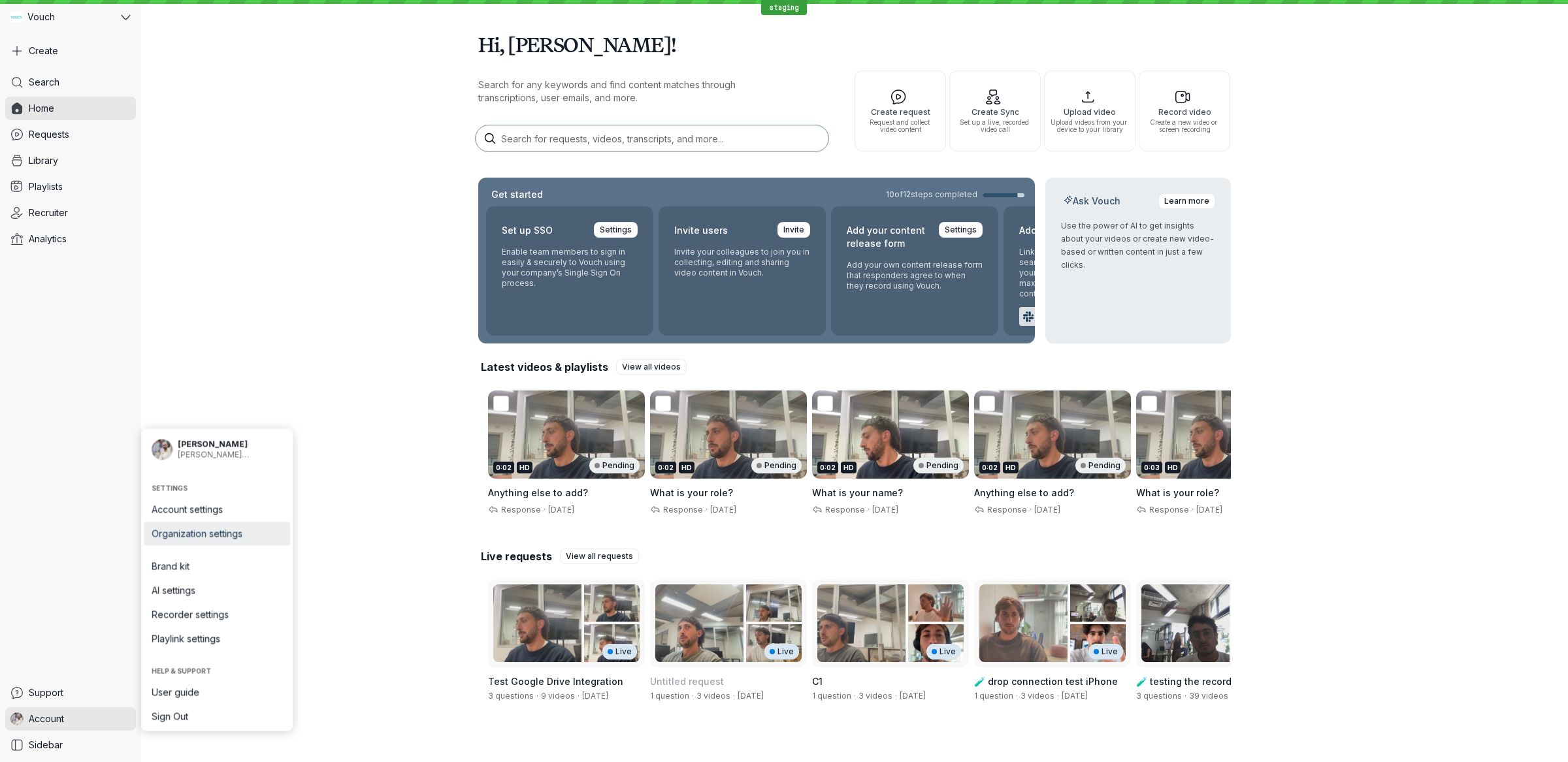
click at [239, 525] on link "Organization settings" at bounding box center [217, 534] width 146 height 23
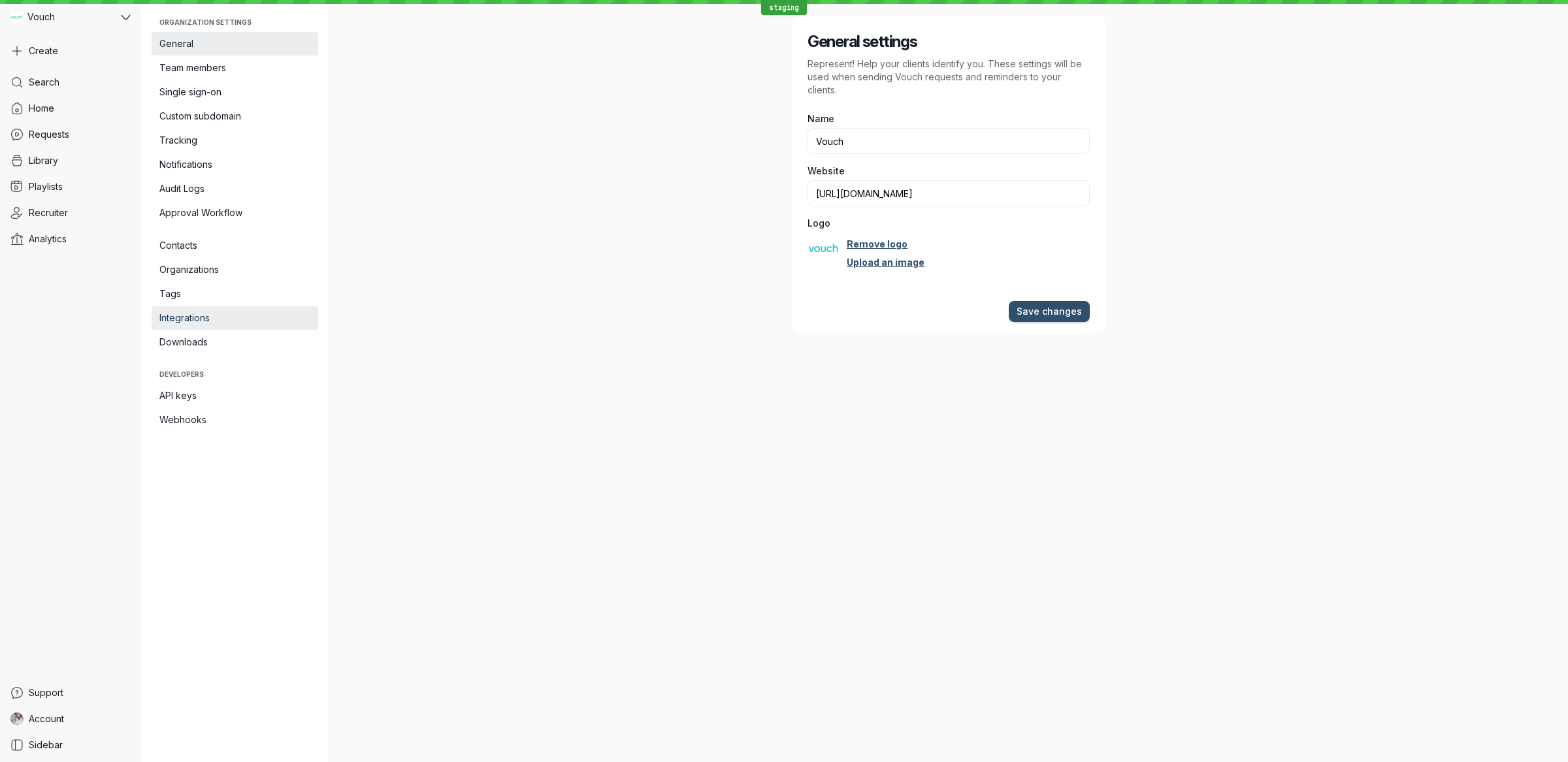
click at [245, 318] on span "Integrations" at bounding box center [235, 318] width 151 height 13
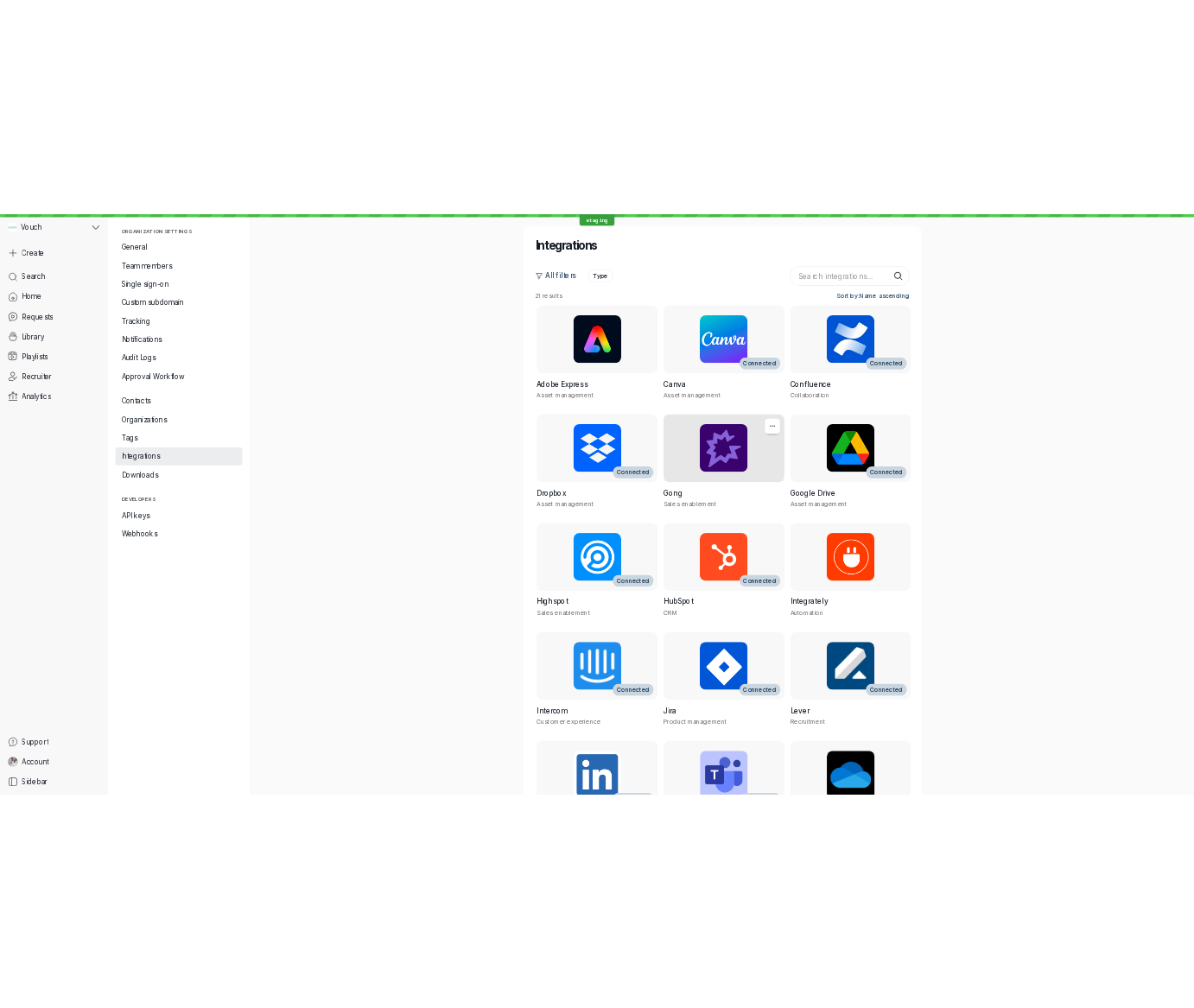
scroll to position [480, 0]
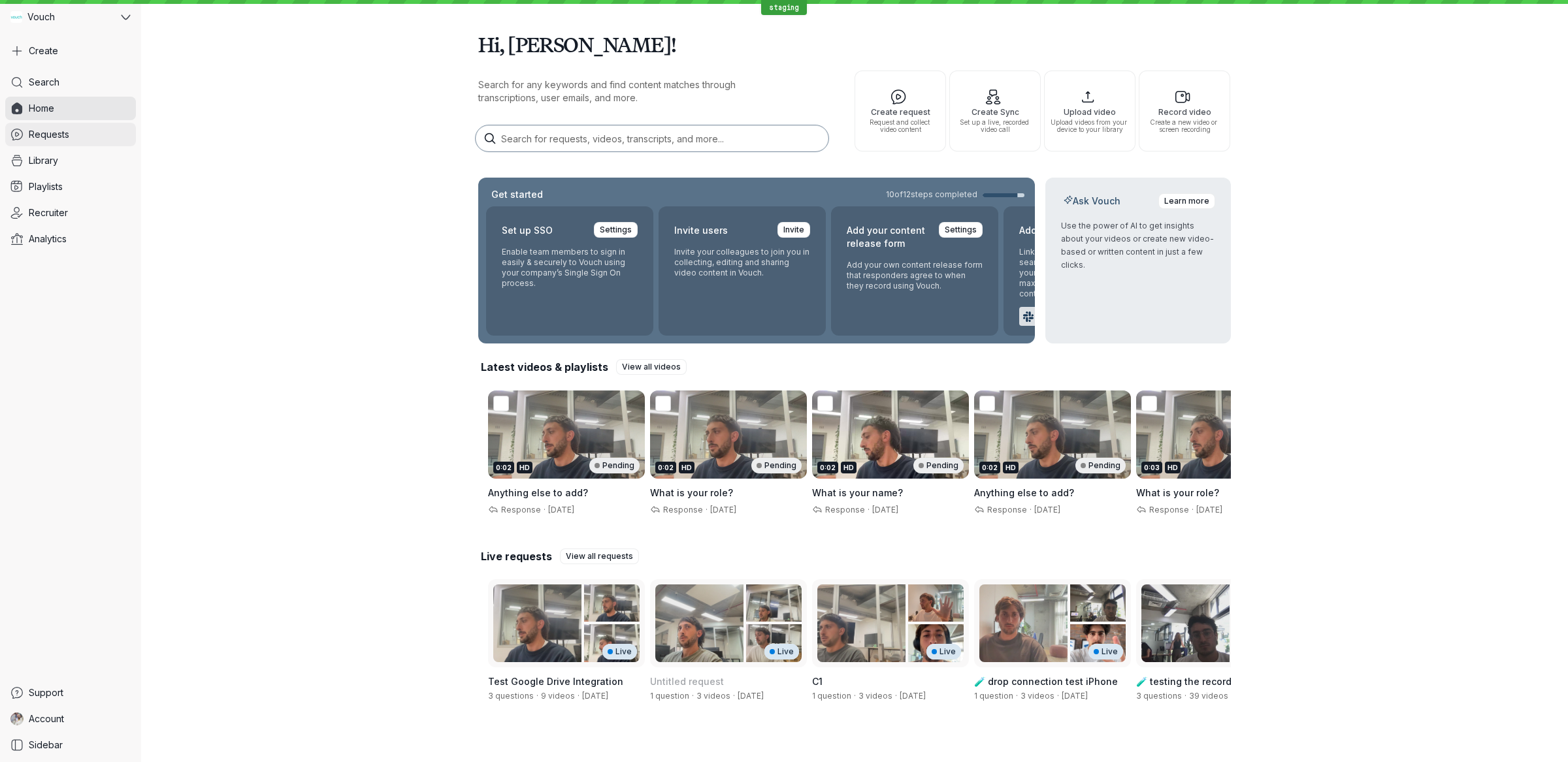
click at [74, 136] on link "Requests" at bounding box center [70, 134] width 131 height 23
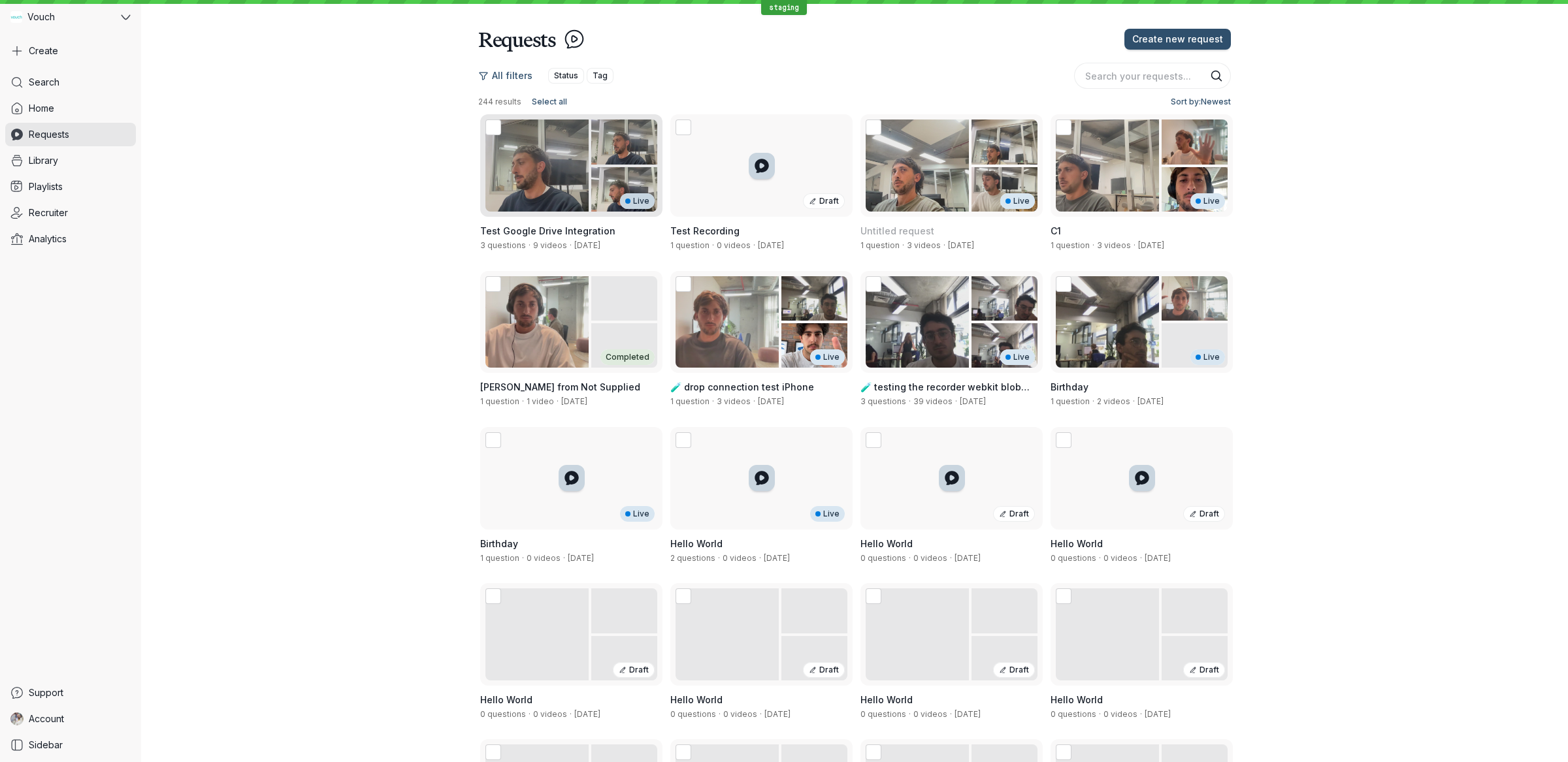
click at [564, 229] on span "Test Google Drive Integration" at bounding box center [548, 231] width 135 height 11
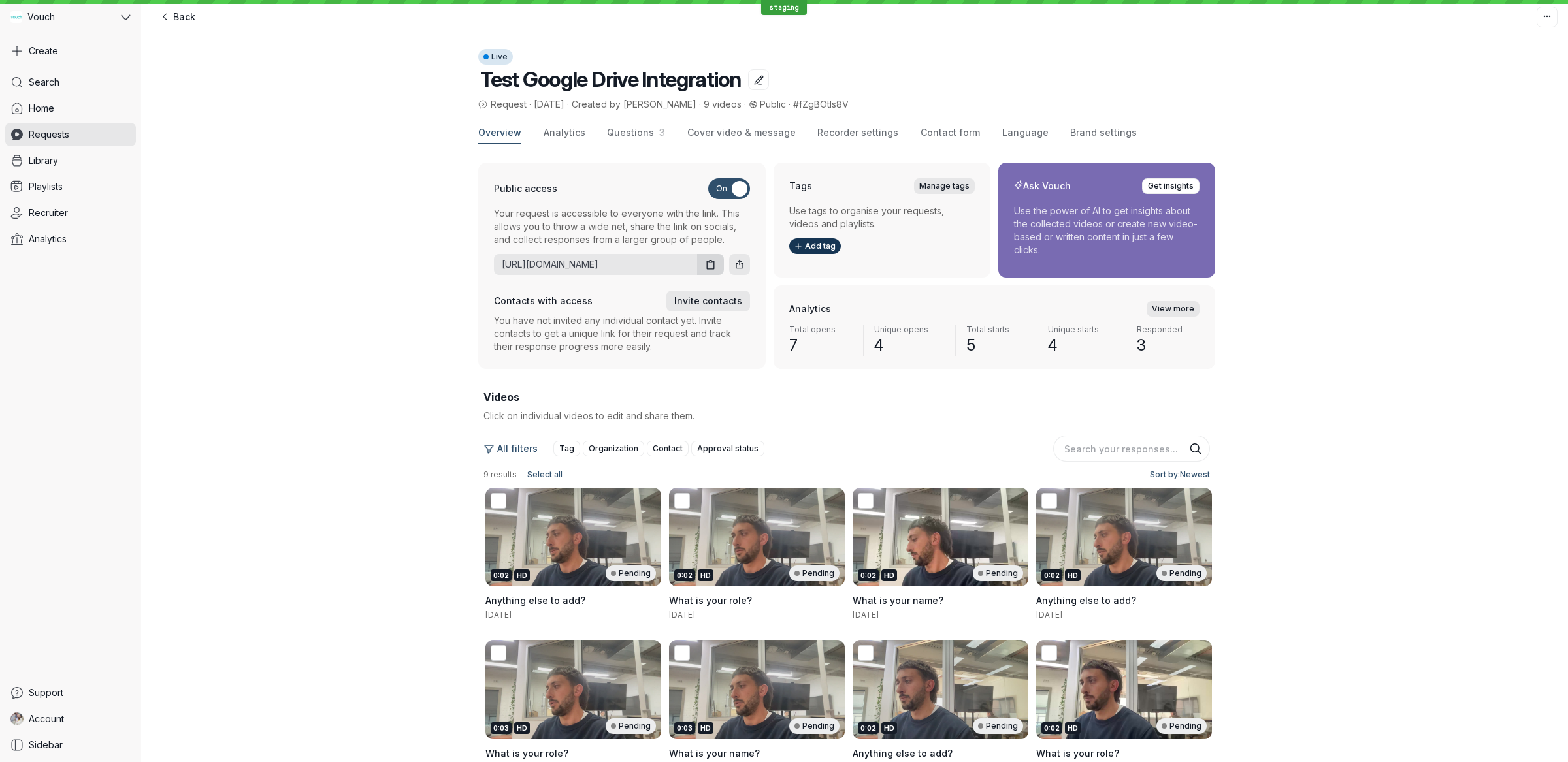
click at [617, 270] on div "[URL][DOMAIN_NAME]" at bounding box center [609, 264] width 230 height 21
click at [617, 269] on link "[URL][DOMAIN_NAME]" at bounding box center [593, 264] width 198 height 13
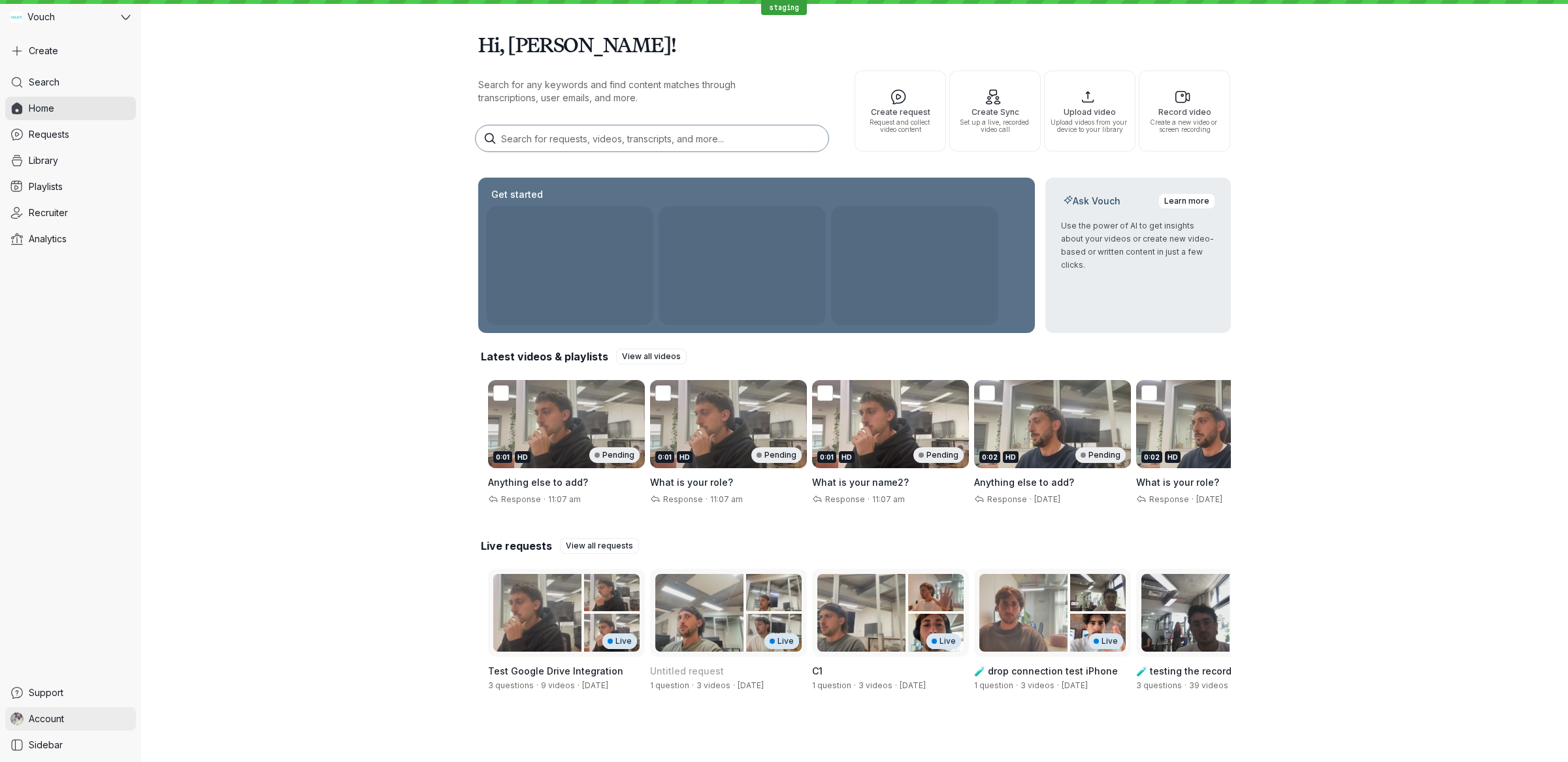
click at [83, 713] on link "Account" at bounding box center [70, 719] width 131 height 23
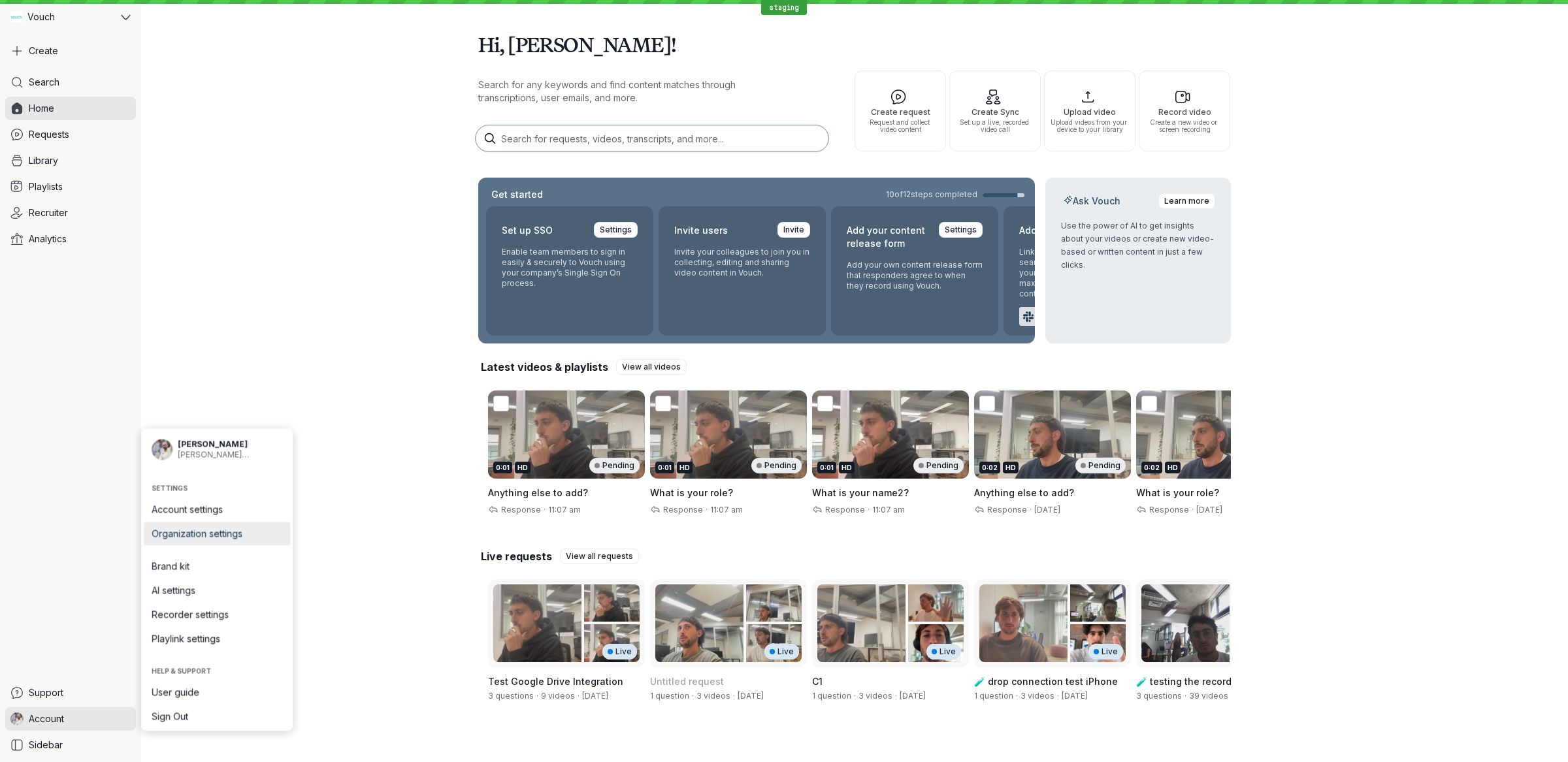
click at [230, 532] on span "Organization settings" at bounding box center [217, 534] width 131 height 13
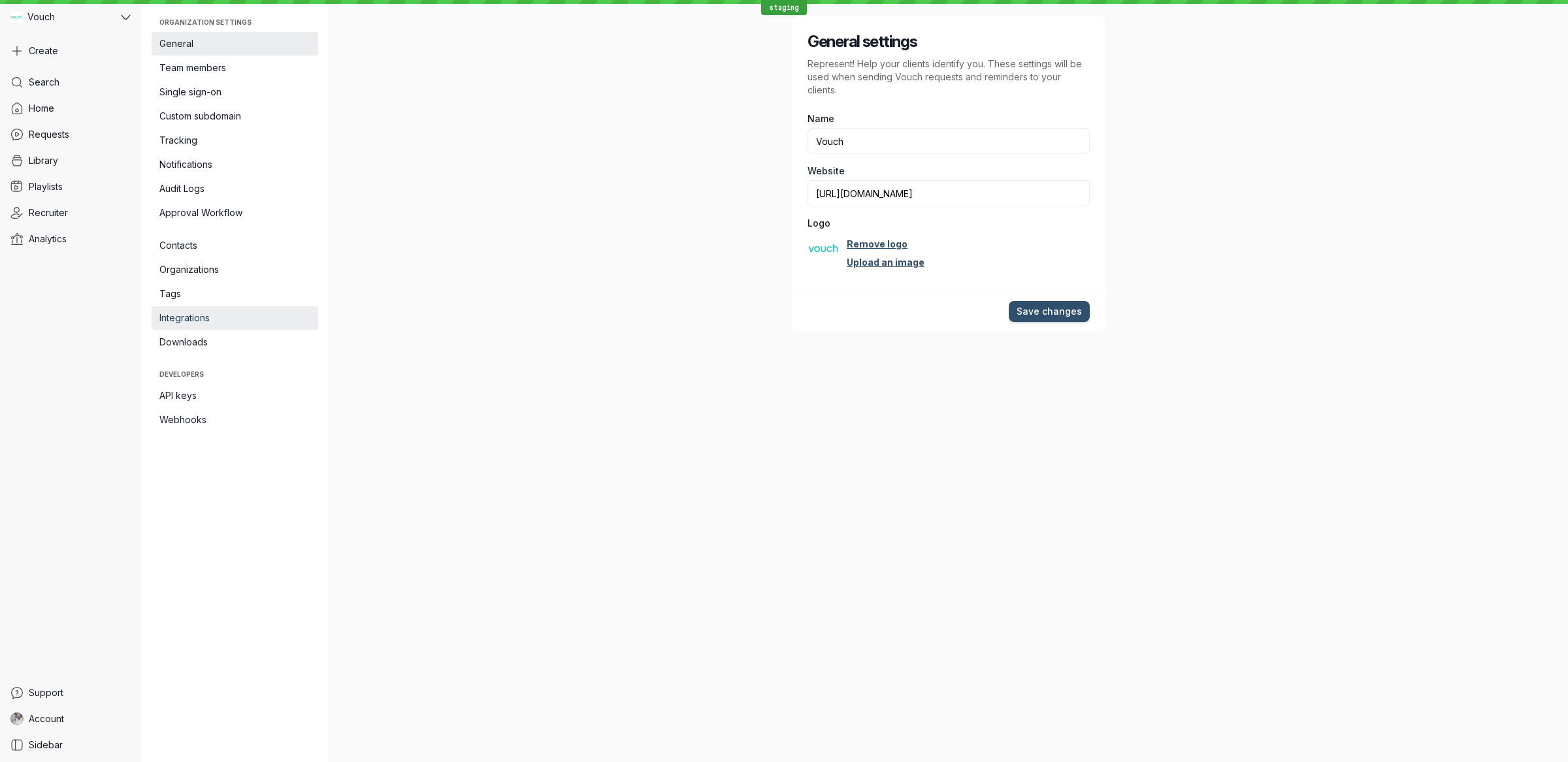
click at [234, 324] on span "Integrations" at bounding box center [235, 318] width 151 height 13
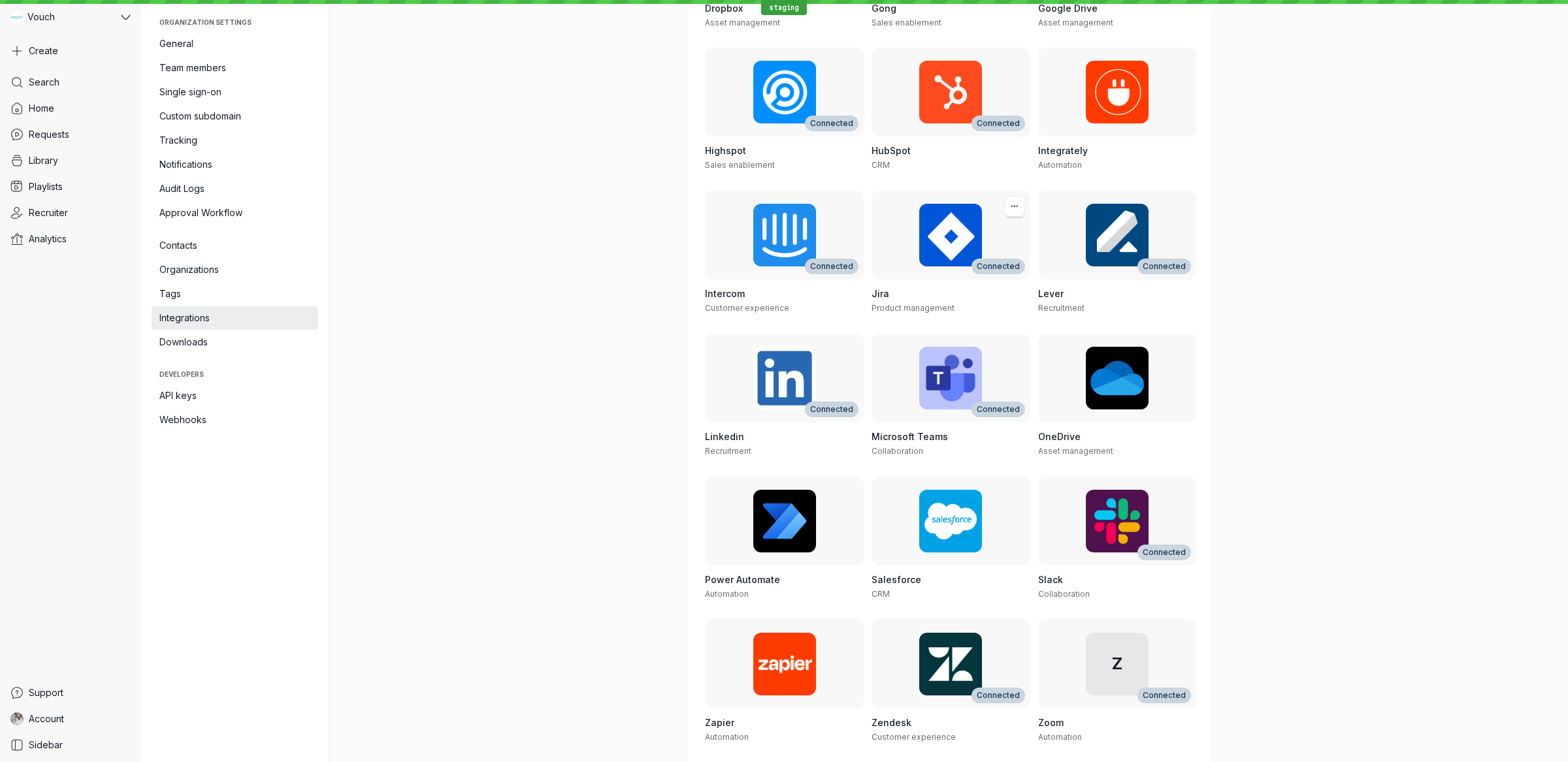
scroll to position [363, 0]
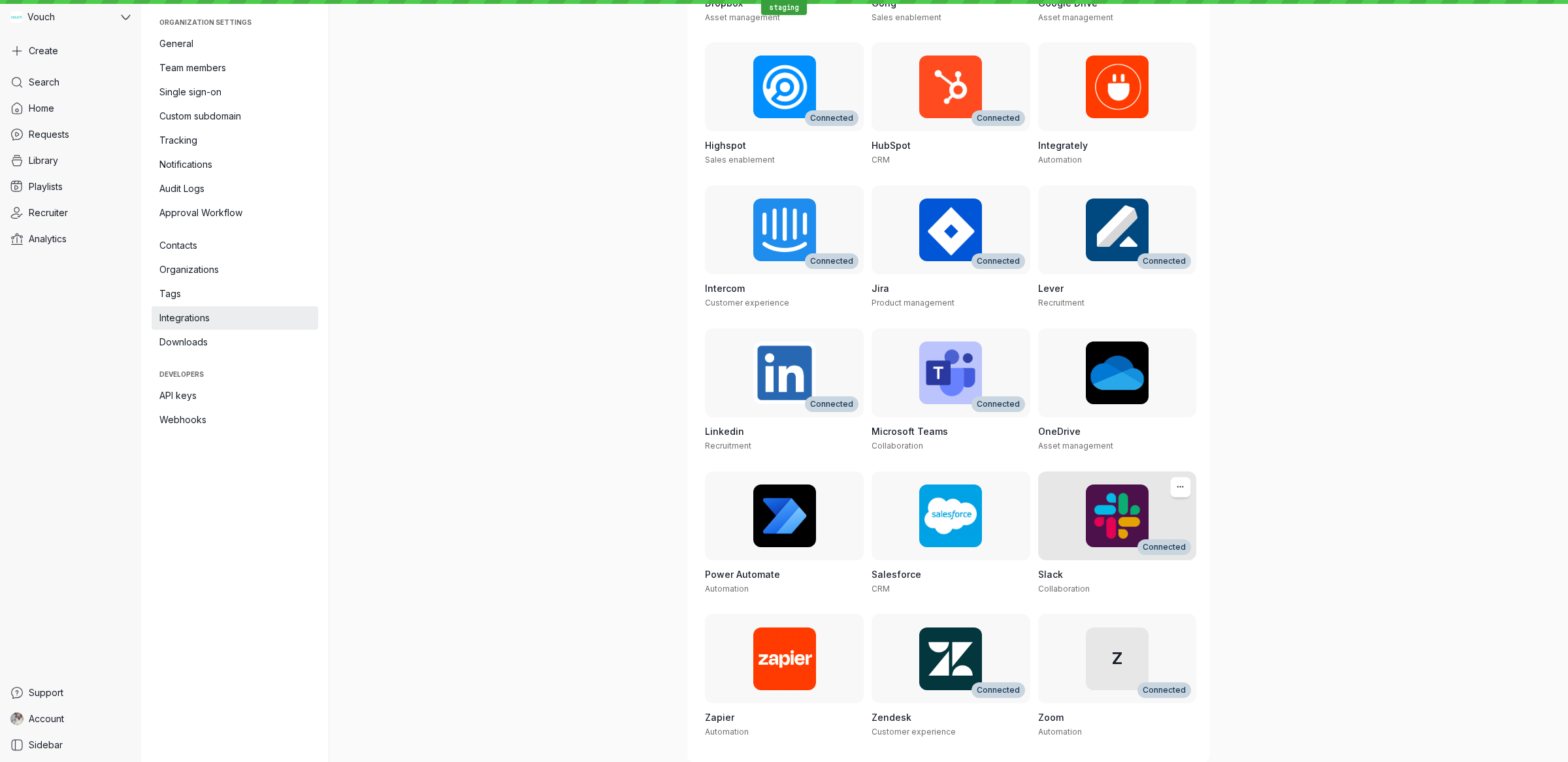
click at [1080, 515] on div "Connected" at bounding box center [1117, 516] width 159 height 90
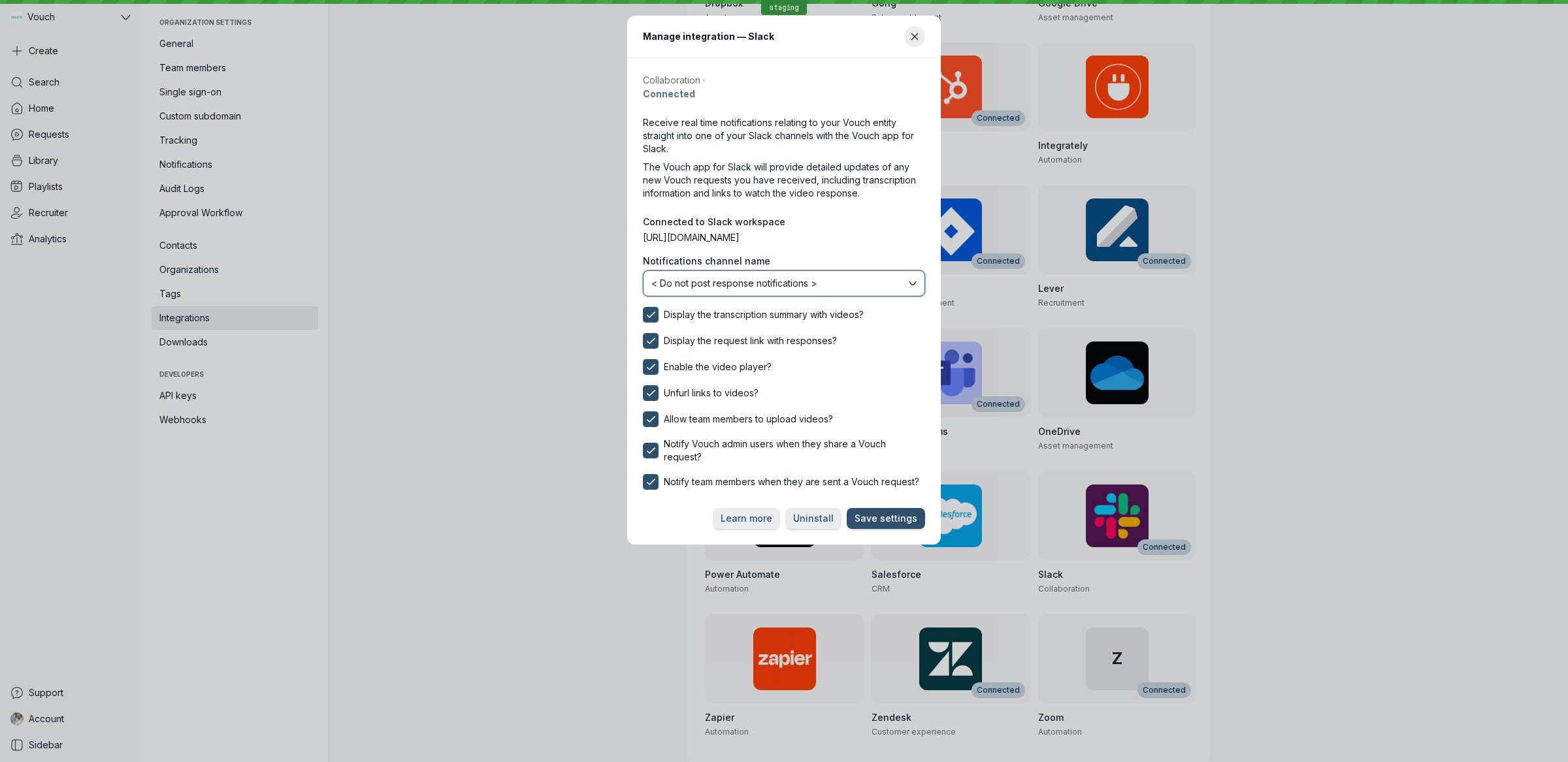
click at [796, 289] on button "< Do not post response notifications >" at bounding box center [784, 283] width 282 height 26
click at [887, 517] on span "Save settings" at bounding box center [886, 518] width 63 height 13
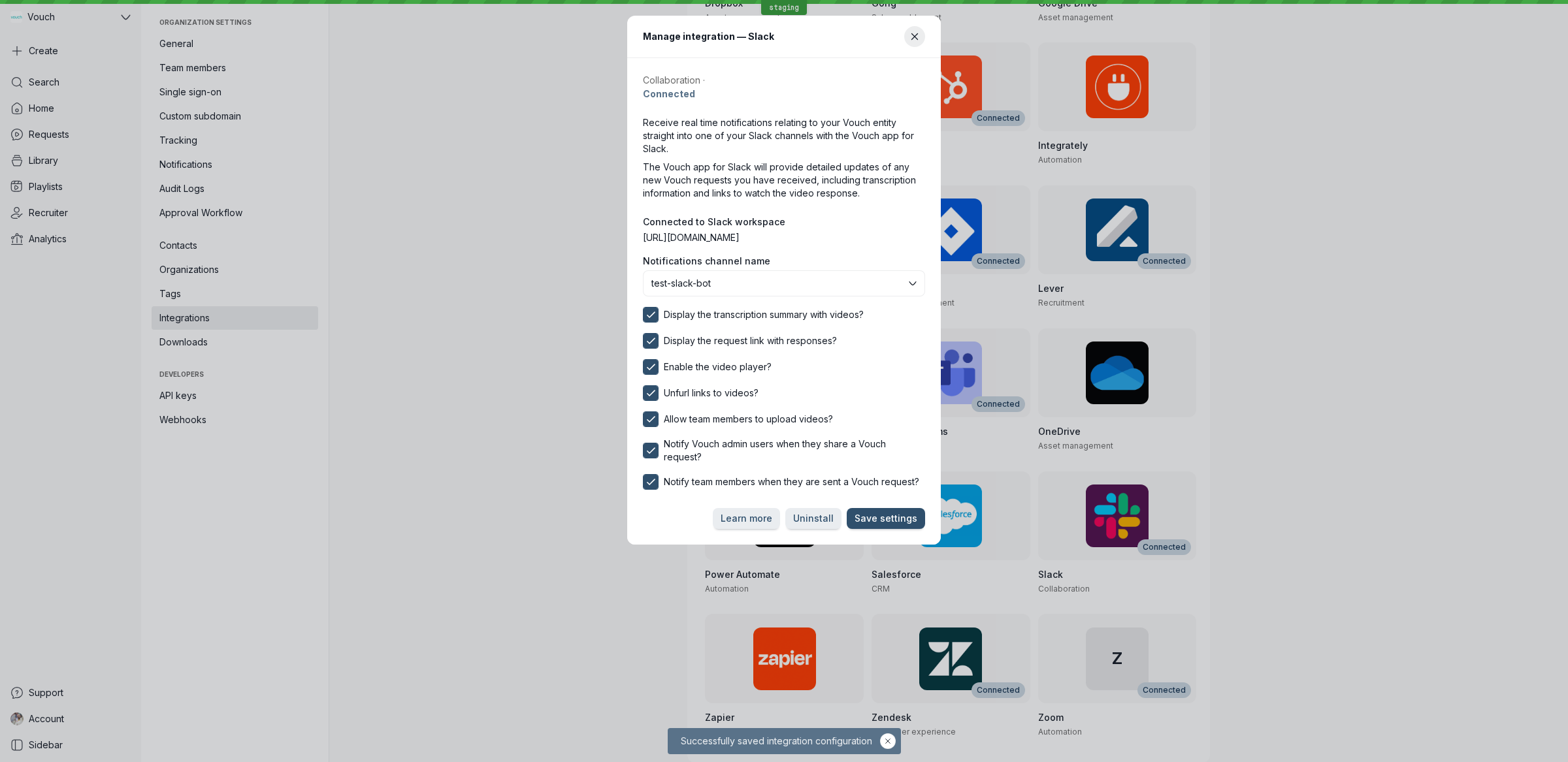
click at [39, 117] on div "Manage integration — Slack Collaboration · Connected Receive real time notifica…" at bounding box center [784, 280] width 1537 height 529
drag, startPoint x: 60, startPoint y: 126, endPoint x: 384, endPoint y: 134, distance: 324.1
click at [60, 127] on div "Manage integration — Slack Collaboration · Connected Receive real time notifica…" at bounding box center [784, 280] width 1537 height 529
click at [911, 33] on icon "Close modal" at bounding box center [915, 37] width 11 height 11
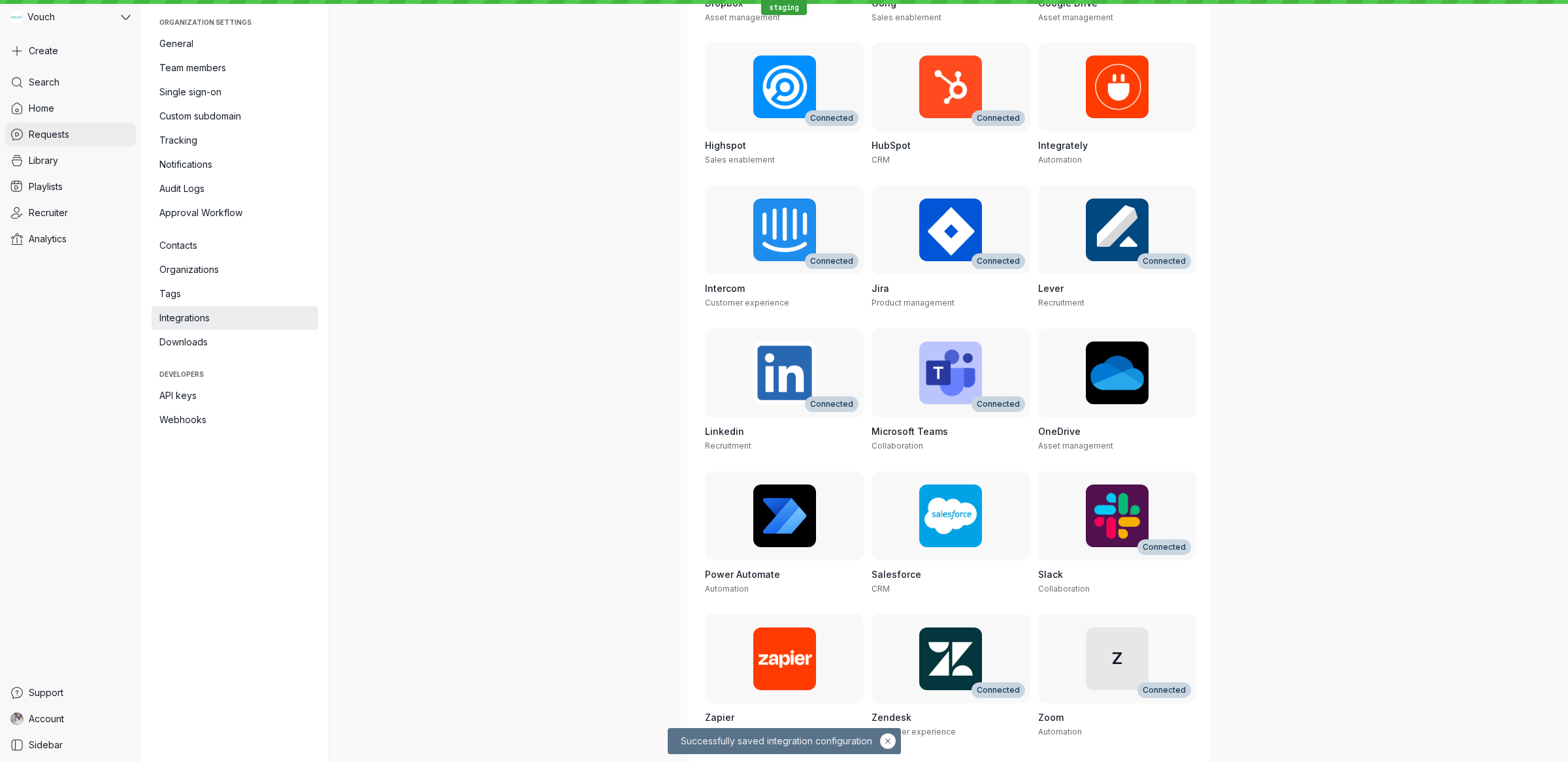
click at [71, 138] on link "Requests" at bounding box center [70, 134] width 131 height 23
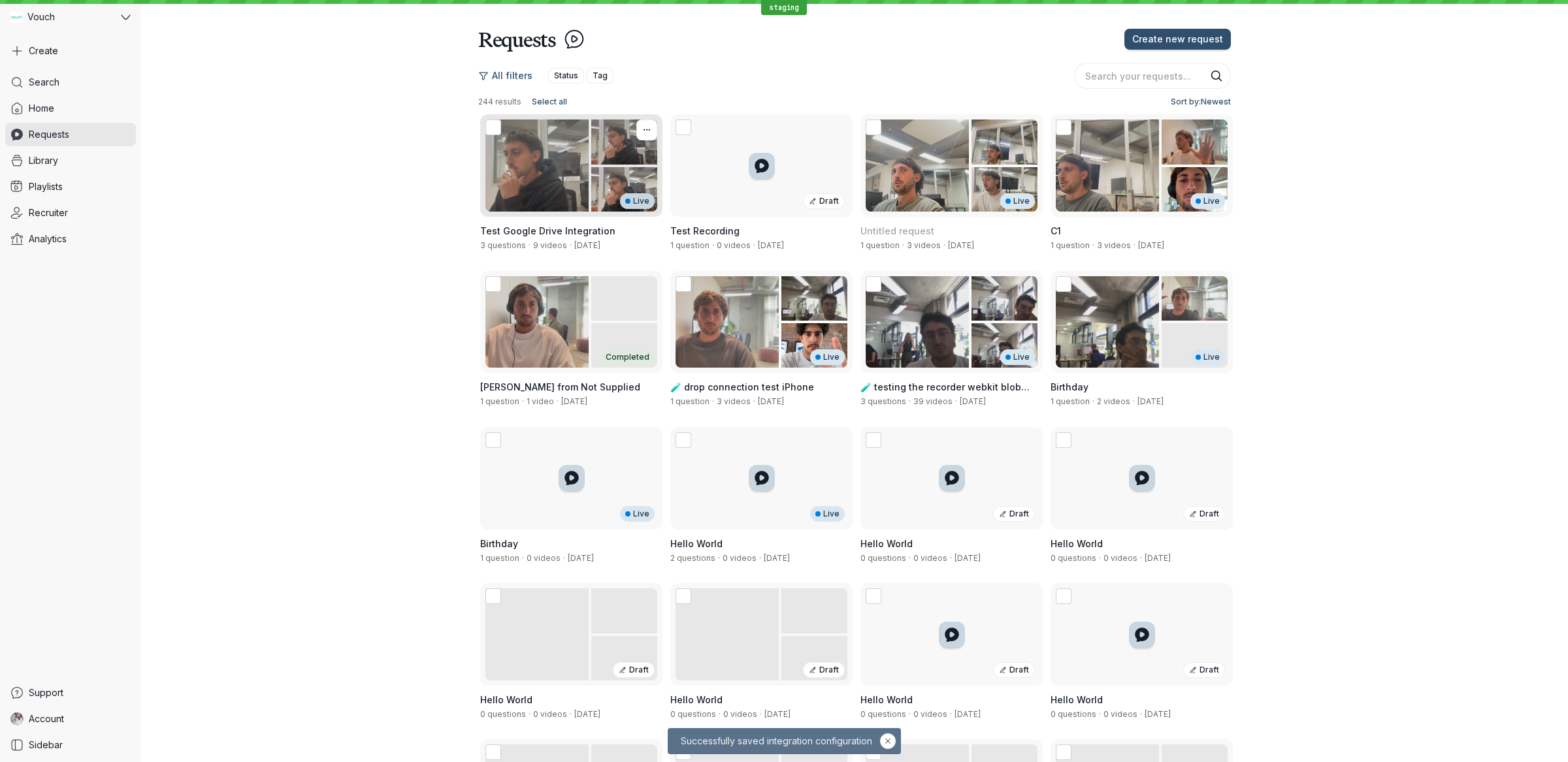
click at [601, 222] on div "Test Google Drive Integration 3 questions · 9 videos · 13 Aug 25" at bounding box center [571, 237] width 182 height 42
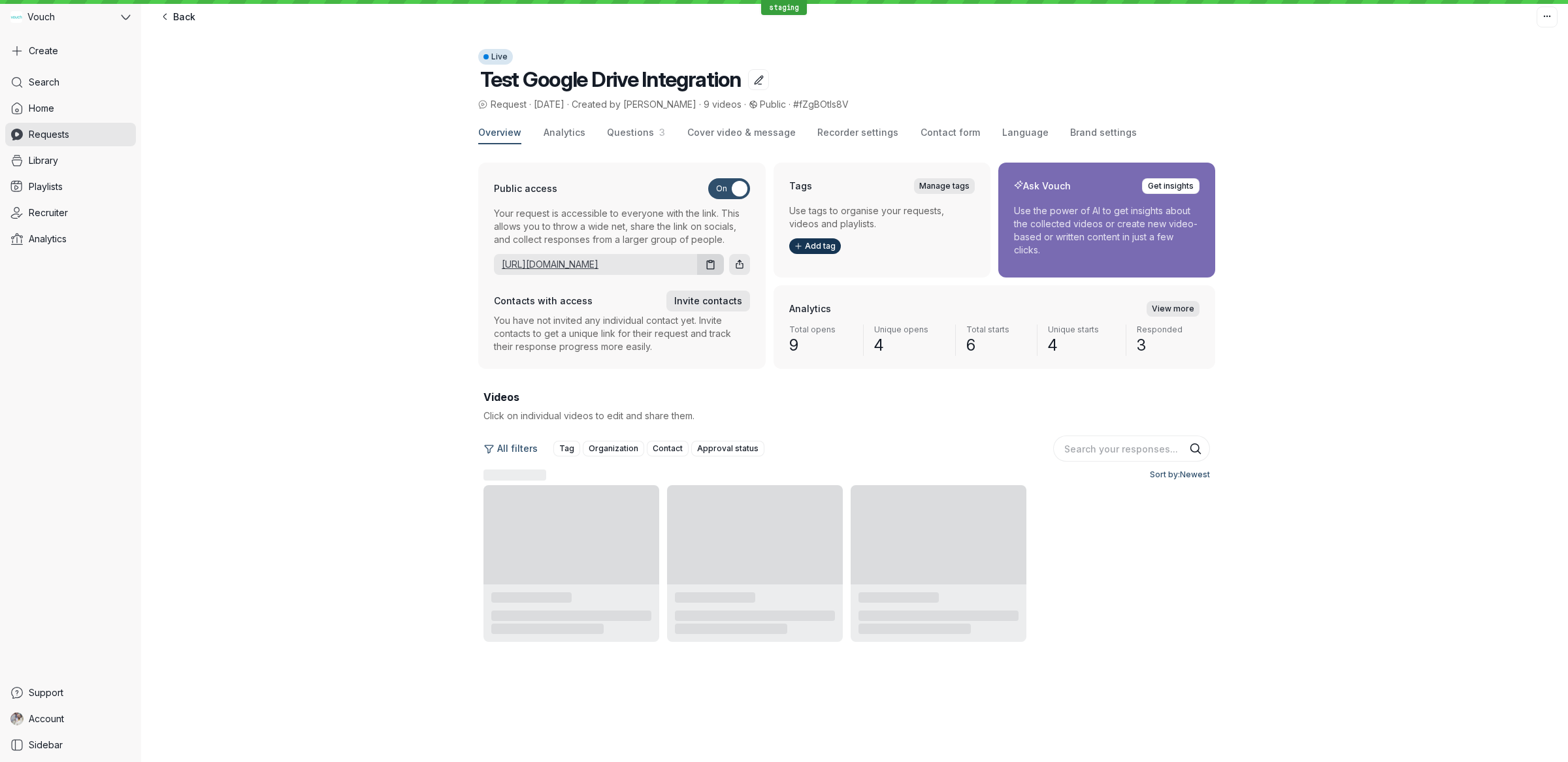
click at [647, 266] on link "[URL][DOMAIN_NAME]" at bounding box center [593, 264] width 198 height 13
